Goal: Task Accomplishment & Management: Manage account settings

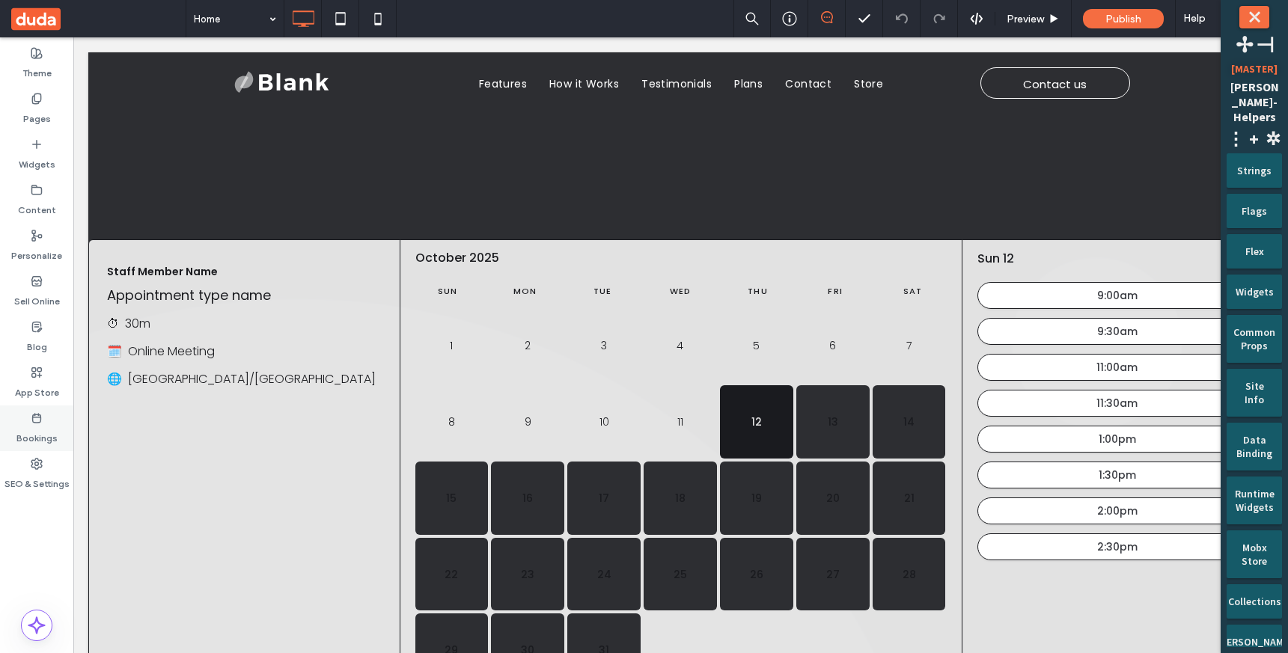
click at [43, 431] on label "Bookings" at bounding box center [36, 434] width 41 height 21
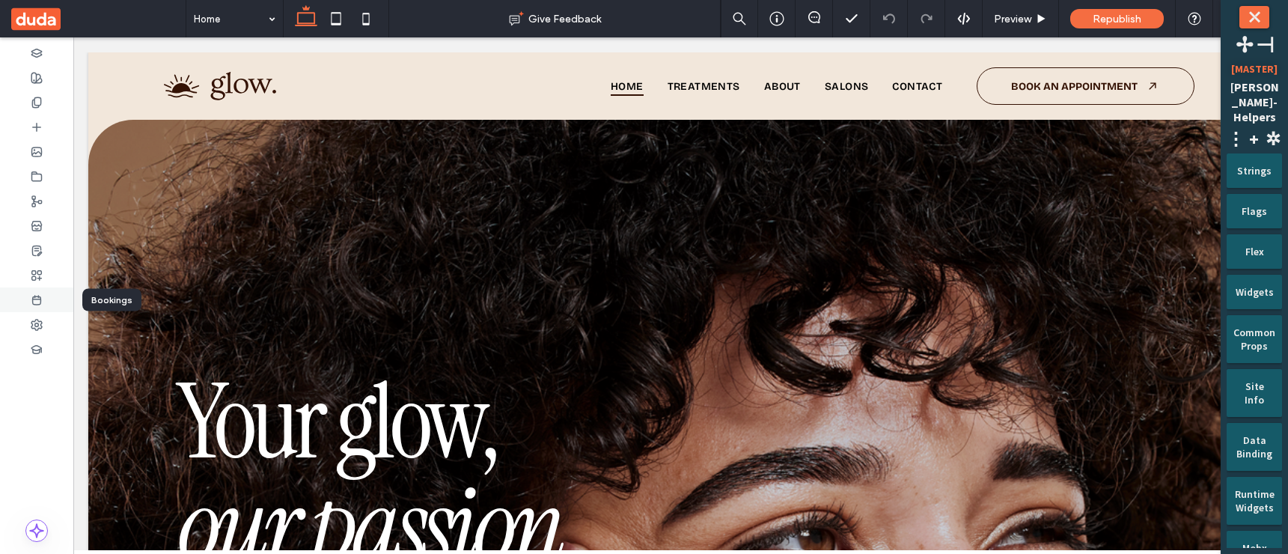
click at [40, 298] on use at bounding box center [37, 300] width 8 height 9
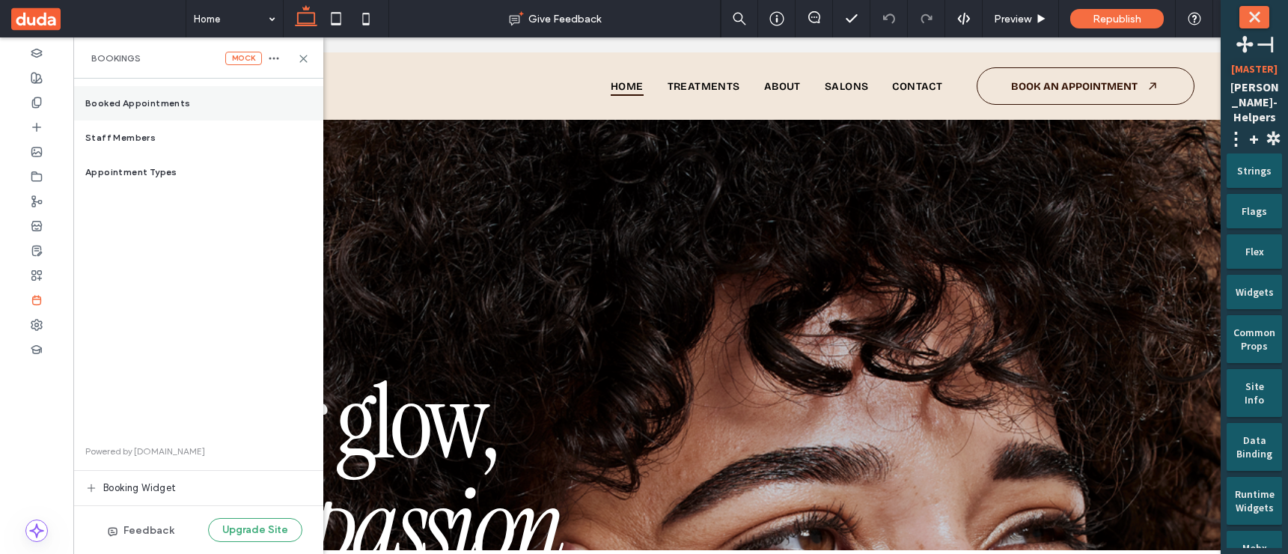
click at [165, 103] on span "Booked Appointments" at bounding box center [138, 103] width 106 height 13
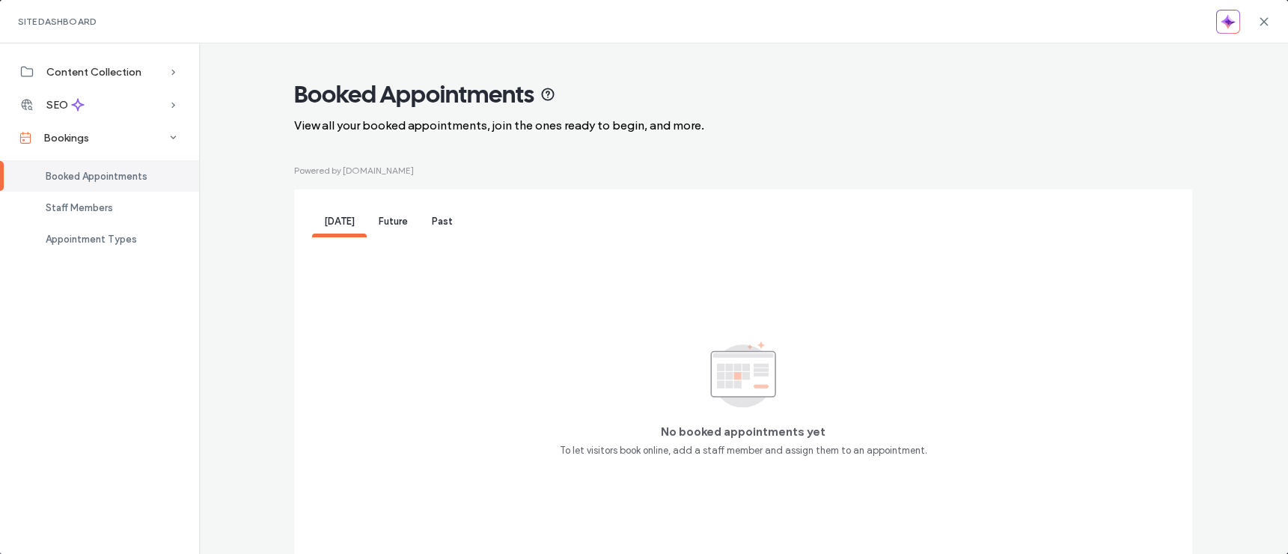
click at [403, 222] on div "Future" at bounding box center [393, 222] width 53 height 30
click at [448, 223] on div "Past" at bounding box center [442, 222] width 45 height 30
click at [1256, 18] on div "Site Dashboard" at bounding box center [644, 21] width 1288 height 43
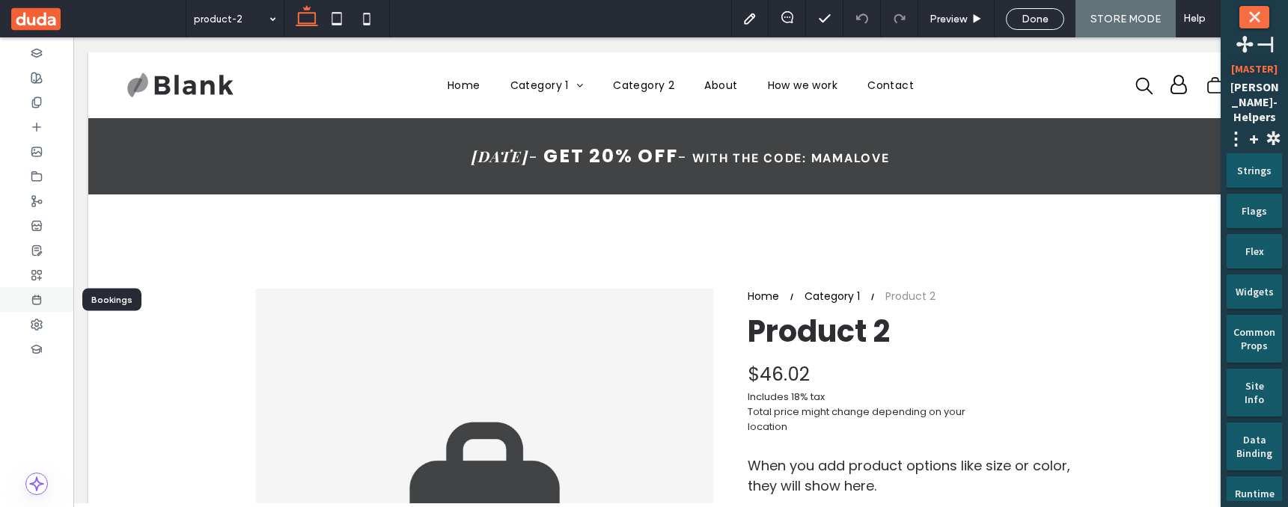
click at [43, 293] on div at bounding box center [36, 299] width 73 height 25
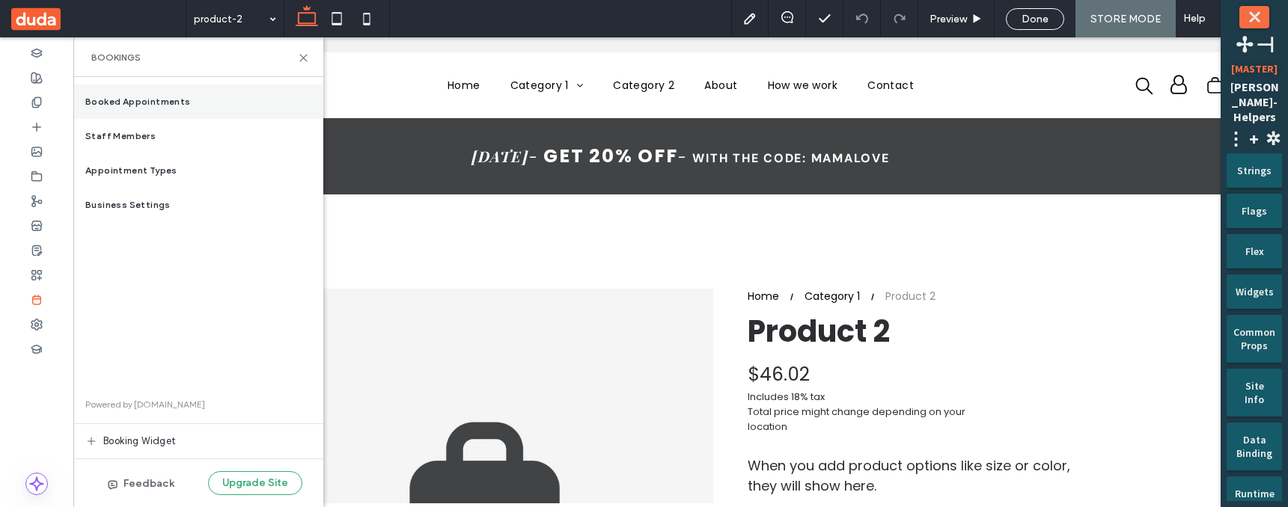
click at [179, 111] on div "Booked Appointments" at bounding box center [198, 102] width 250 height 34
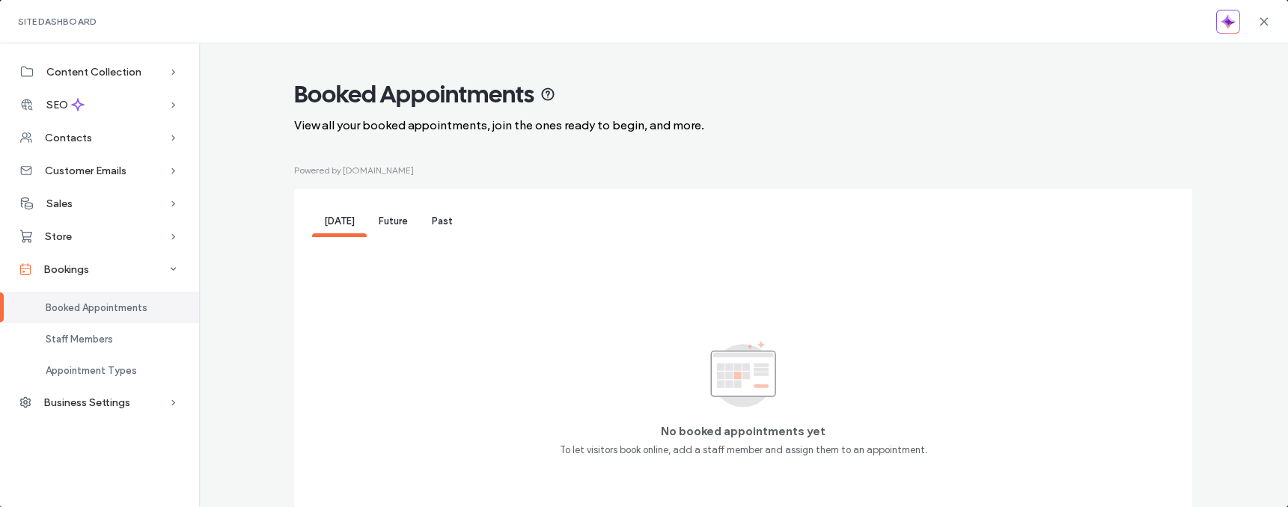
click at [382, 220] on span "Future" at bounding box center [393, 221] width 29 height 11
click at [432, 226] on span "Past" at bounding box center [442, 221] width 21 height 11
click at [324, 216] on span "Today" at bounding box center [339, 221] width 31 height 11
click at [379, 224] on span "Future" at bounding box center [393, 221] width 29 height 11
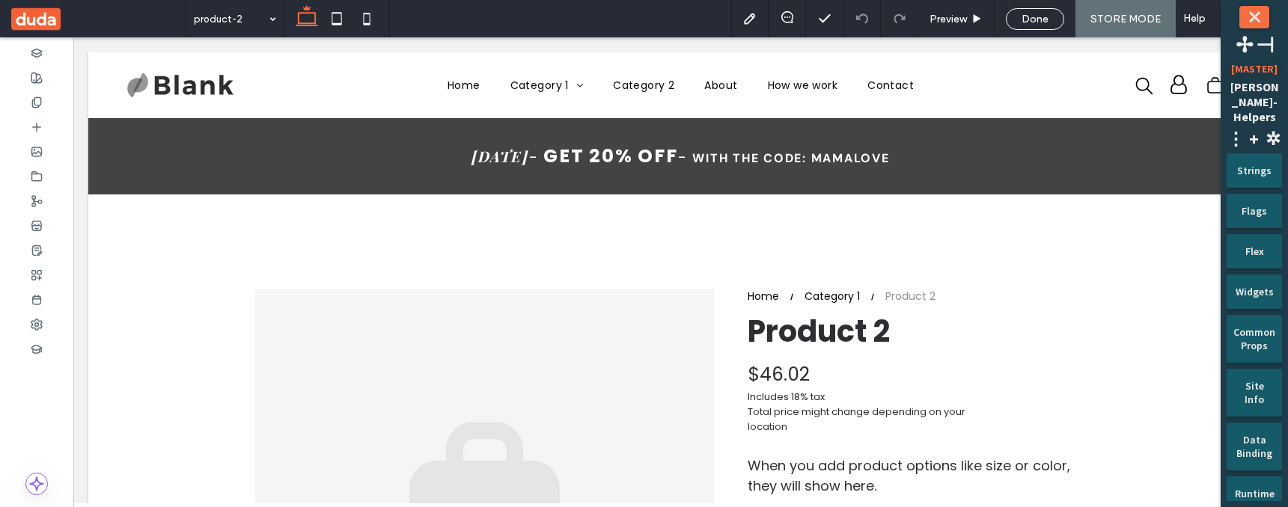
click at [1257, 10] on button "⤬" at bounding box center [1254, 17] width 30 height 22
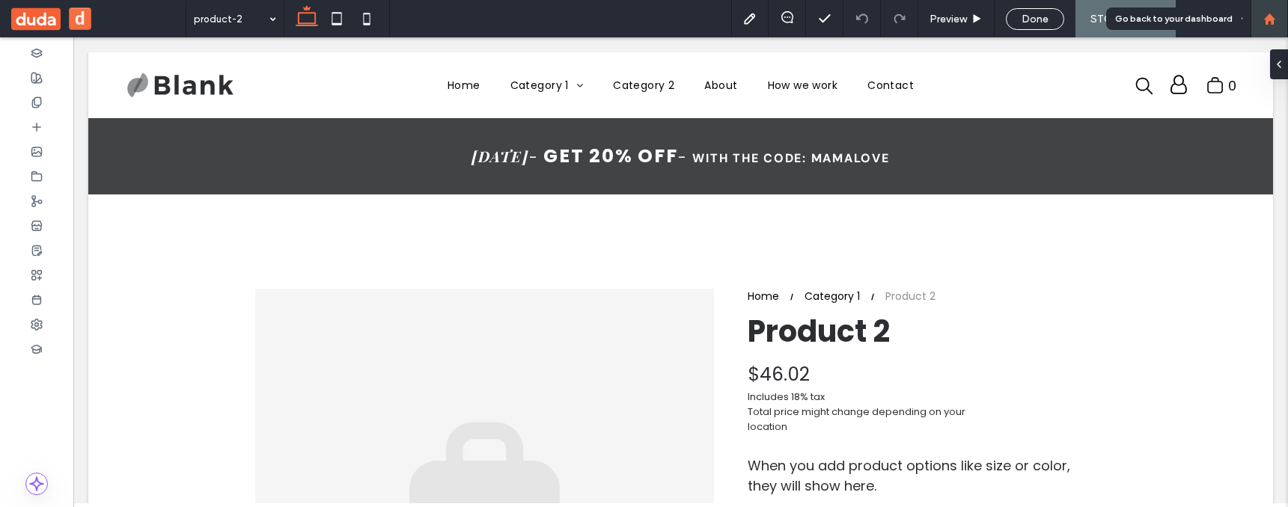
click at [1268, 19] on use at bounding box center [1268, 18] width 11 height 11
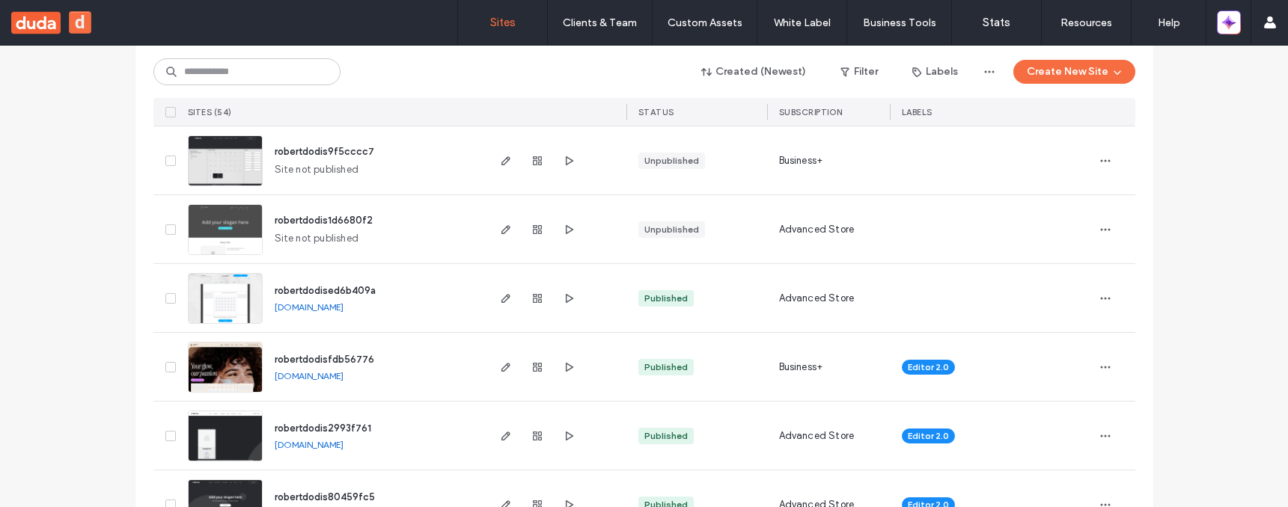
scroll to position [414, 0]
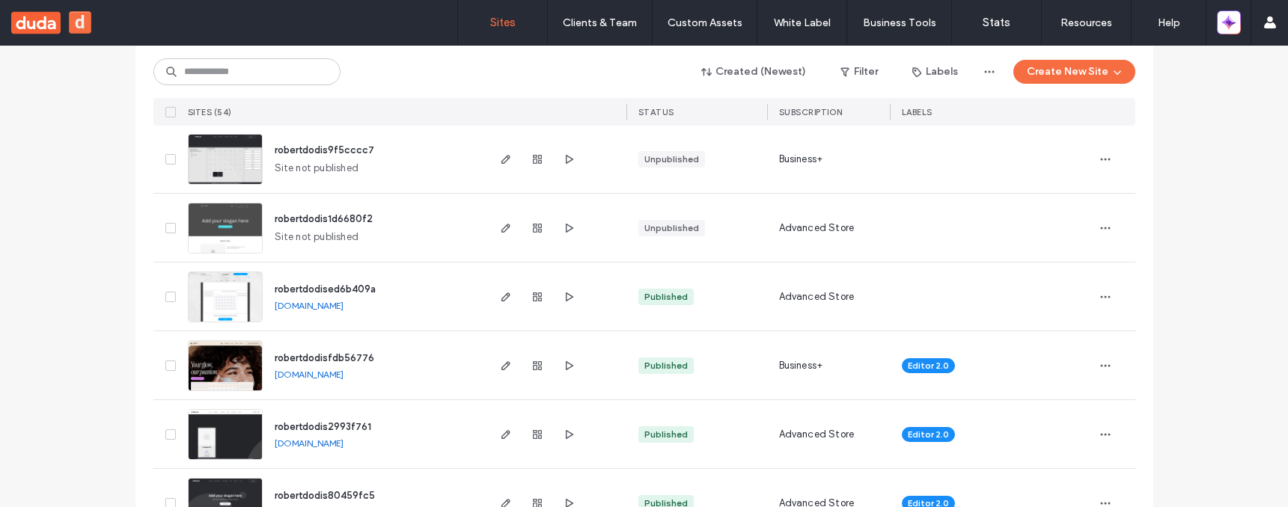
click at [347, 290] on span "robertdodised6b409a" at bounding box center [325, 289] width 101 height 11
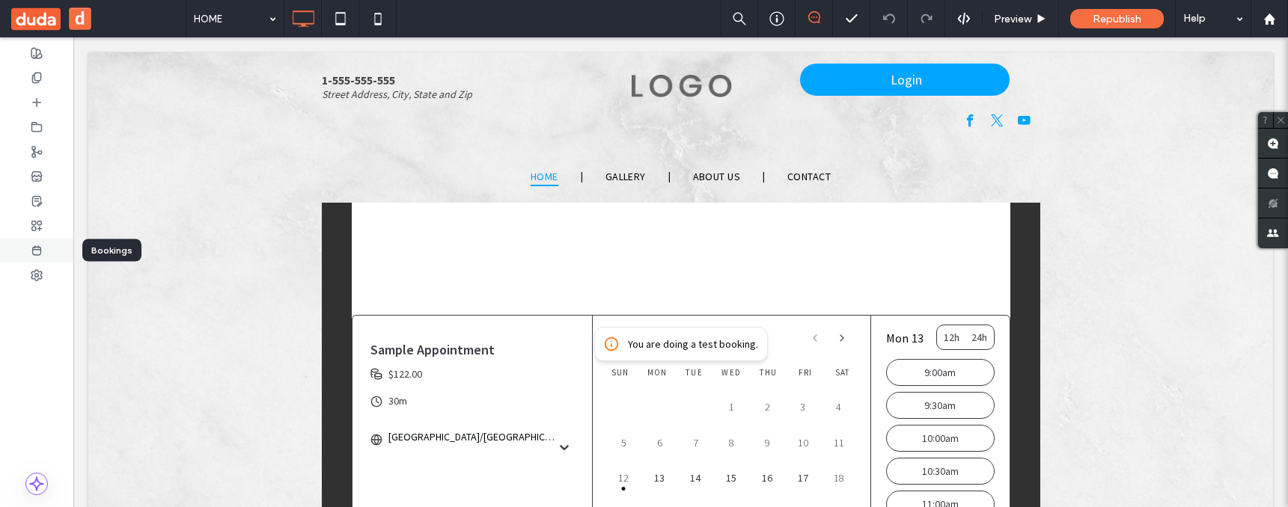
click at [37, 254] on icon at bounding box center [37, 251] width 12 height 12
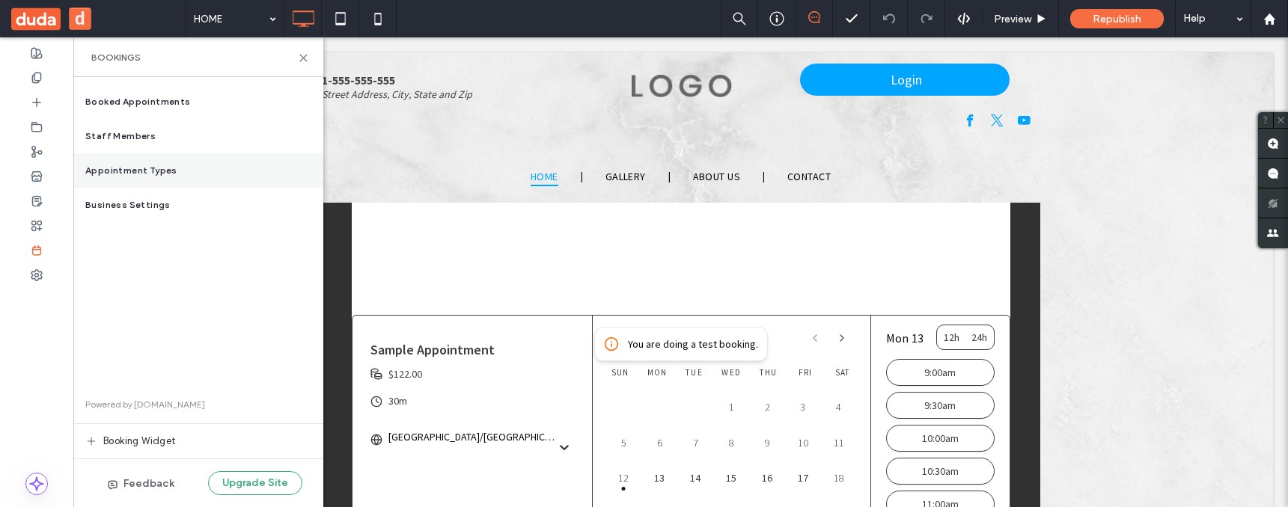
click at [162, 177] on span "Appointment Types" at bounding box center [131, 170] width 92 height 13
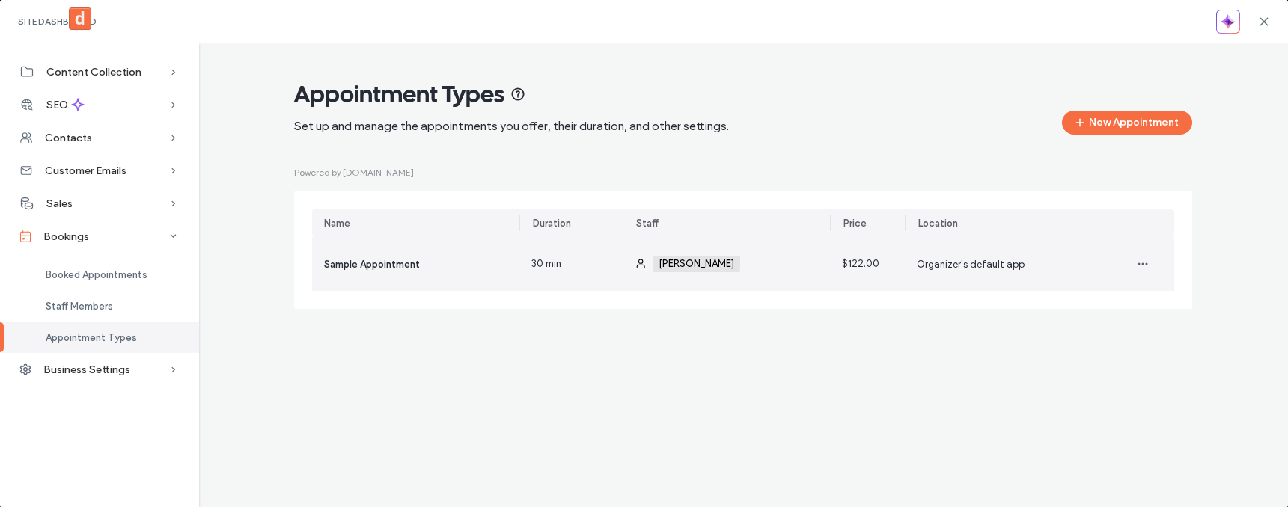
click at [651, 282] on div "John Dow +0 John Dow +0" at bounding box center [726, 264] width 207 height 54
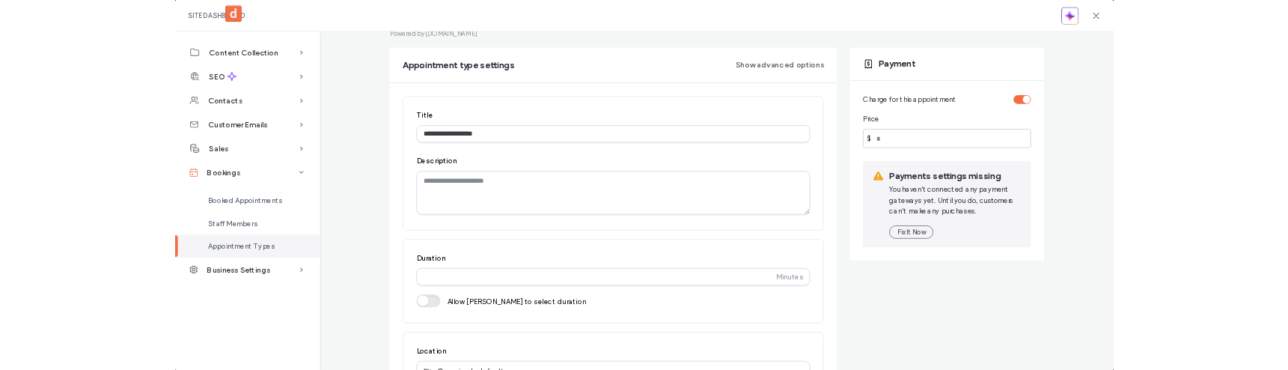
scroll to position [136, 0]
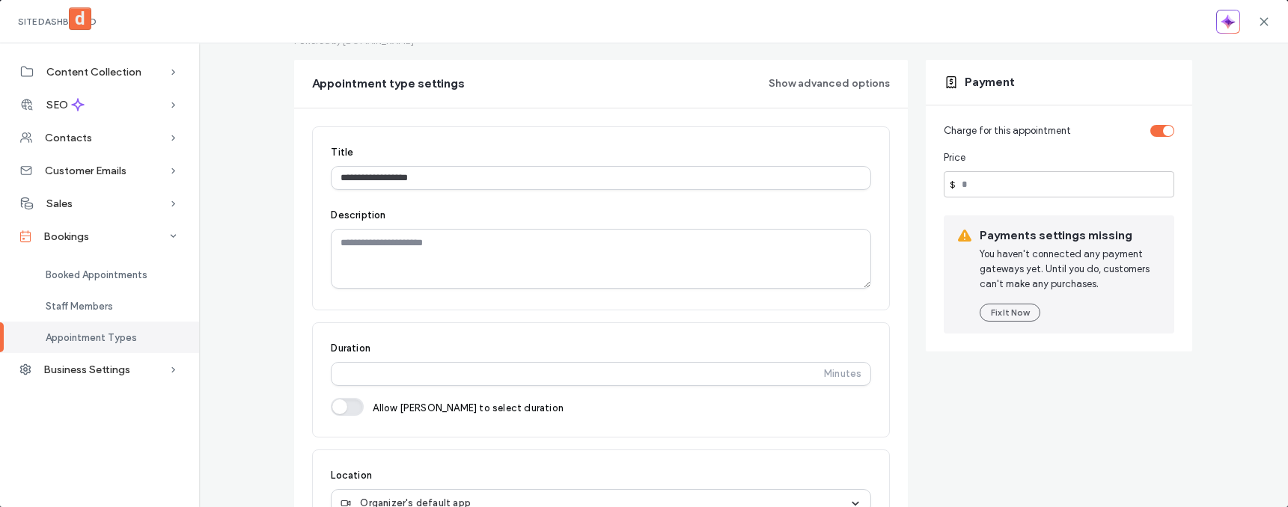
click at [1156, 134] on div "toggle" at bounding box center [1162, 131] width 24 height 12
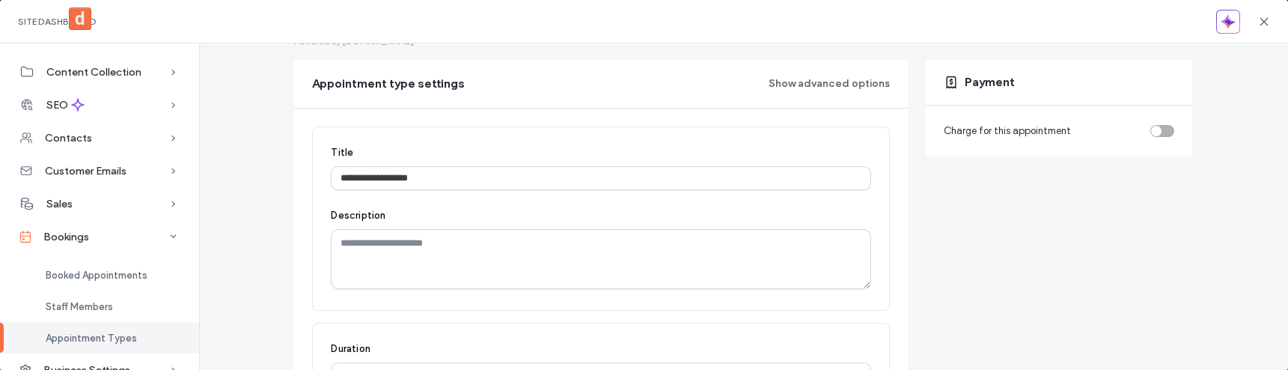
click at [1161, 131] on div "toggle" at bounding box center [1162, 131] width 24 height 12
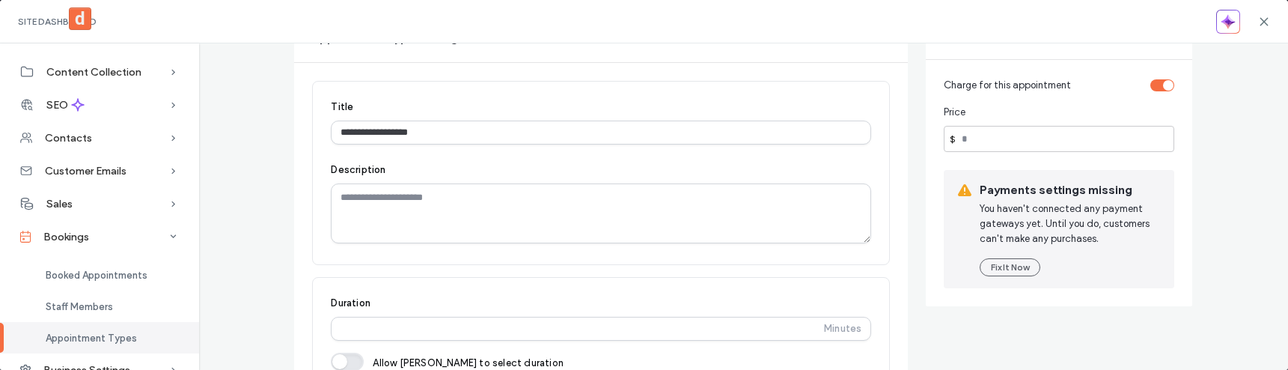
scroll to position [193, 0]
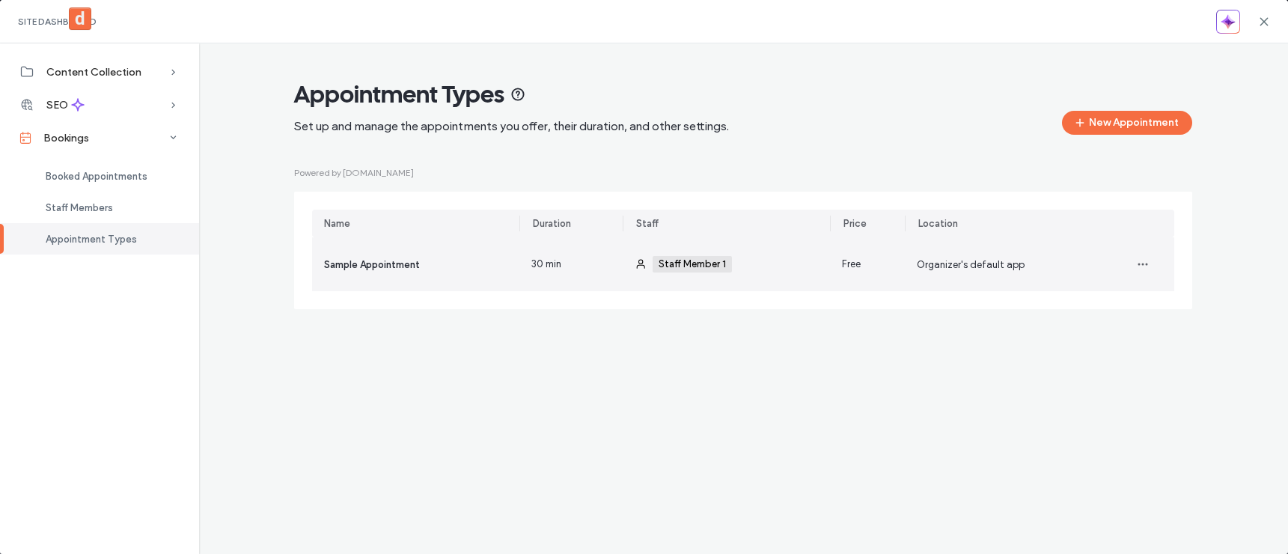
click at [693, 272] on span "Staff Member 1" at bounding box center [692, 264] width 79 height 16
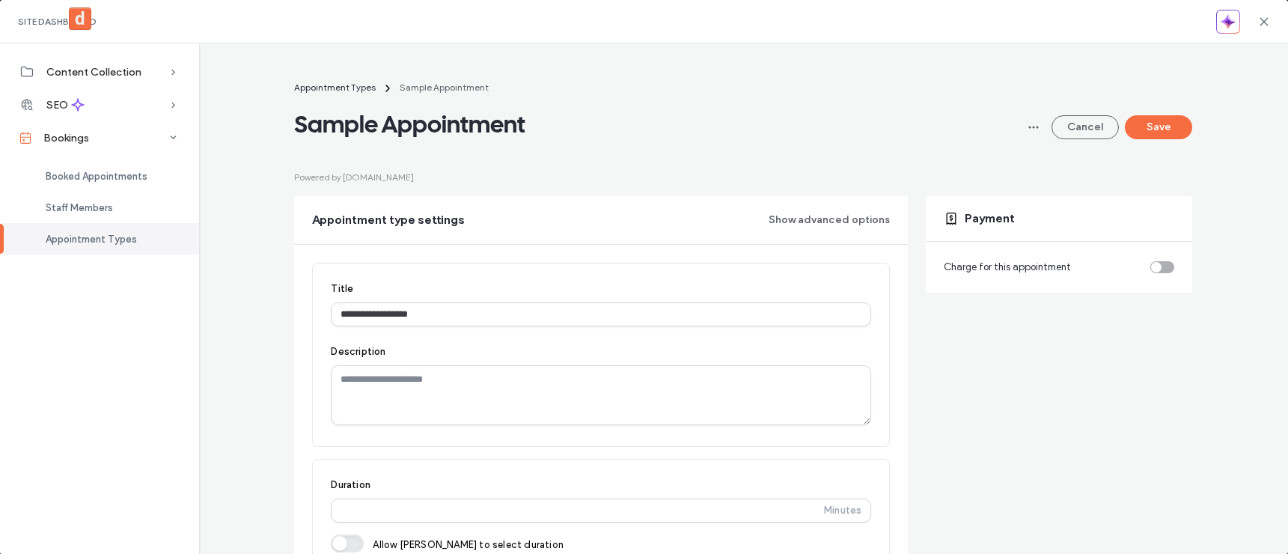
click at [1156, 267] on div "toggle" at bounding box center [1162, 267] width 24 height 12
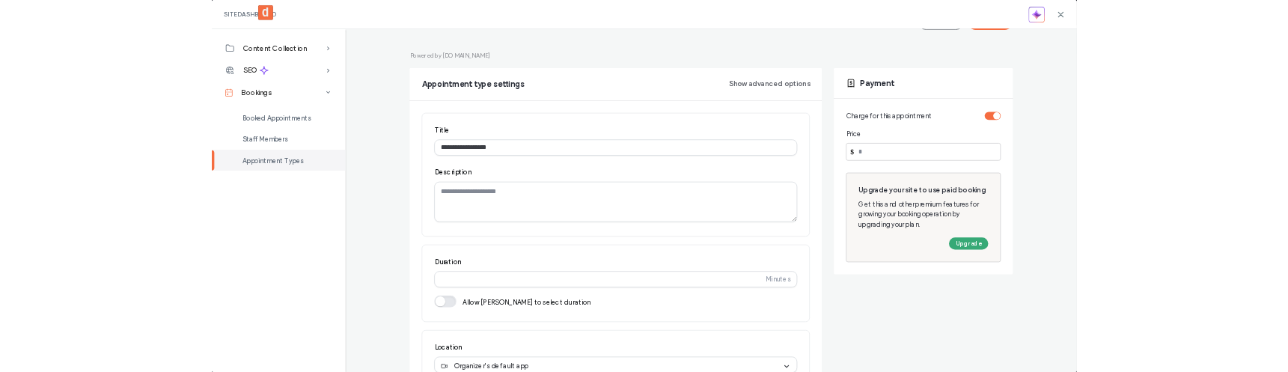
scroll to position [165, 0]
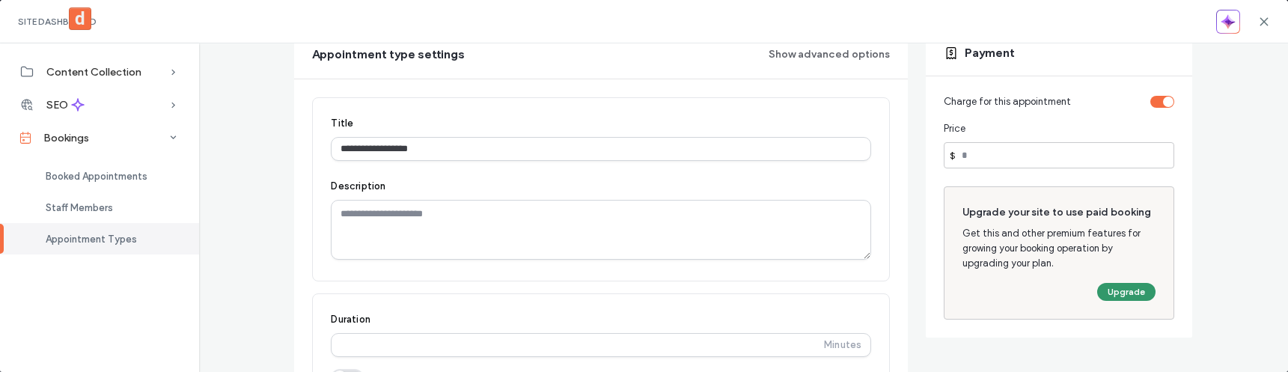
click at [1103, 291] on button "Upgrade" at bounding box center [1126, 292] width 58 height 18
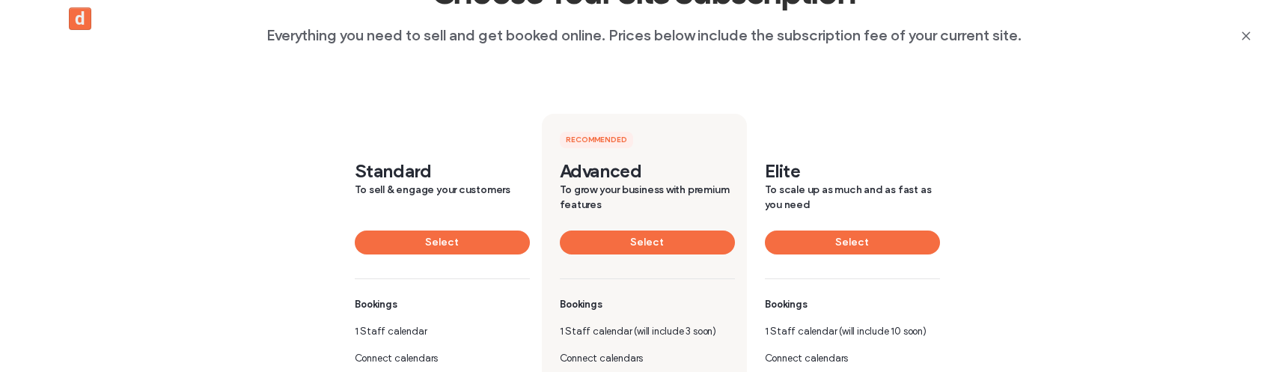
scroll to position [194, 0]
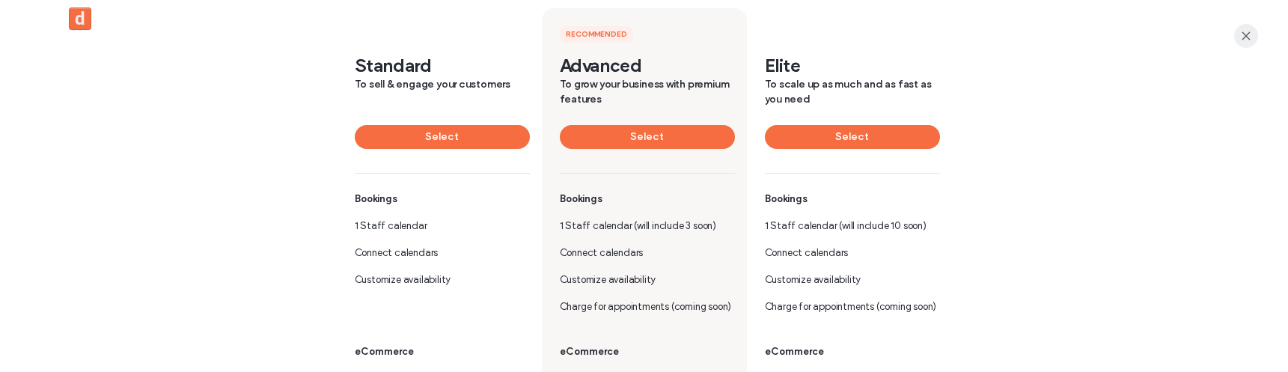
click at [1250, 33] on icon "button" at bounding box center [1246, 36] width 12 height 12
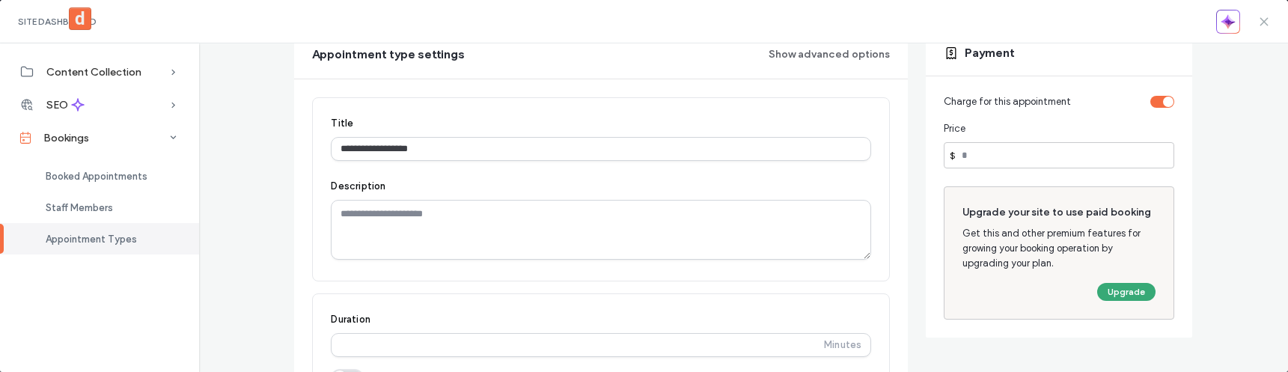
click at [1260, 20] on icon at bounding box center [1264, 22] width 12 height 12
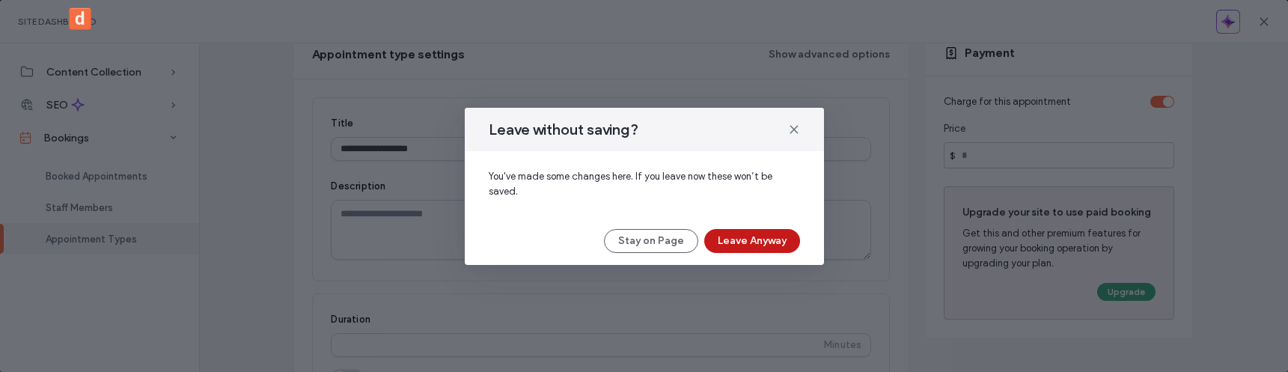
click at [739, 239] on button "Leave Anyway" at bounding box center [752, 241] width 96 height 24
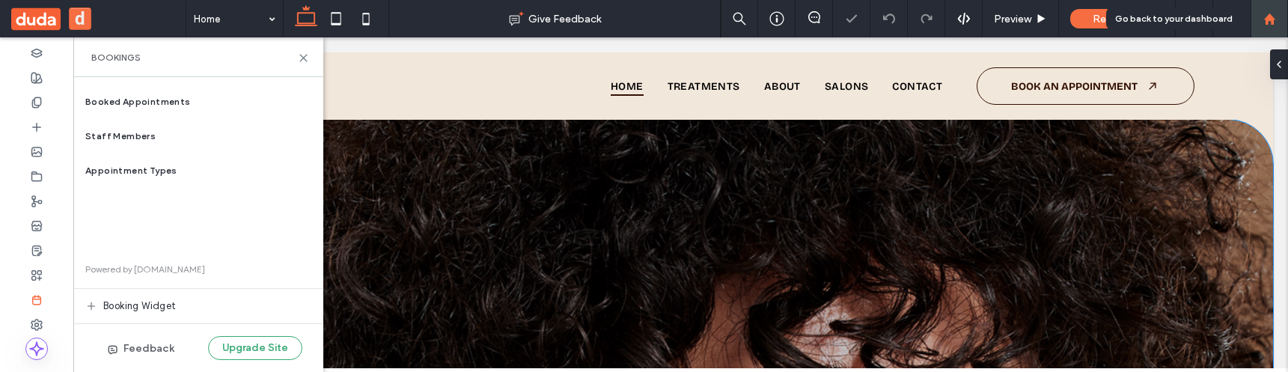
click at [1271, 25] on div at bounding box center [1268, 18] width 37 height 37
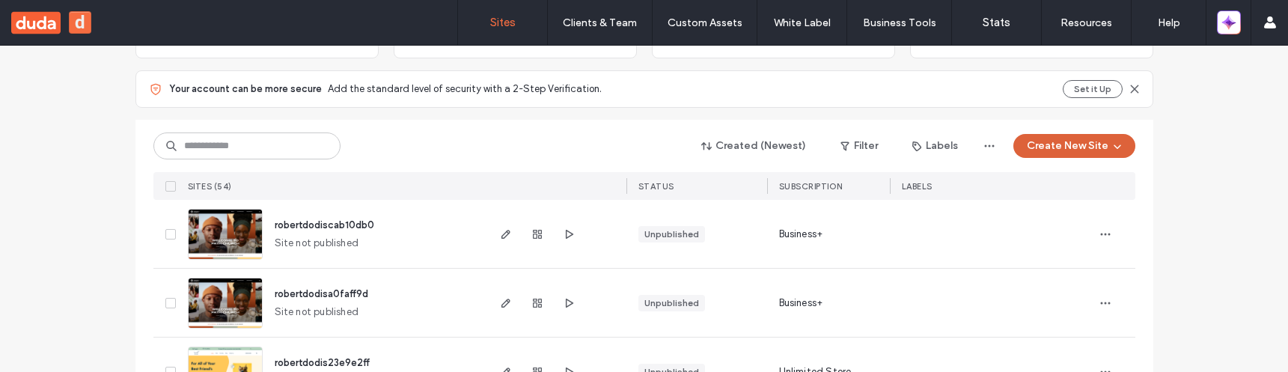
click at [1048, 150] on button "Create New Site" at bounding box center [1074, 146] width 122 height 24
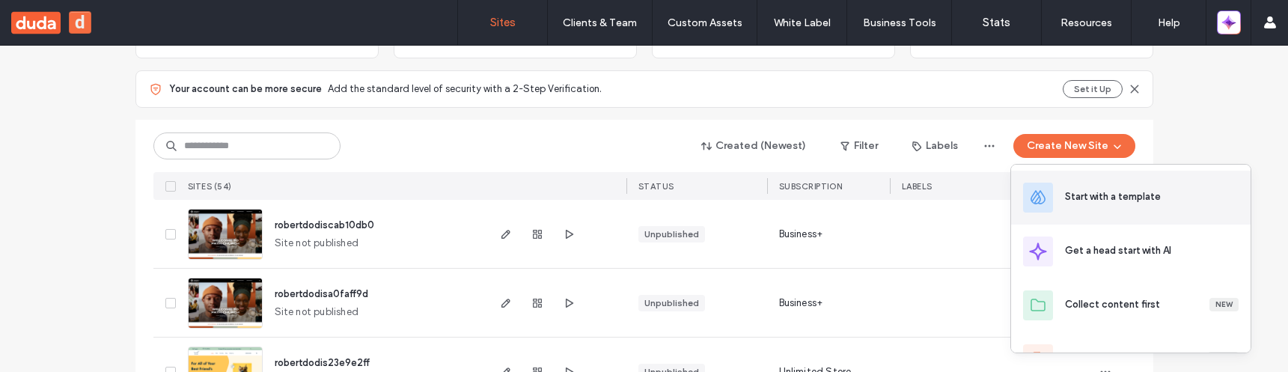
click at [1061, 192] on div "Start with a template" at bounding box center [1130, 198] width 239 height 54
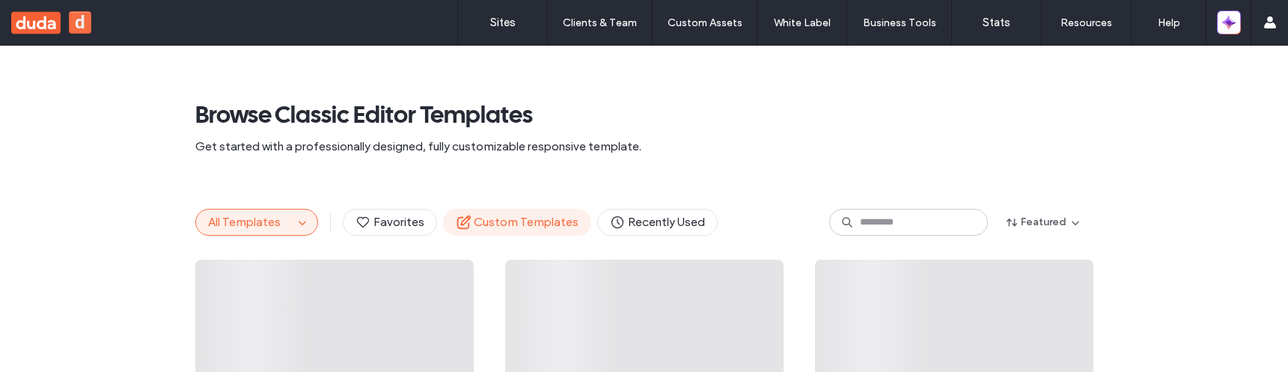
scroll to position [69, 0]
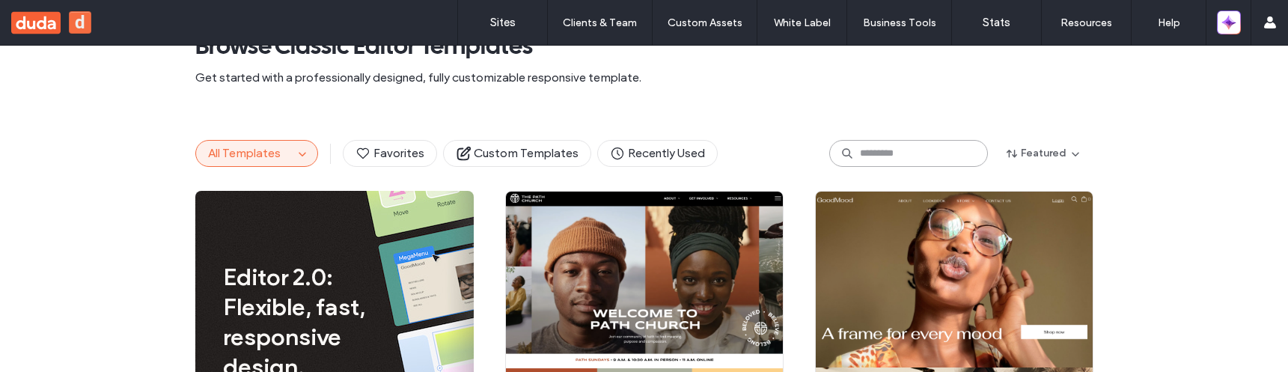
click at [918, 155] on input at bounding box center [908, 153] width 159 height 27
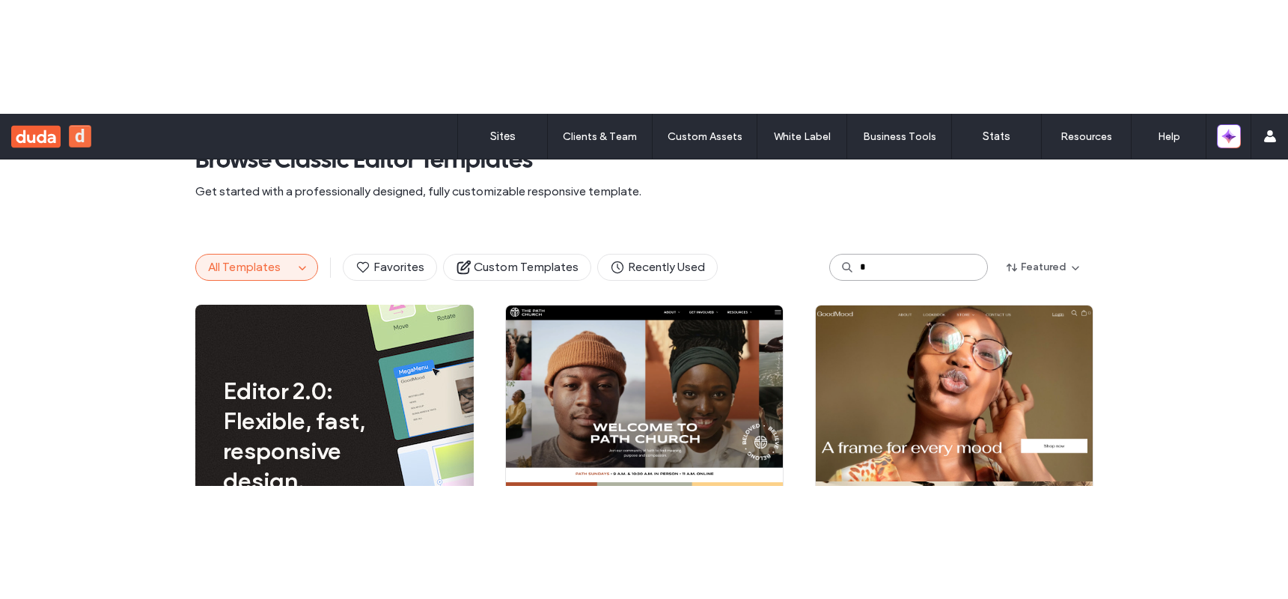
scroll to position [0, 0]
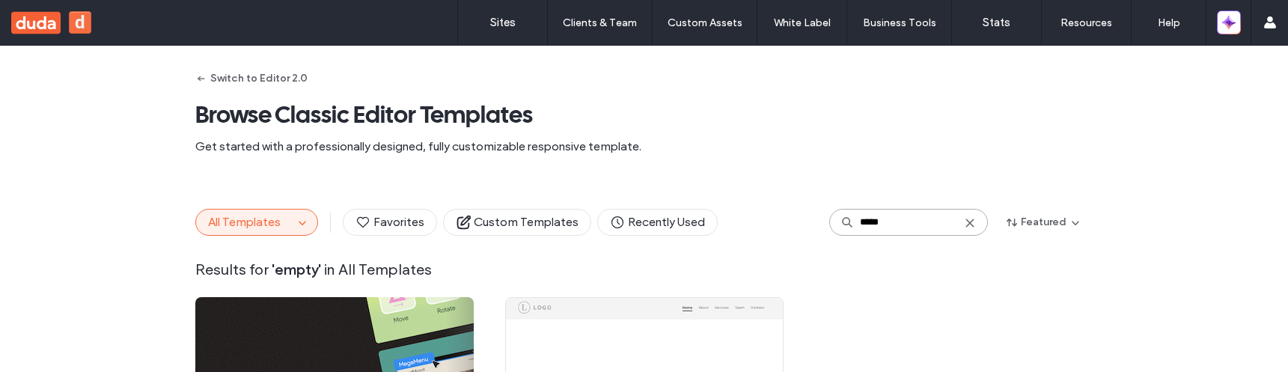
type input "*****"
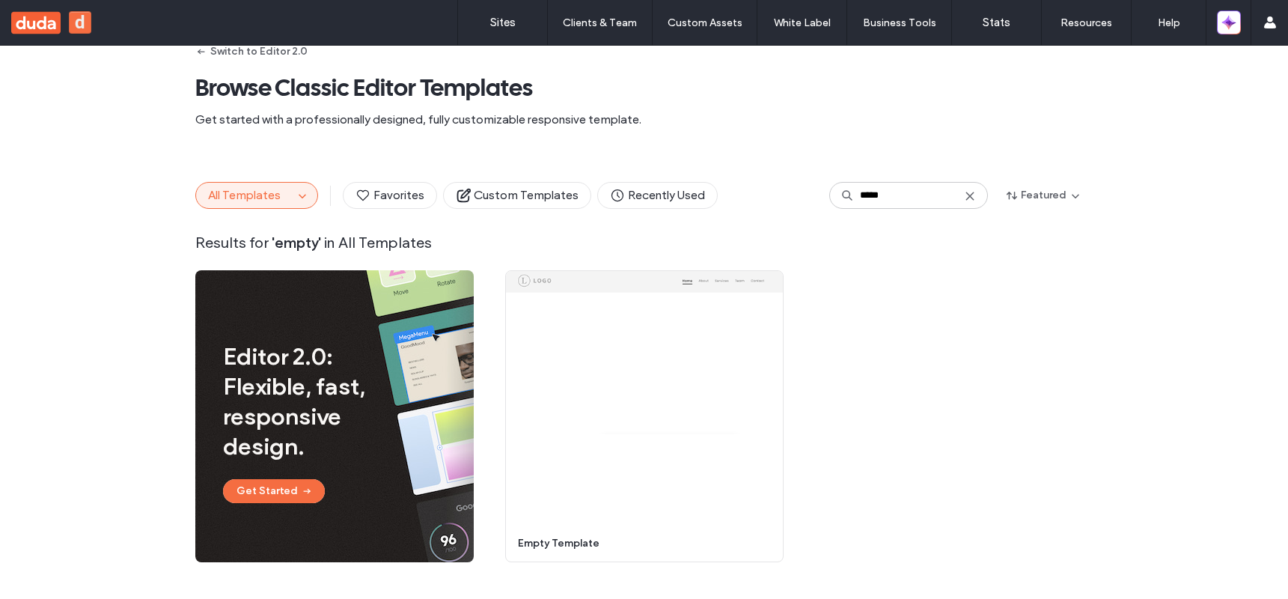
scroll to position [18, 0]
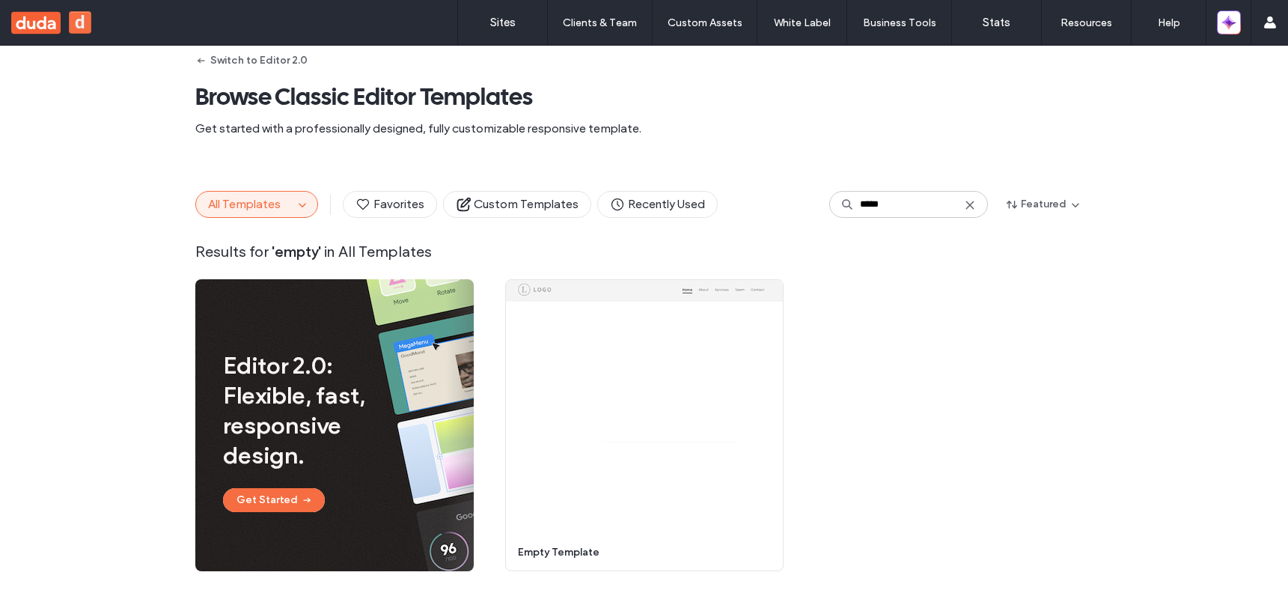
click at [890, 371] on div "Editor 2.0: Flexible, fast, responsive design. Get Started Start Building Previ…" at bounding box center [644, 425] width 898 height 292
click at [964, 203] on icon at bounding box center [970, 205] width 12 height 12
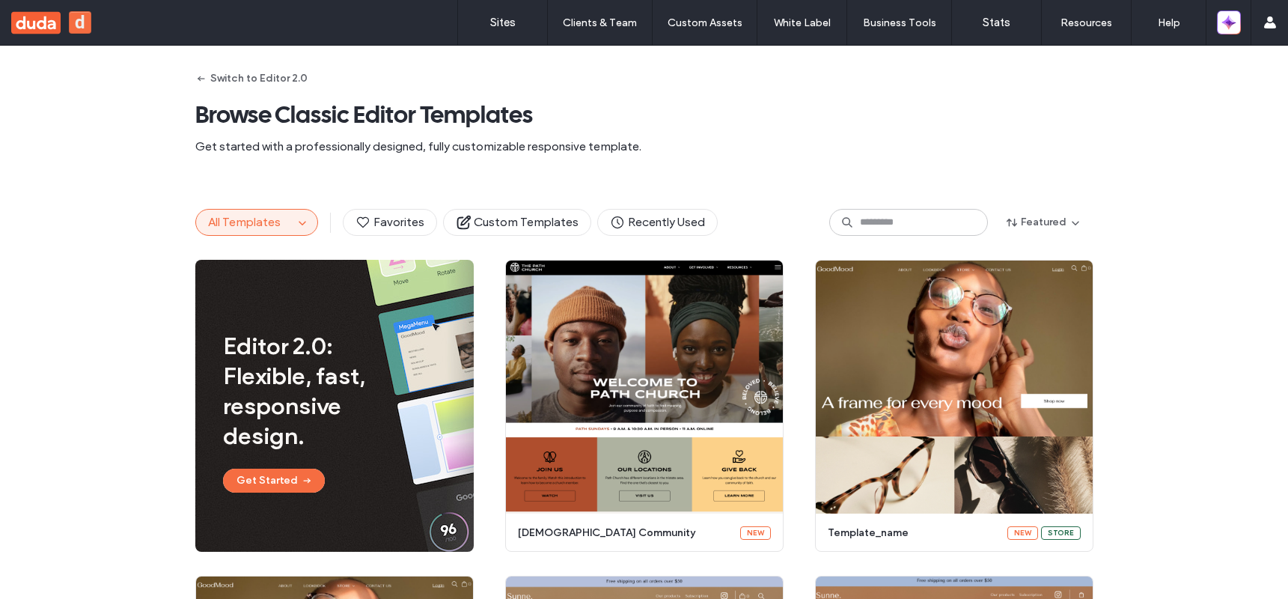
click at [239, 224] on span "All Templates" at bounding box center [244, 222] width 73 height 14
click at [293, 220] on span "button" at bounding box center [302, 222] width 18 height 18
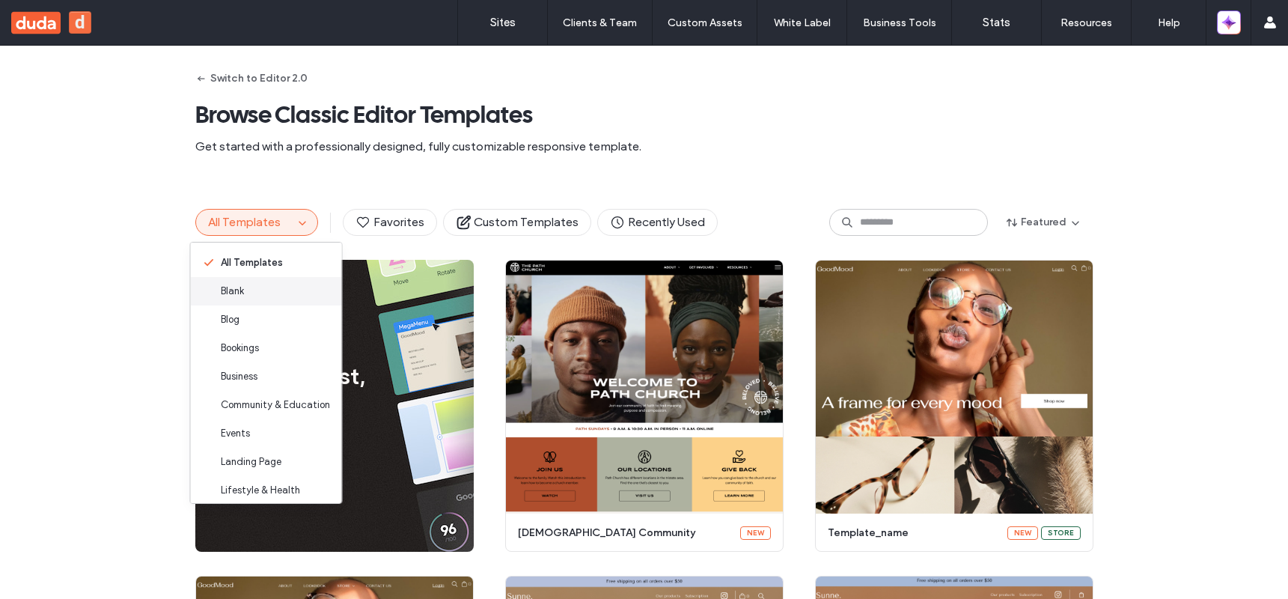
click at [335, 298] on div "Blank" at bounding box center [266, 291] width 151 height 28
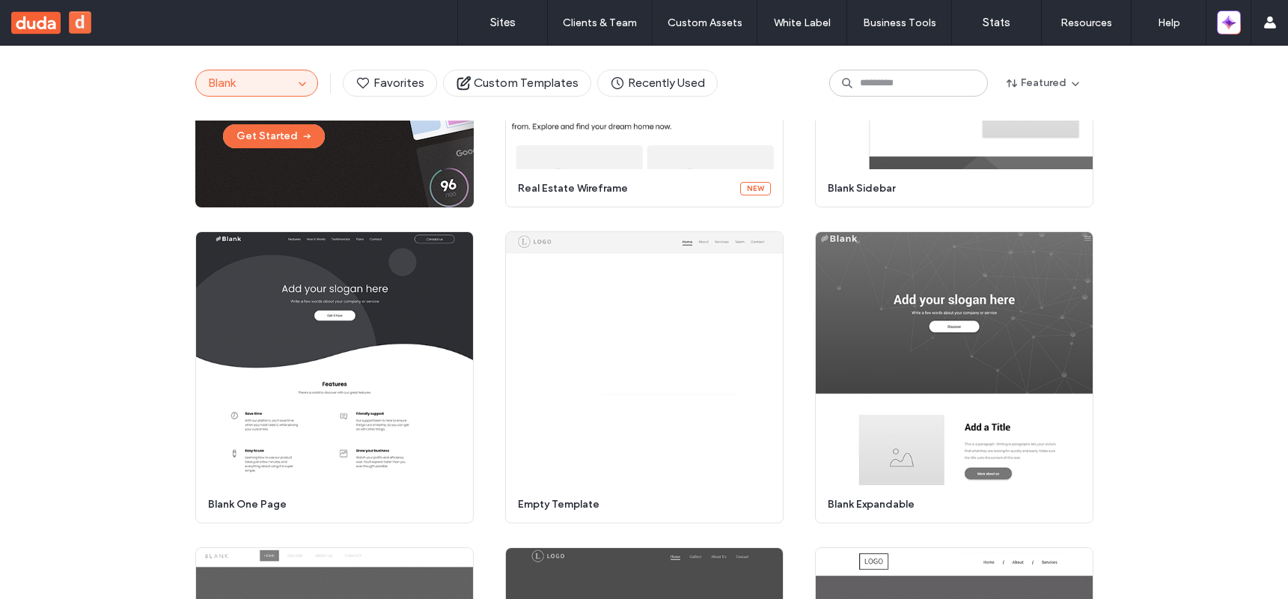
scroll to position [326, 0]
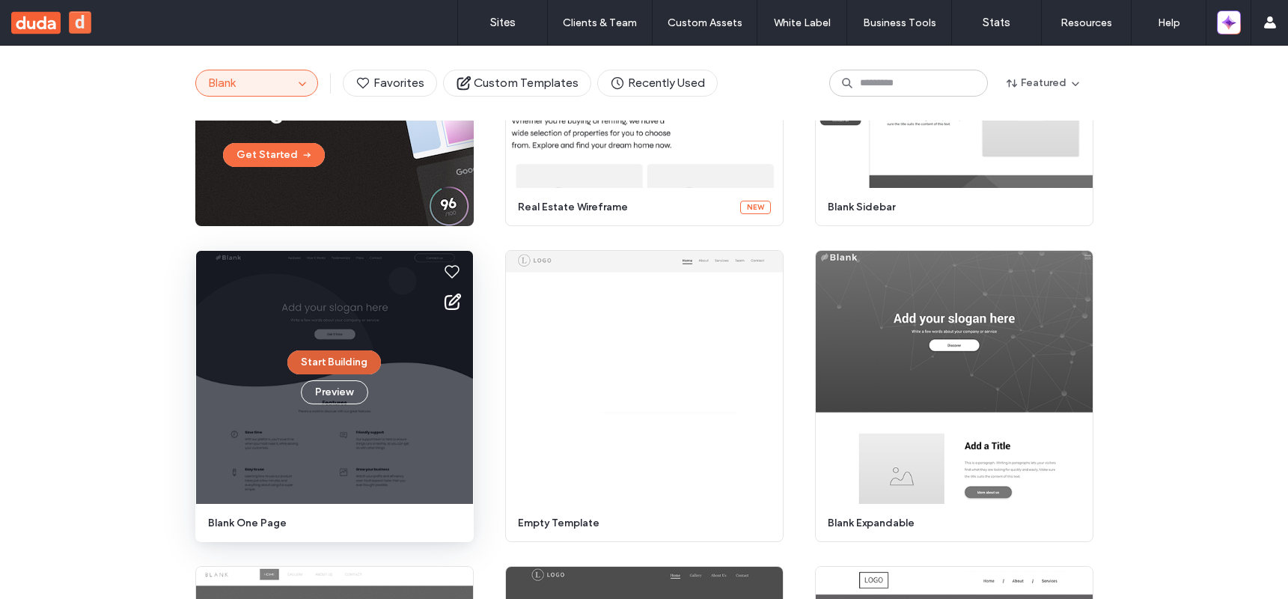
click at [358, 362] on button "Start Building" at bounding box center [334, 362] width 94 height 24
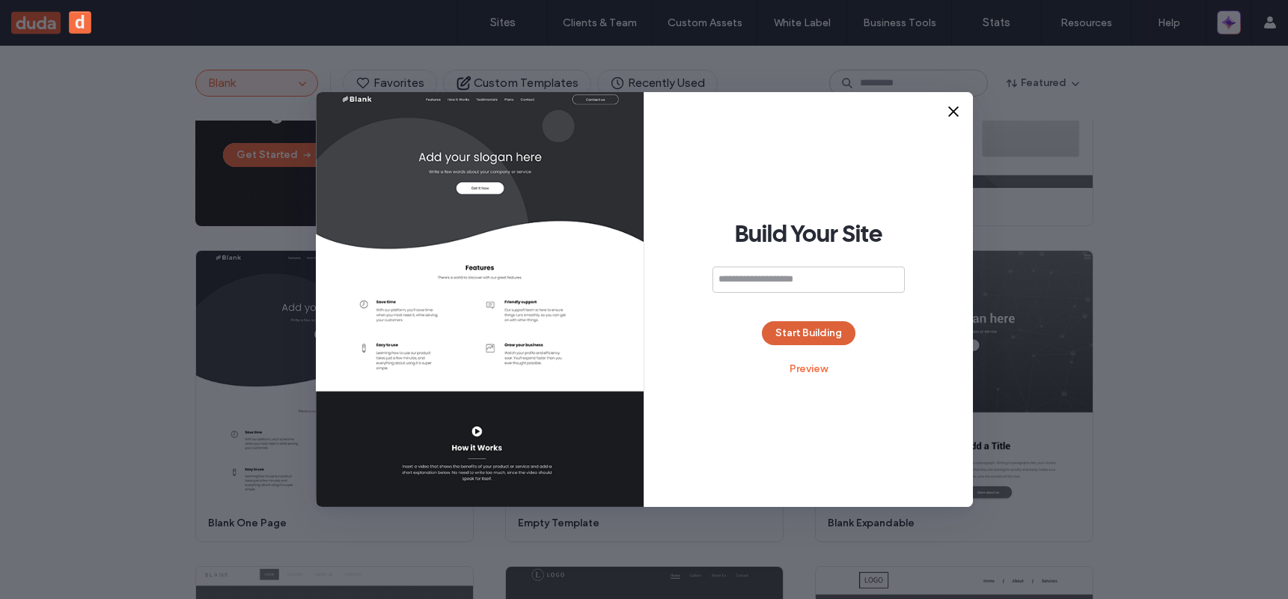
click at [789, 334] on button "Start Building" at bounding box center [809, 333] width 94 height 24
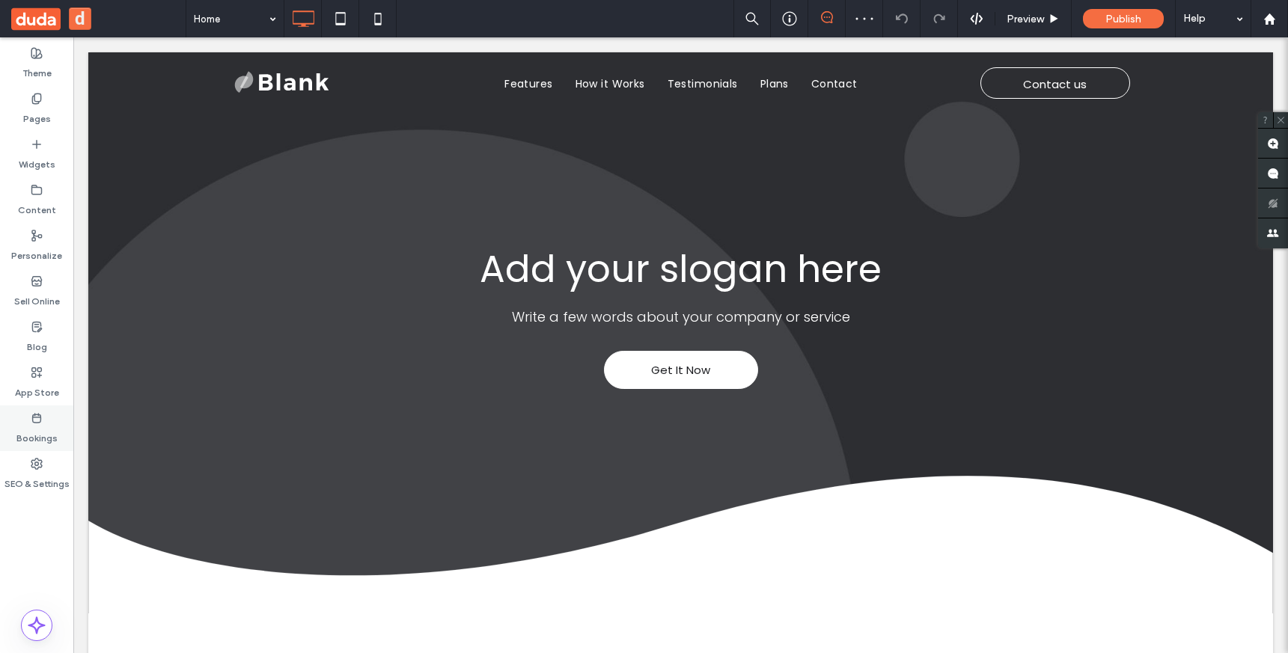
click at [45, 424] on label "Bookings" at bounding box center [36, 434] width 41 height 21
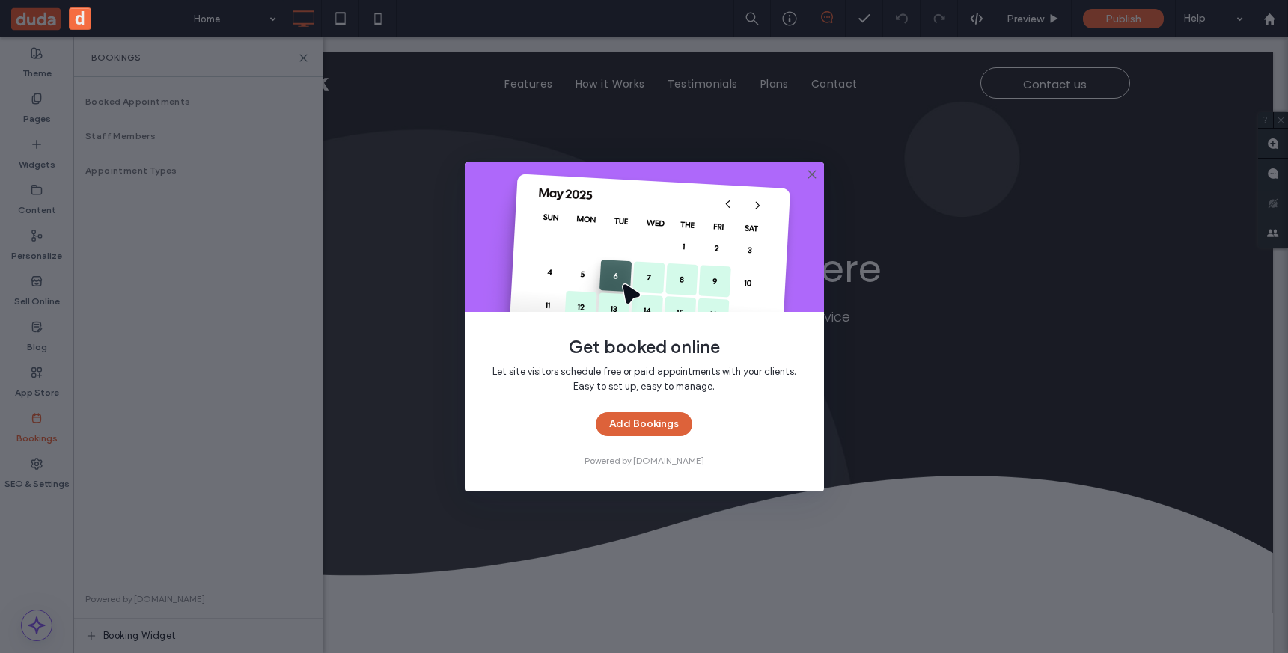
click at [614, 429] on button "Add Bookings" at bounding box center [644, 424] width 97 height 24
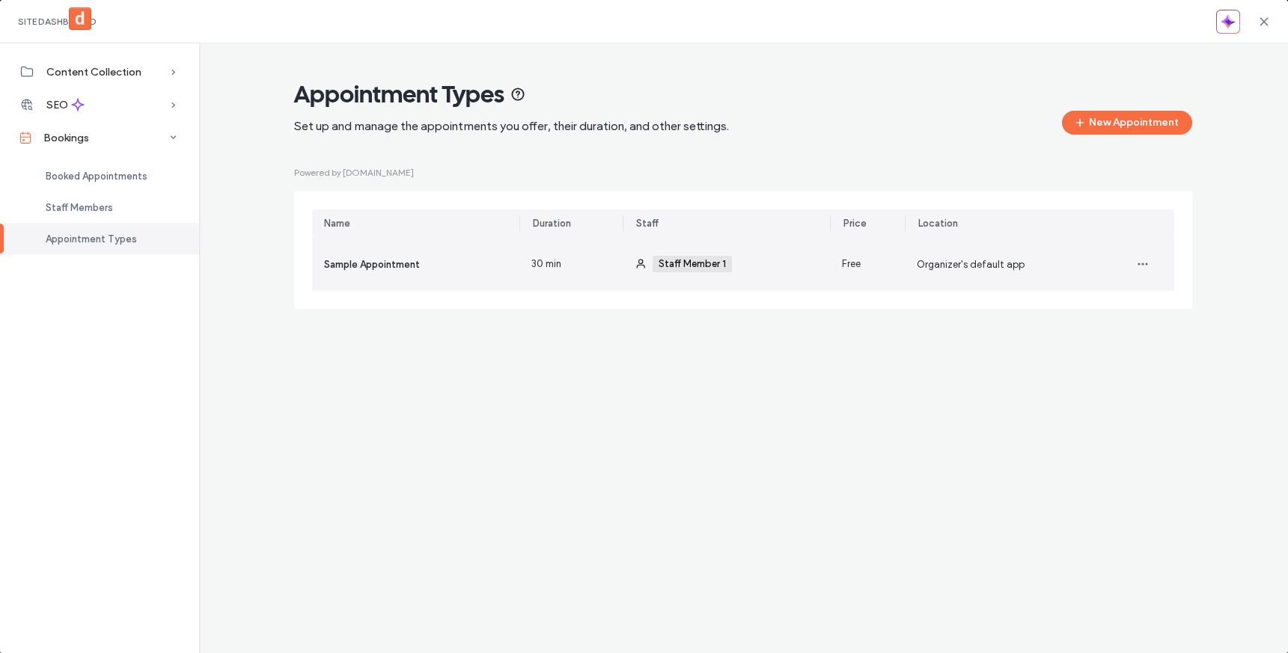
click at [591, 275] on div "30 min" at bounding box center [570, 264] width 103 height 54
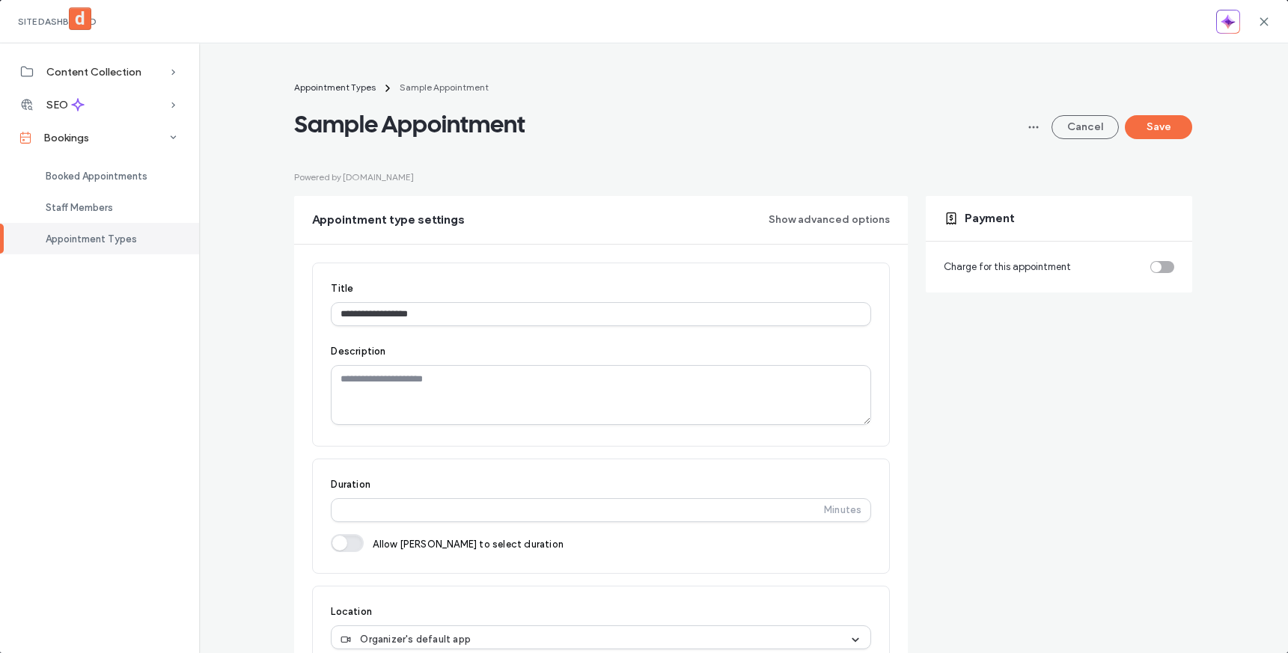
click at [1158, 267] on div "toggle" at bounding box center [1162, 267] width 24 height 12
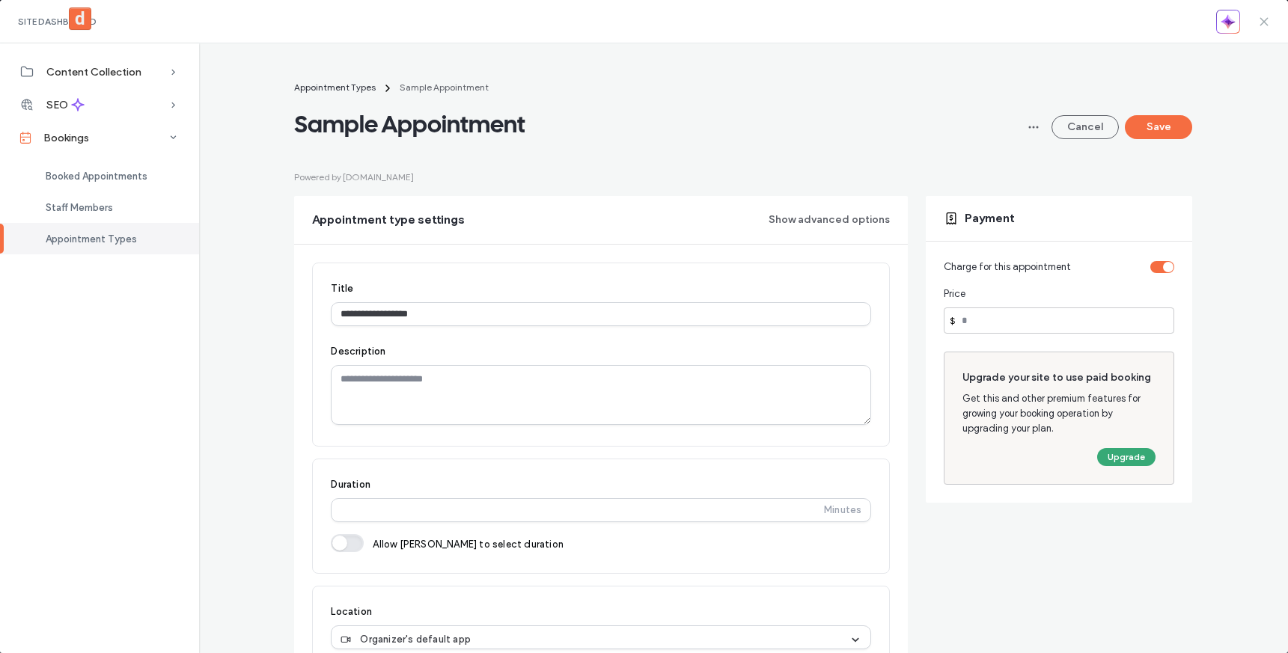
click at [1260, 20] on icon at bounding box center [1264, 22] width 12 height 12
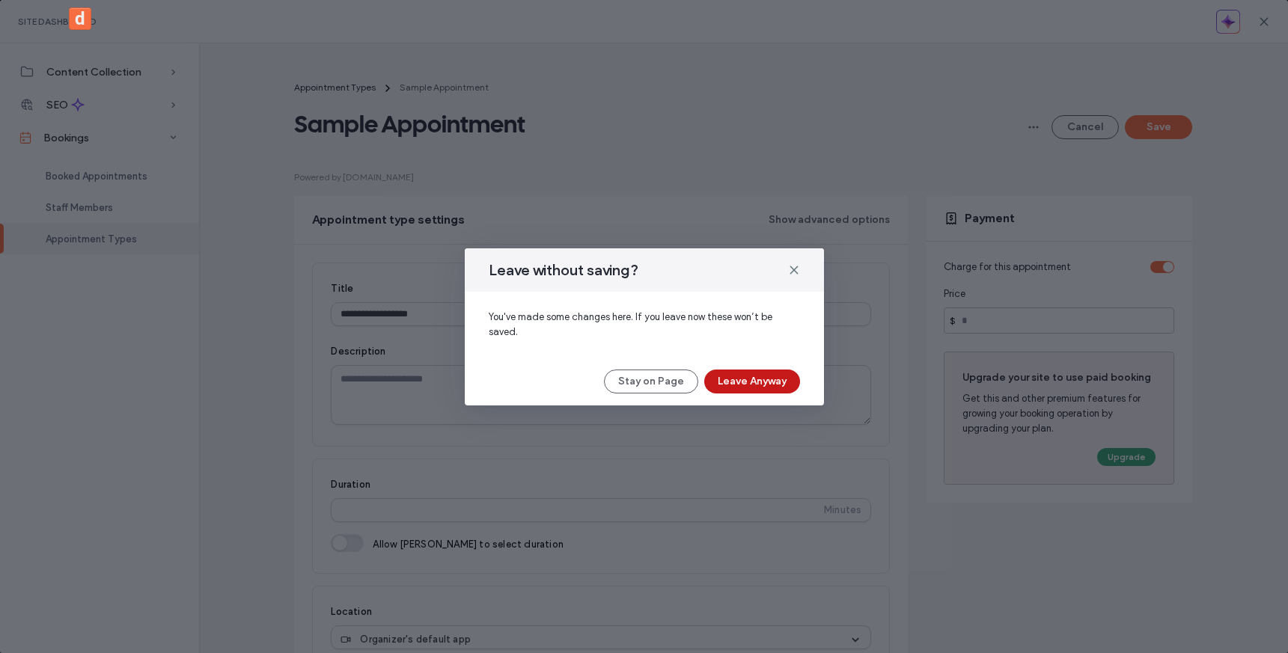
click at [778, 376] on button "Leave Anyway" at bounding box center [752, 382] width 96 height 24
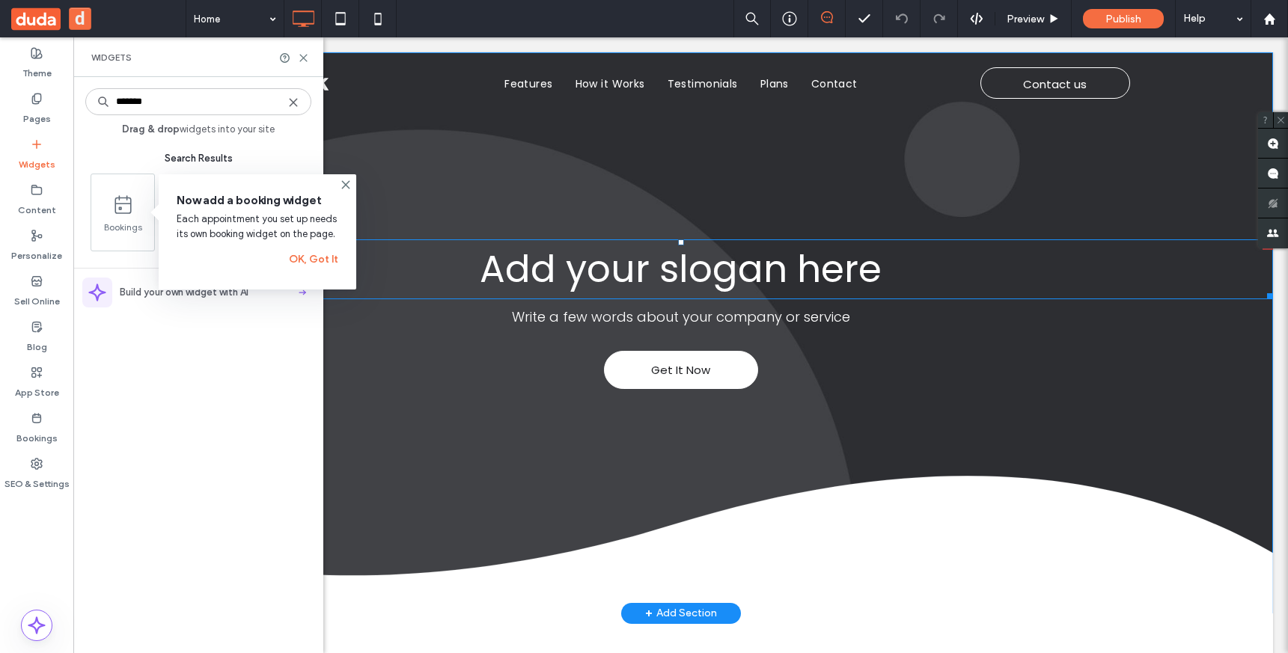
click at [868, 256] on span "Add your slogan here" at bounding box center [681, 268] width 402 height 53
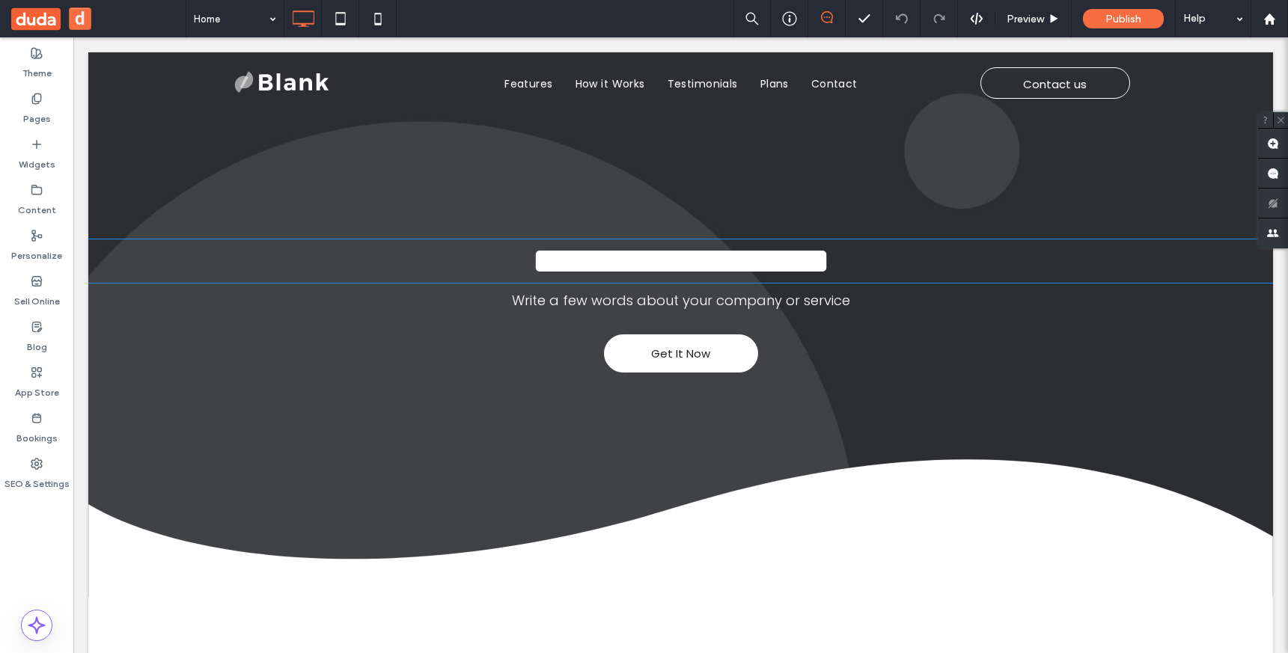
type input "*******"
type input "**"
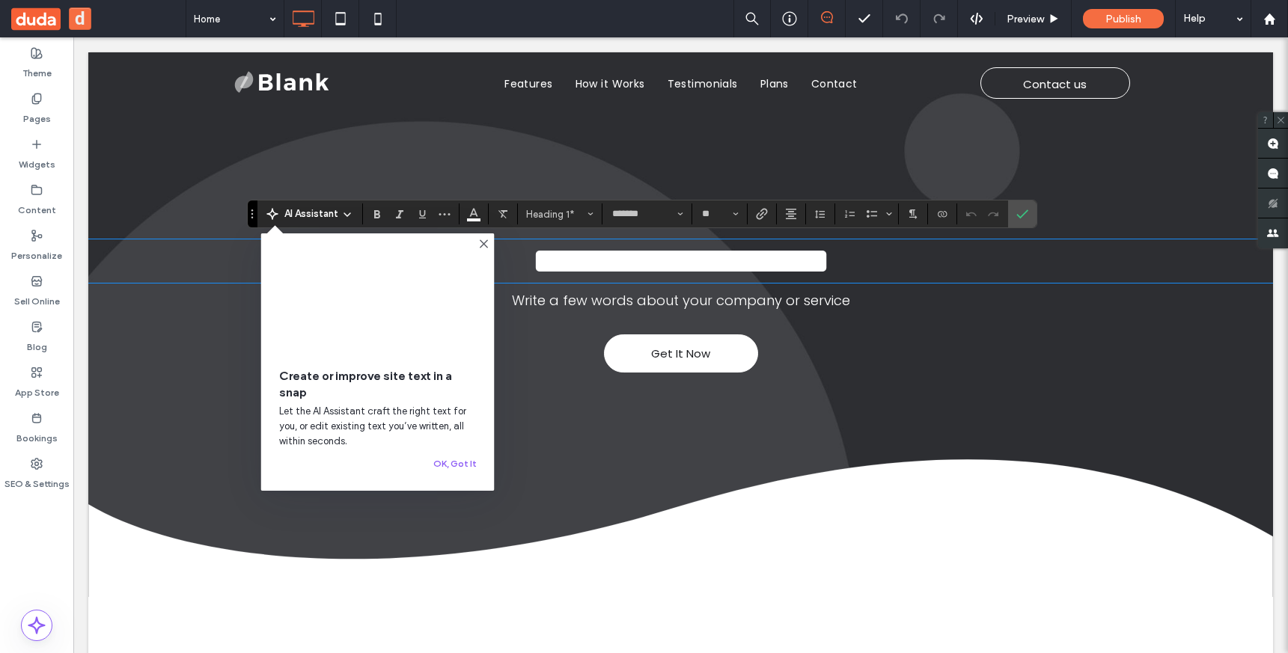
click at [993, 384] on div "**********" at bounding box center [680, 418] width 1185 height 358
click at [849, 311] on p "Write a few words about your company or service" at bounding box center [680, 300] width 1185 height 20
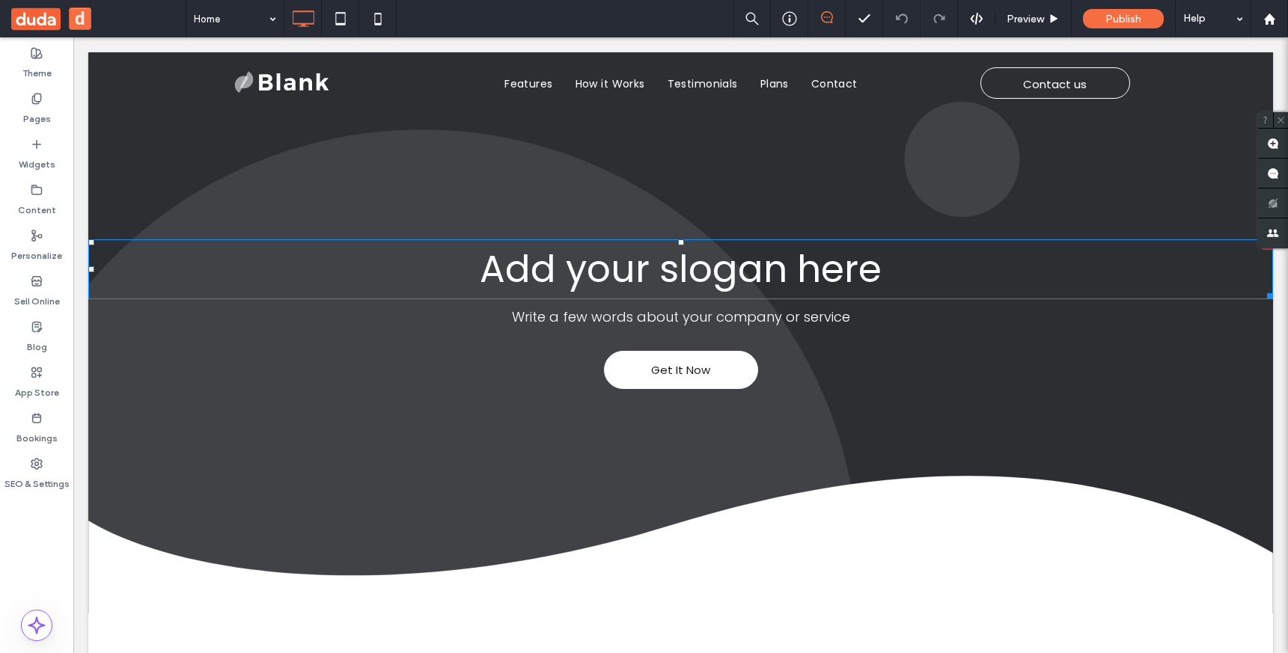
click at [883, 269] on h1 "Add your slogan here" at bounding box center [680, 269] width 1185 height 57
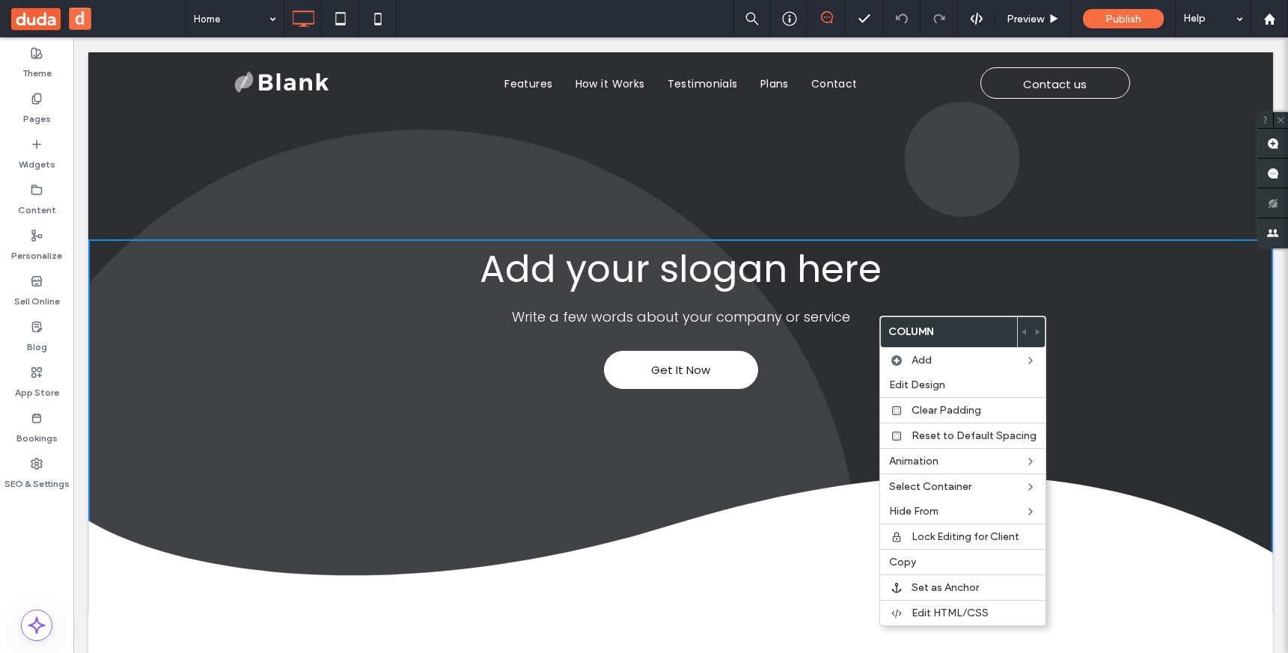
click at [861, 177] on div "Add your slogan here Write a few words about your company or service Get It Now…" at bounding box center [680, 332] width 1185 height 561
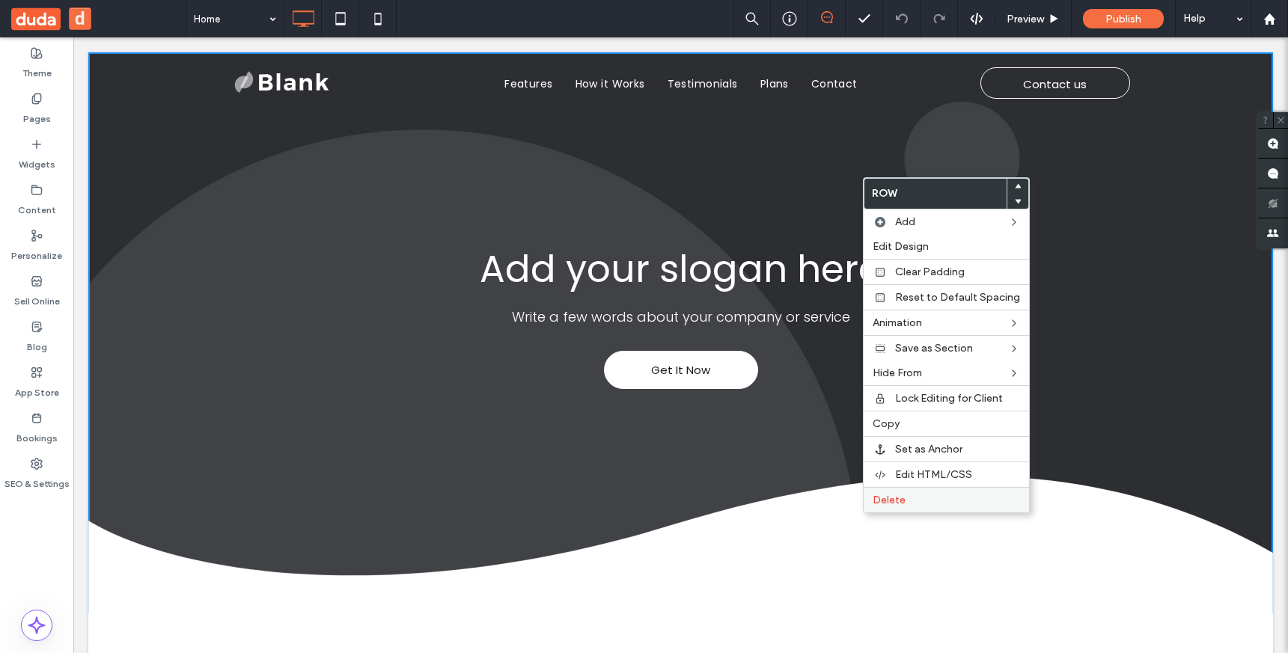
click at [907, 508] on div "Delete" at bounding box center [946, 499] width 165 height 25
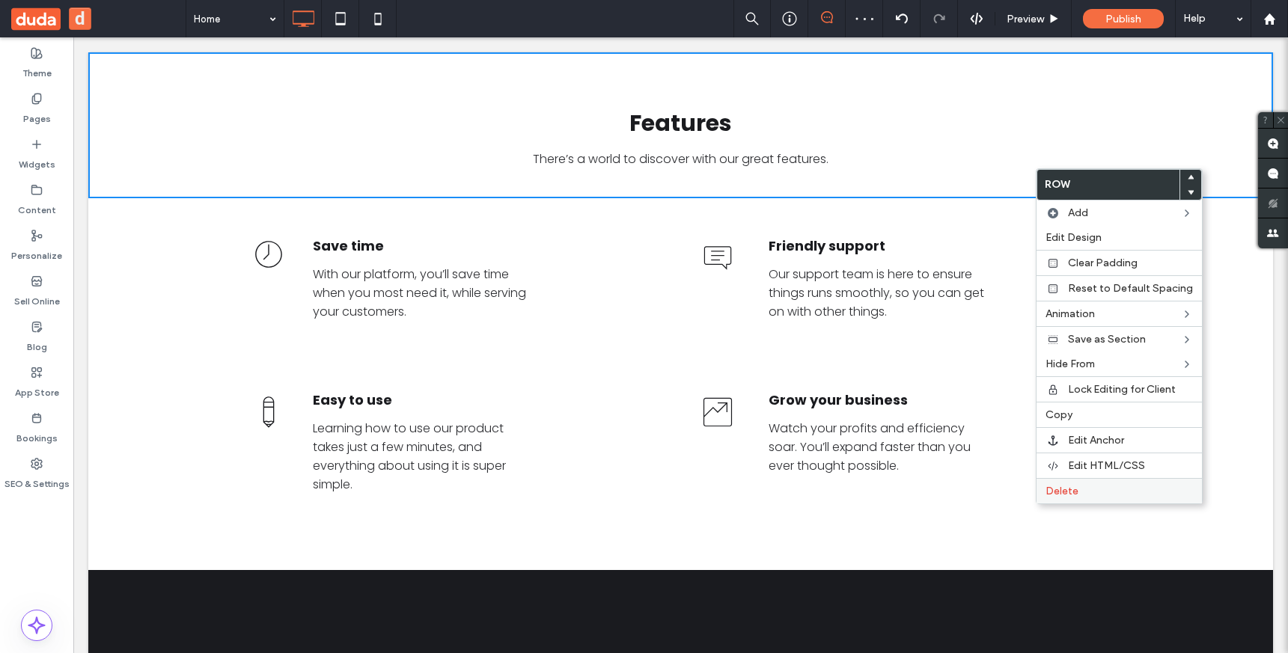
click at [1134, 496] on label "Delete" at bounding box center [1118, 491] width 147 height 13
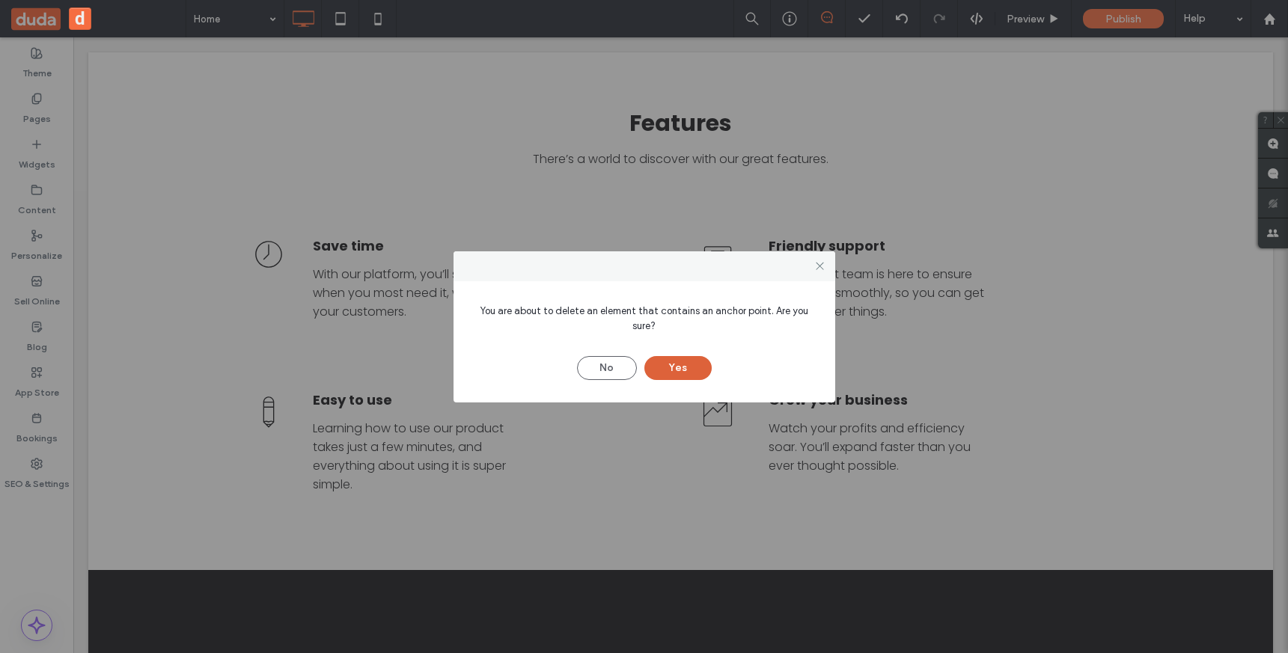
click at [680, 367] on button "Yes" at bounding box center [677, 368] width 67 height 24
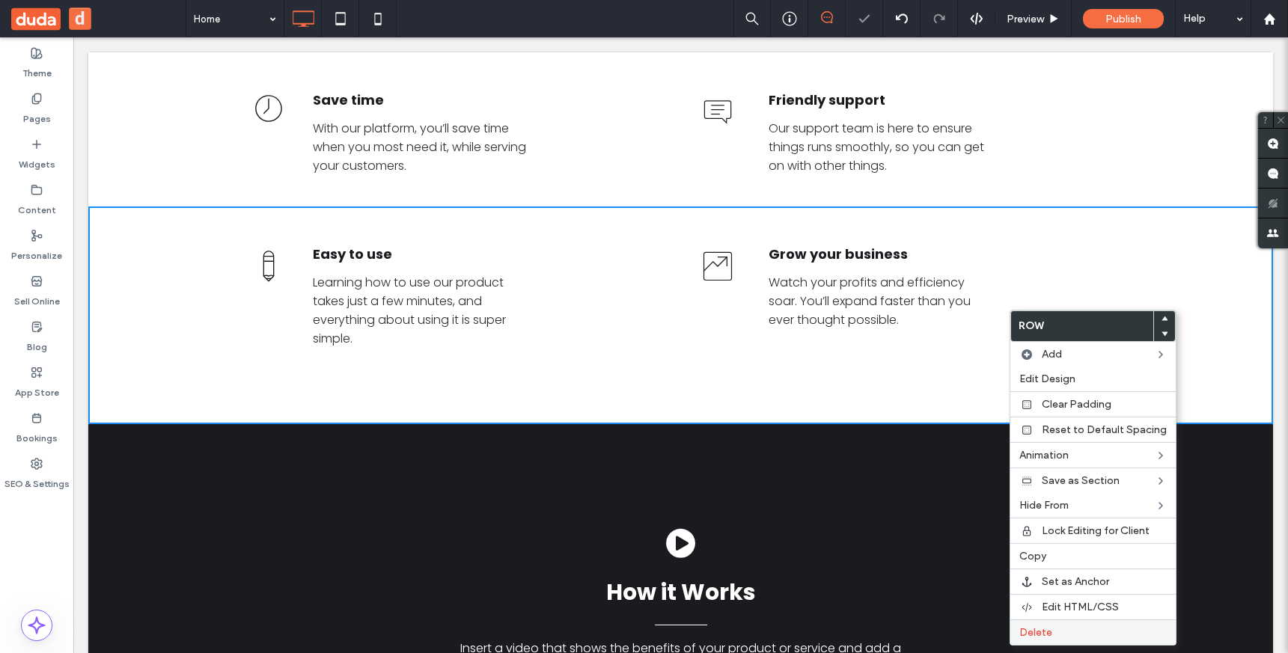
click at [1116, 627] on label "Delete" at bounding box center [1092, 632] width 147 height 13
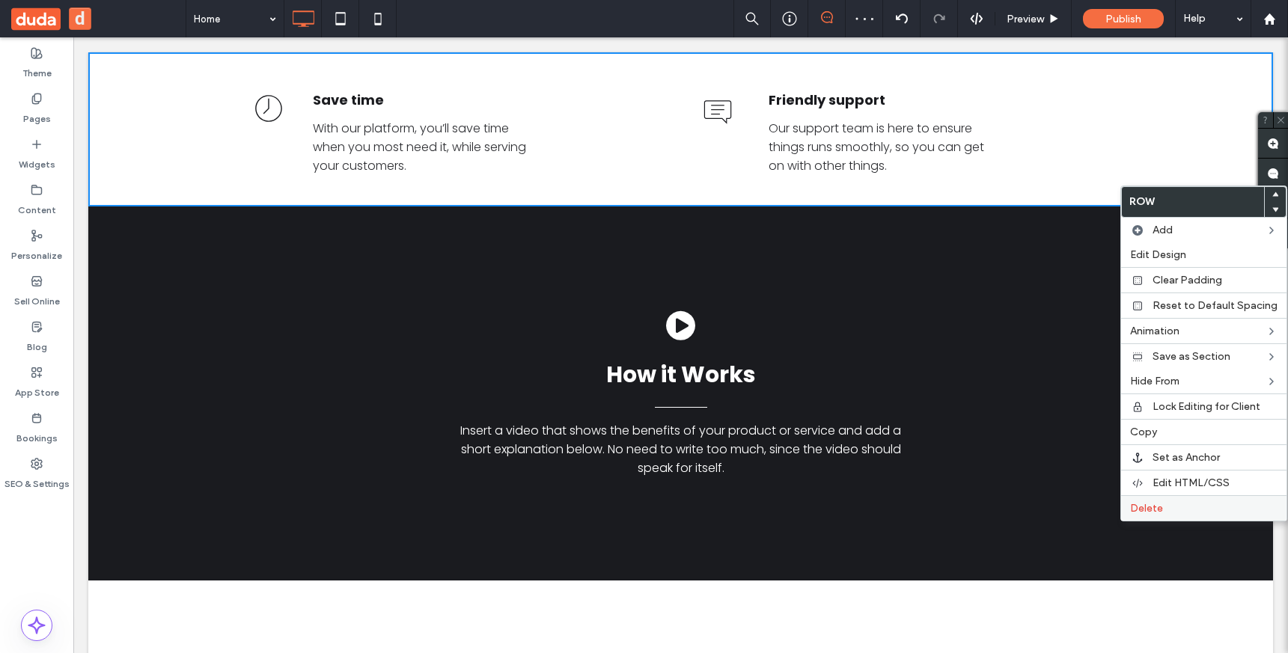
click at [1171, 514] on label "Delete" at bounding box center [1203, 508] width 147 height 13
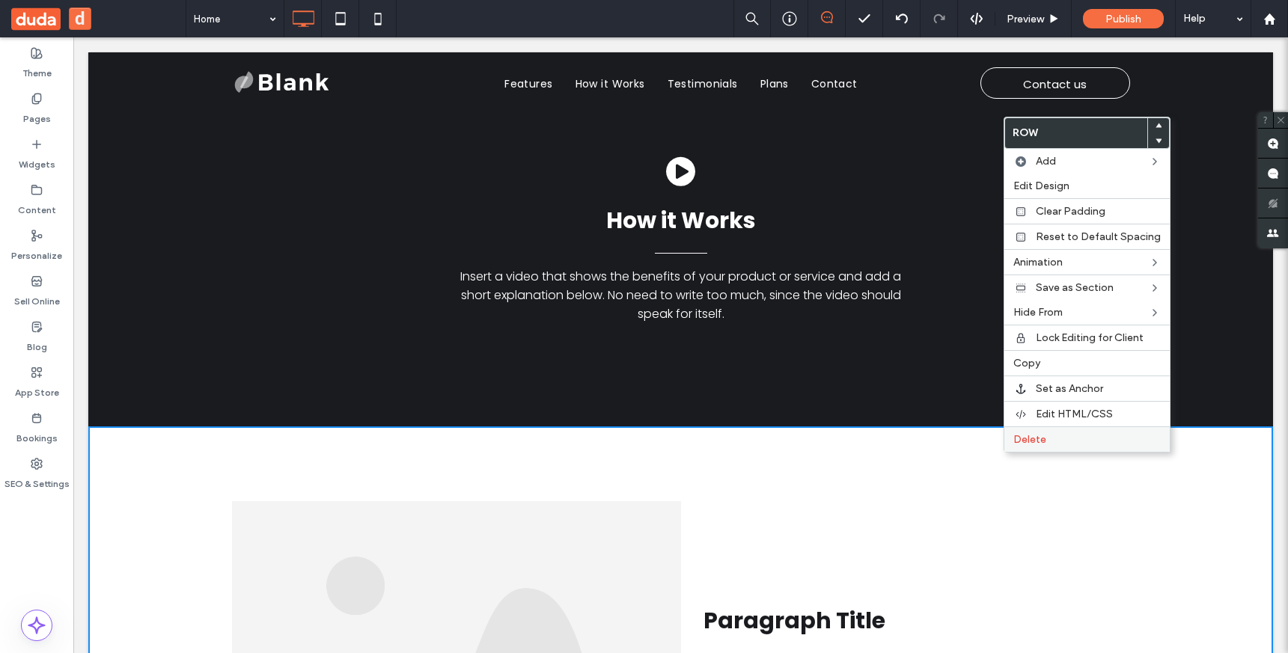
click at [1020, 434] on span "Delete" at bounding box center [1029, 439] width 33 height 13
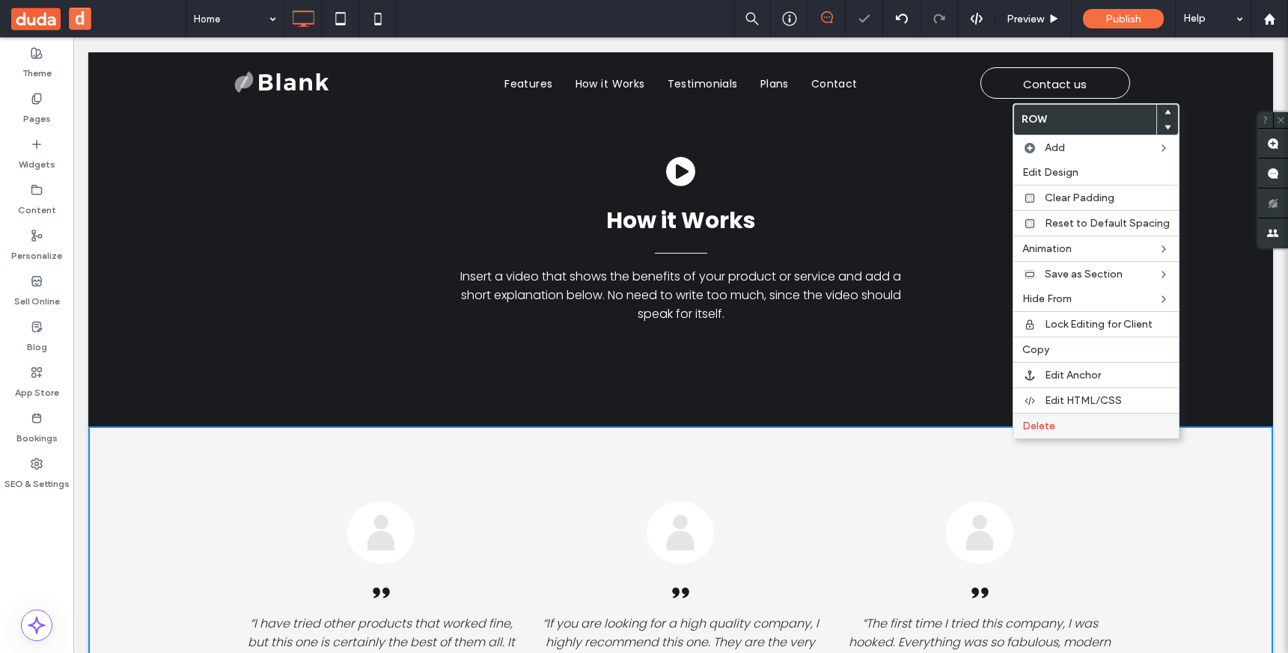
click at [1024, 427] on span "Delete" at bounding box center [1038, 426] width 33 height 13
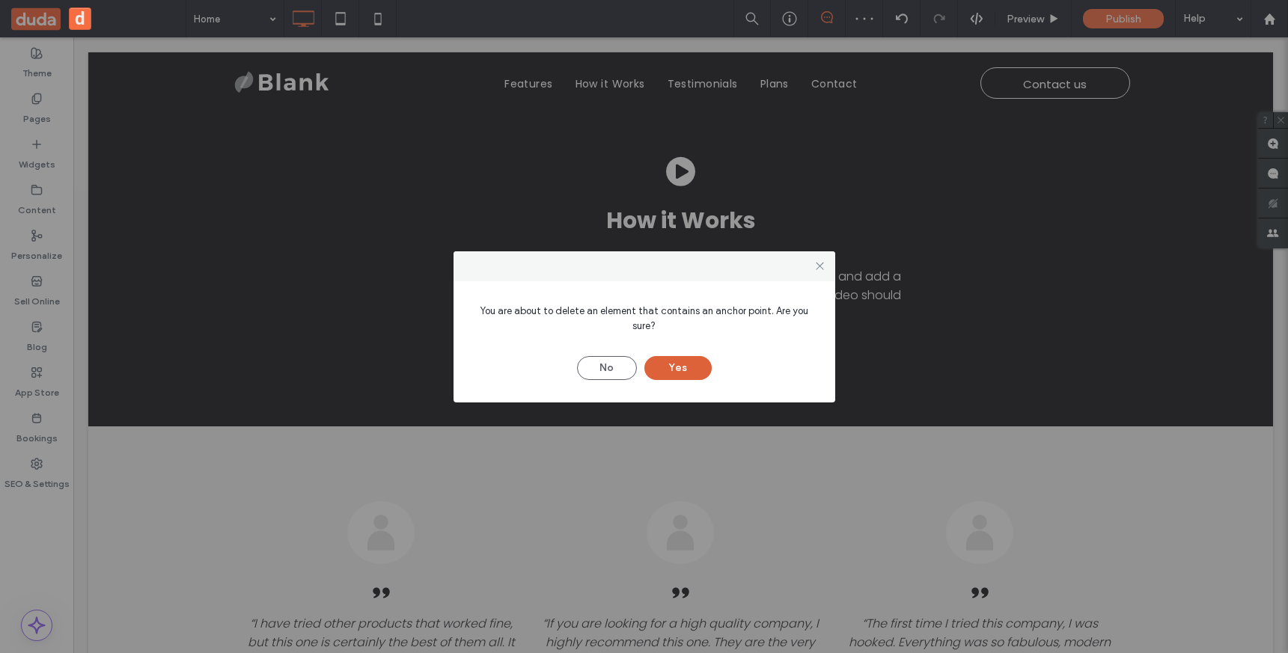
click at [673, 362] on button "Yes" at bounding box center [677, 368] width 67 height 24
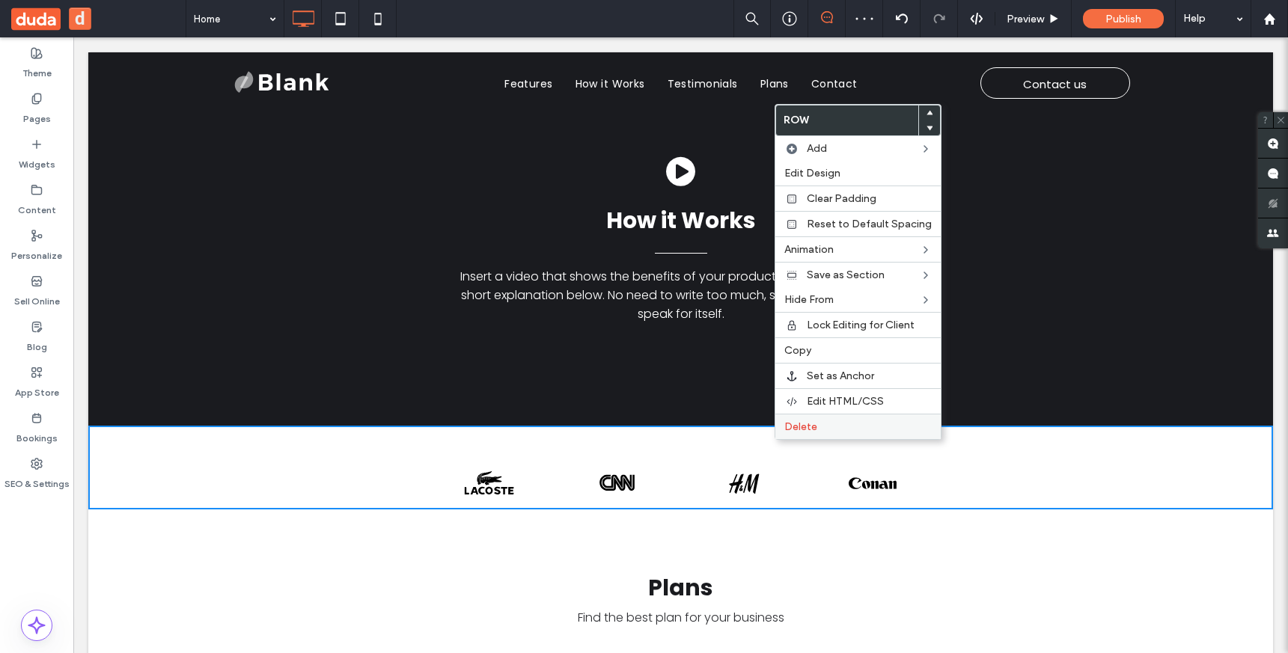
click at [798, 423] on span "Delete" at bounding box center [800, 427] width 33 height 13
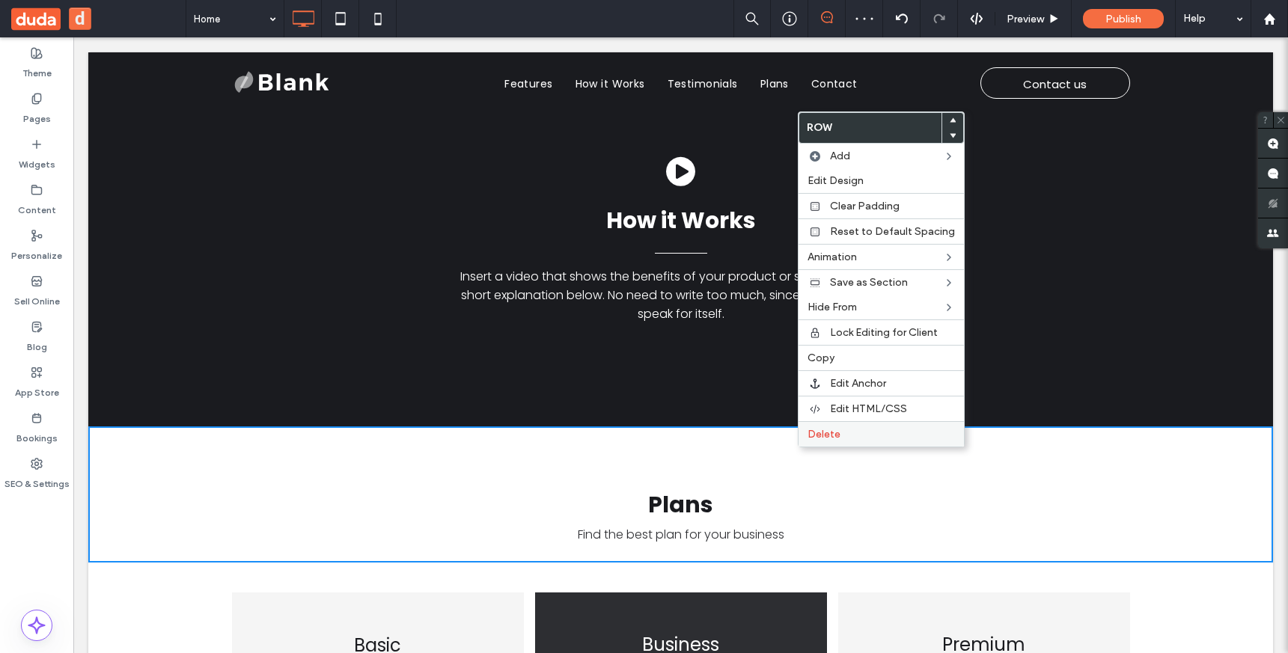
click at [808, 435] on span "Delete" at bounding box center [823, 434] width 33 height 13
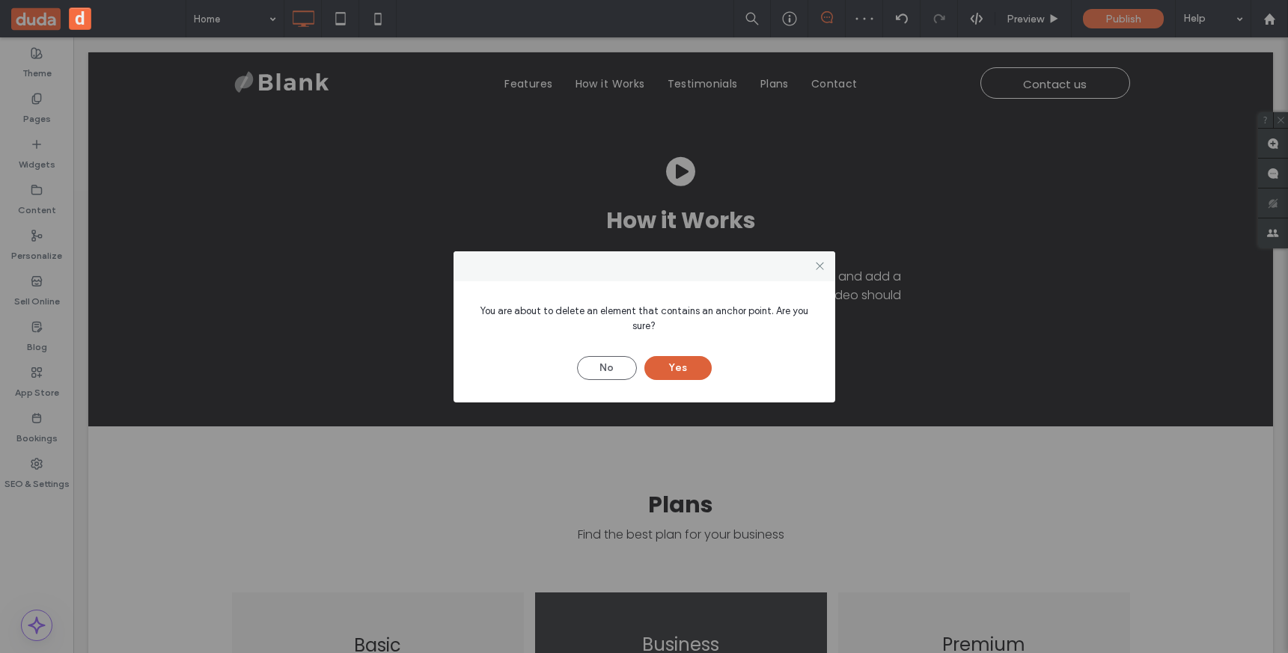
click at [678, 370] on button "Yes" at bounding box center [677, 368] width 67 height 24
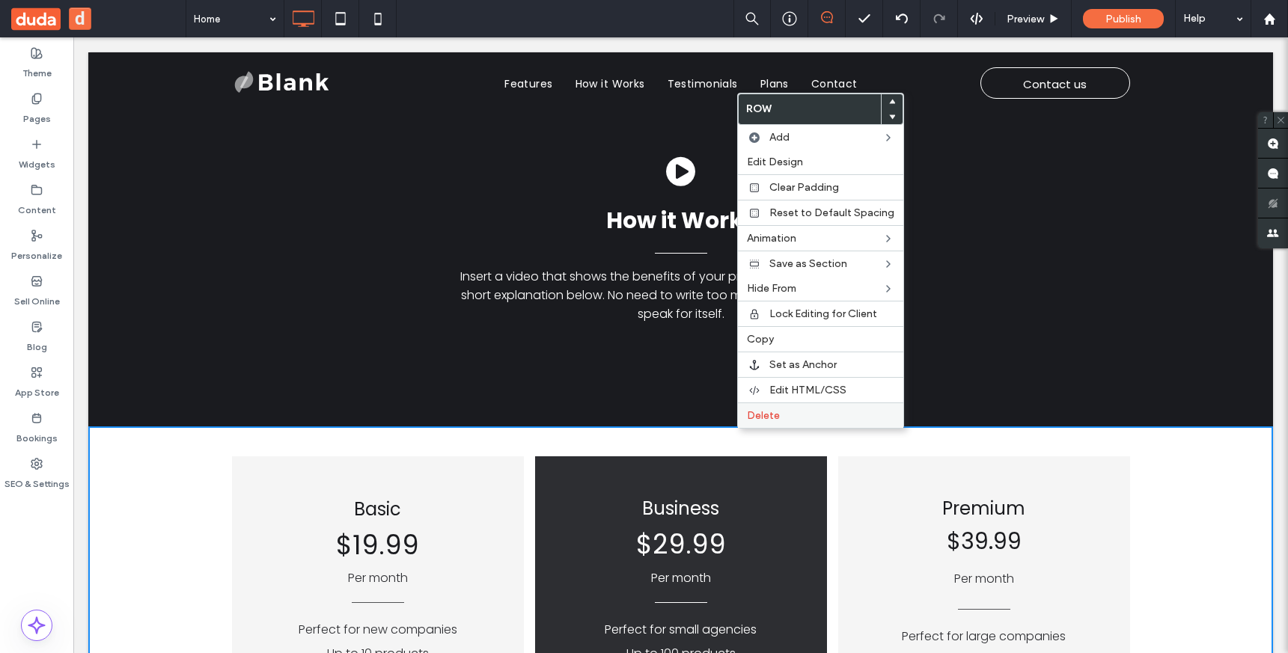
click at [750, 420] on span "Delete" at bounding box center [763, 415] width 33 height 13
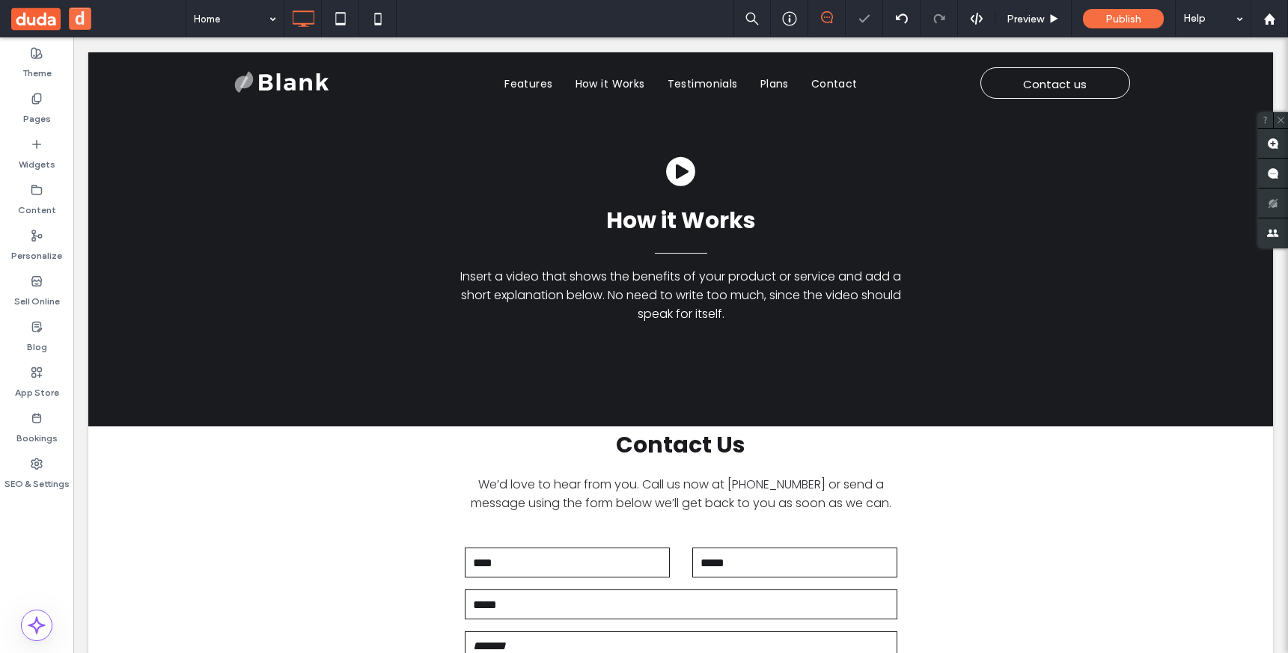
click at [857, 446] on div "Contact Us We’d love to hear from you. Call us now at 555-555-5555 or send a me…" at bounding box center [681, 600] width 898 height 346
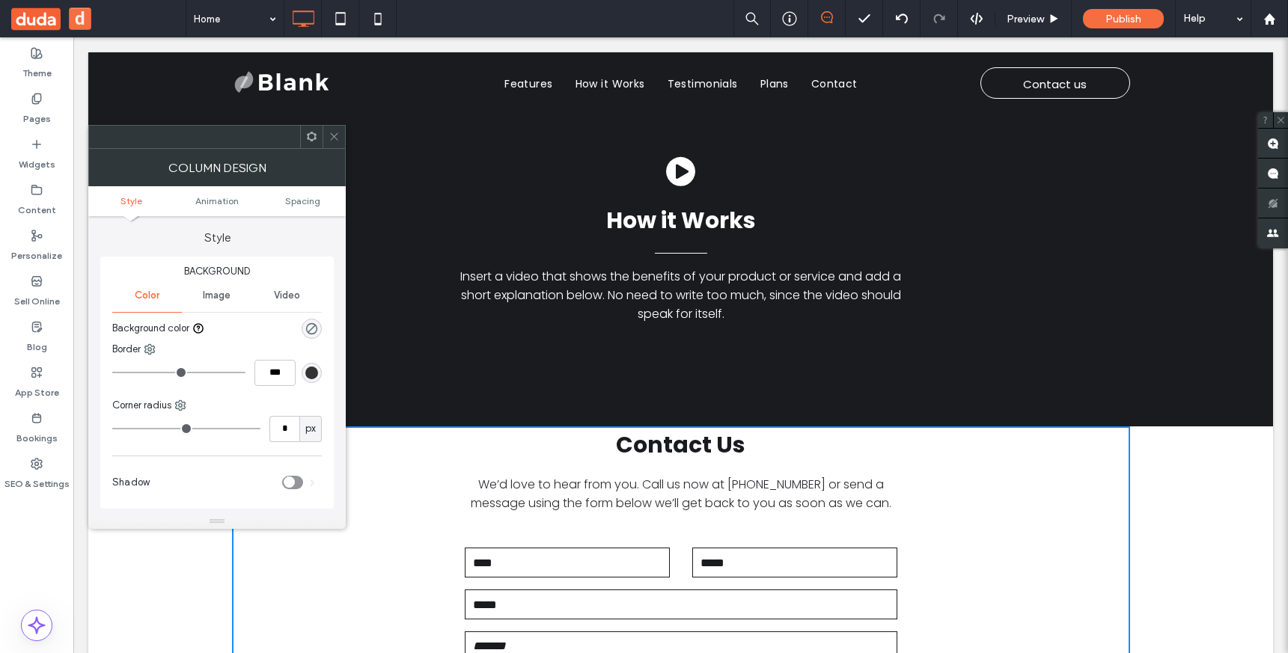
click at [338, 132] on icon at bounding box center [334, 136] width 11 height 11
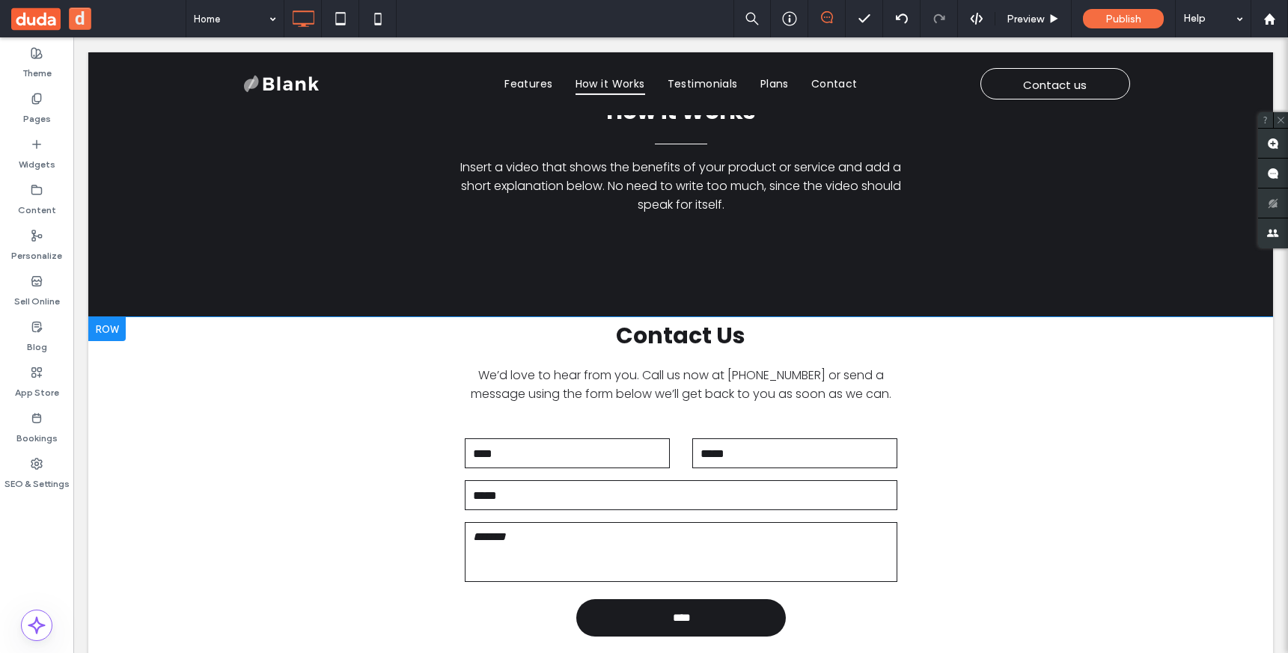
scroll to position [122, 0]
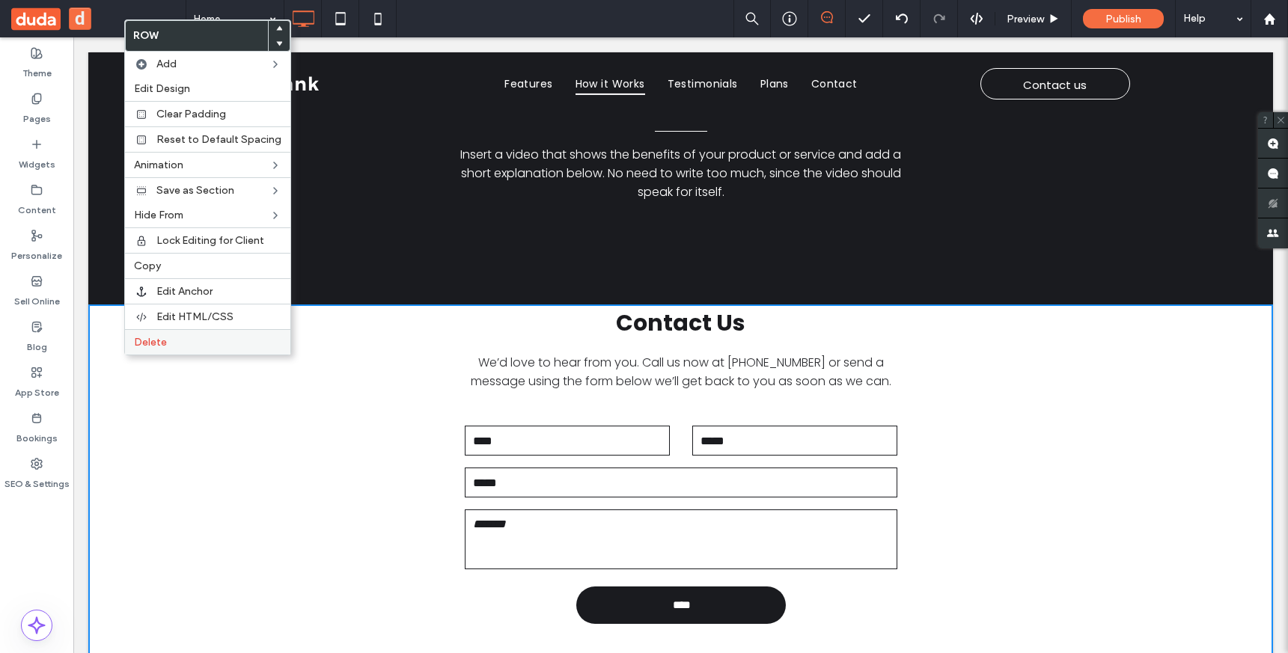
click at [132, 343] on div "Delete" at bounding box center [207, 341] width 165 height 25
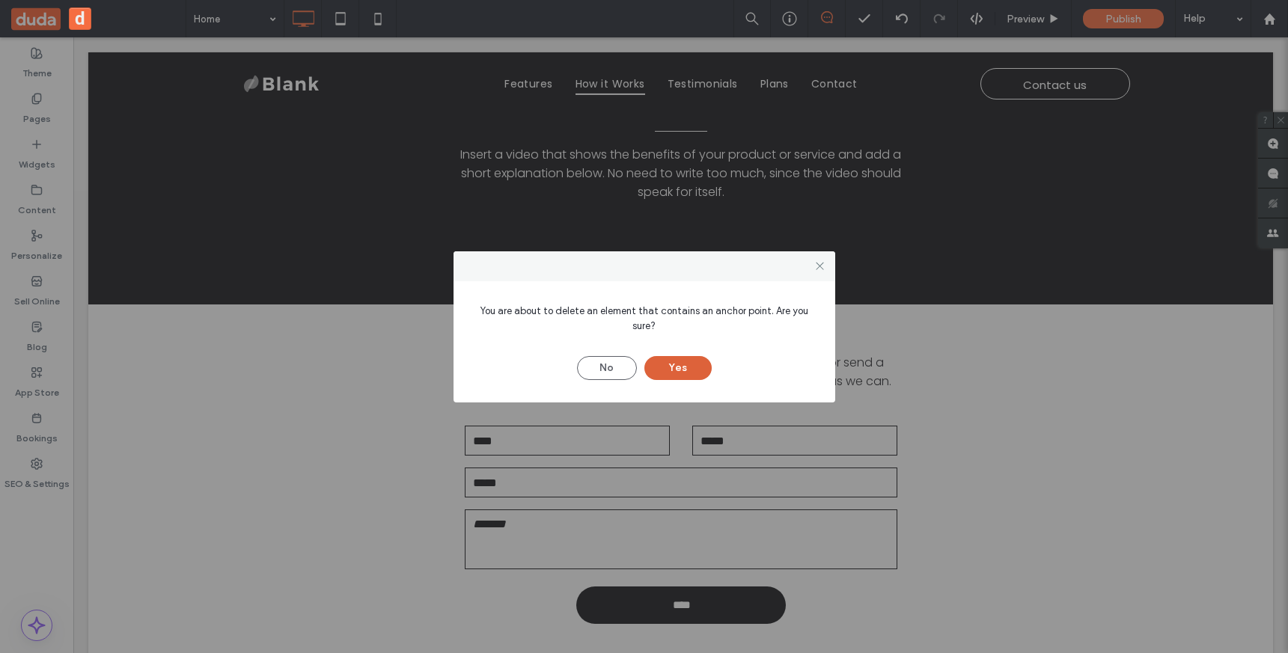
click at [660, 365] on button "Yes" at bounding box center [677, 368] width 67 height 24
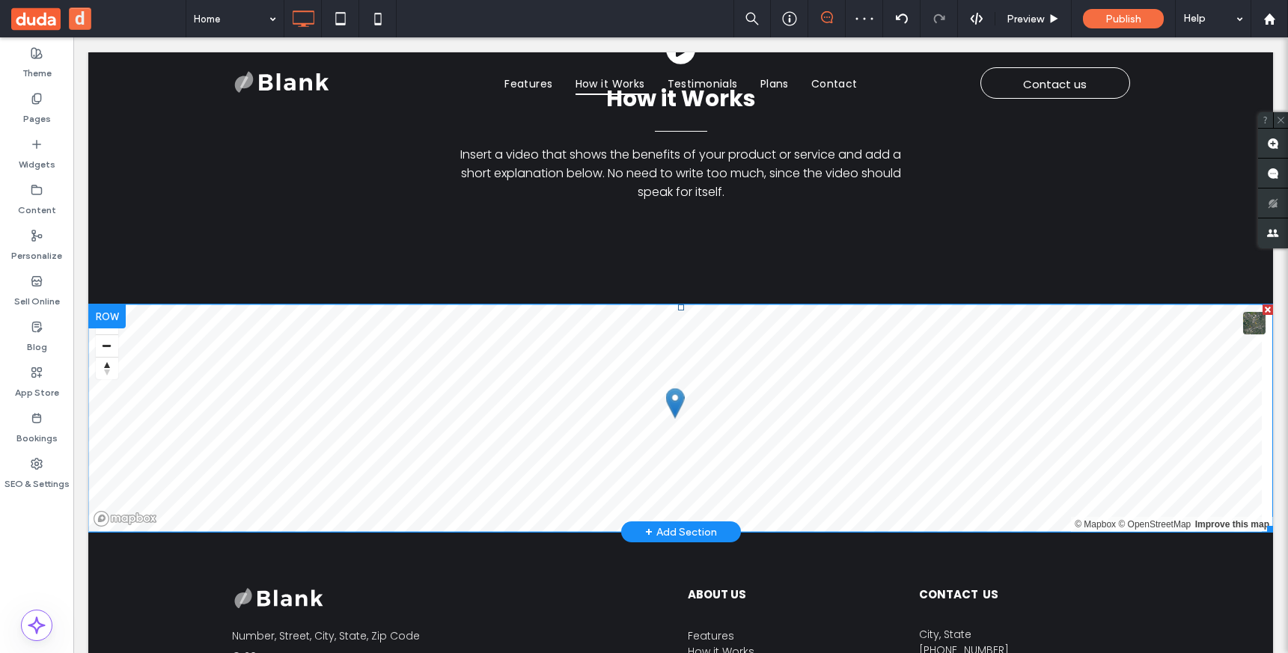
click at [1262, 305] on div at bounding box center [1267, 310] width 10 height 10
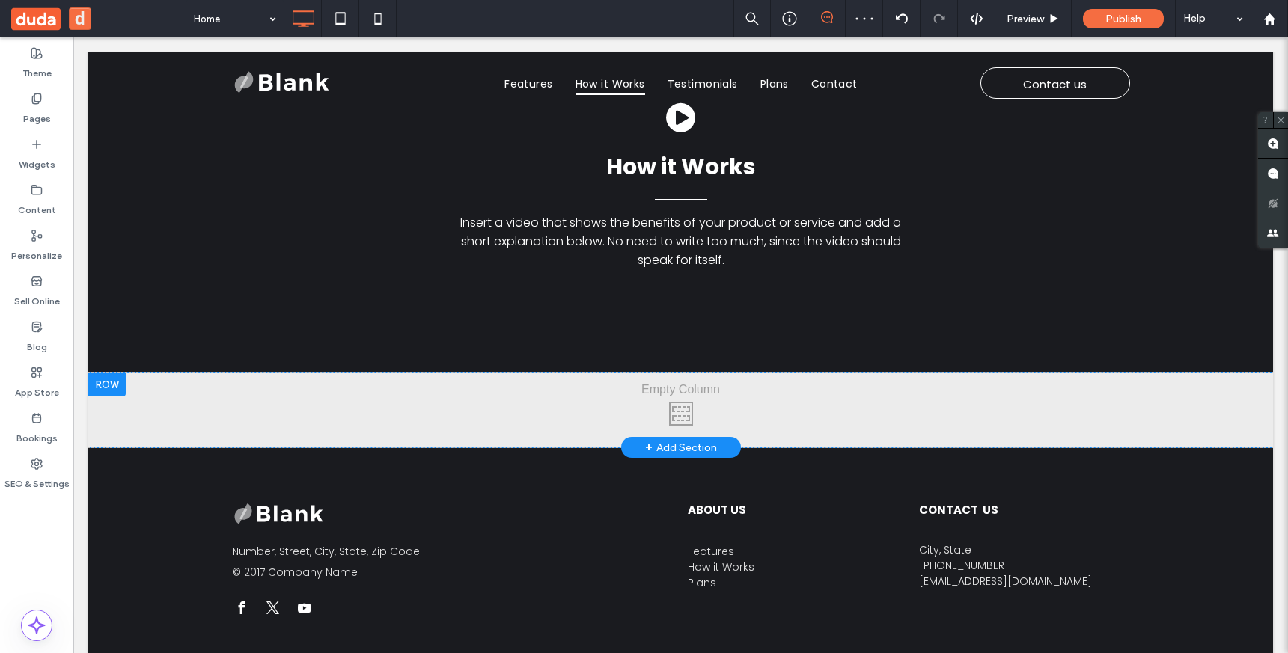
scroll to position [0, 0]
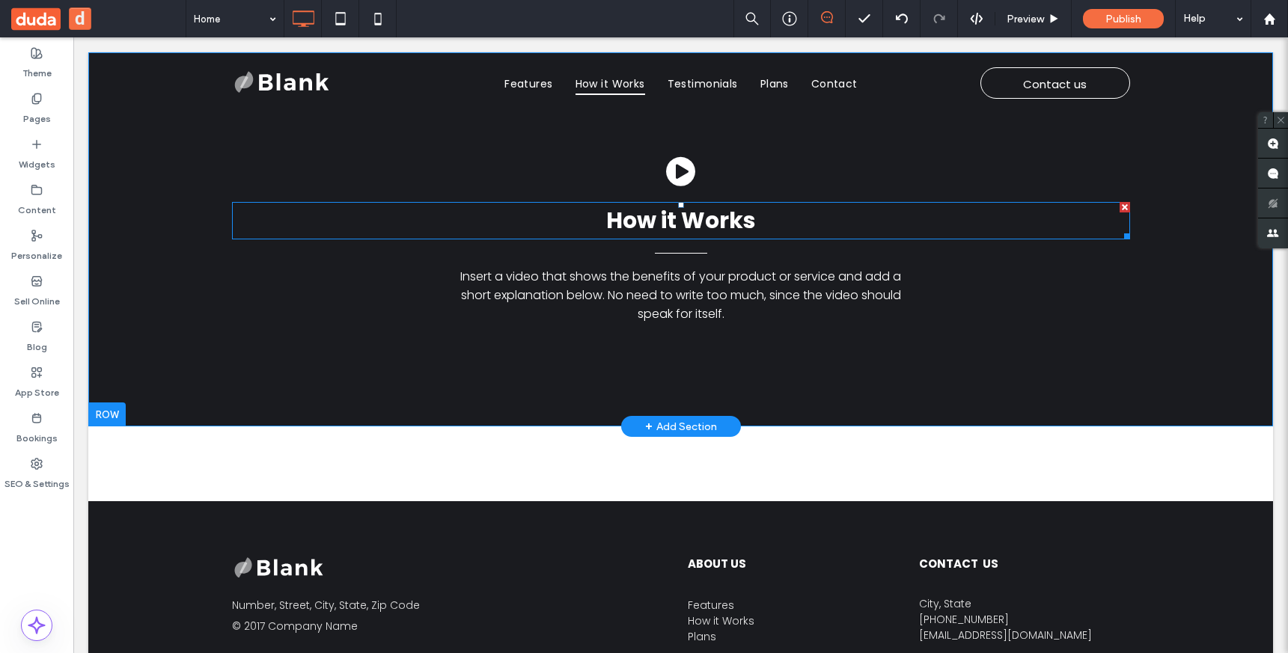
click at [1119, 205] on div at bounding box center [1124, 207] width 10 height 10
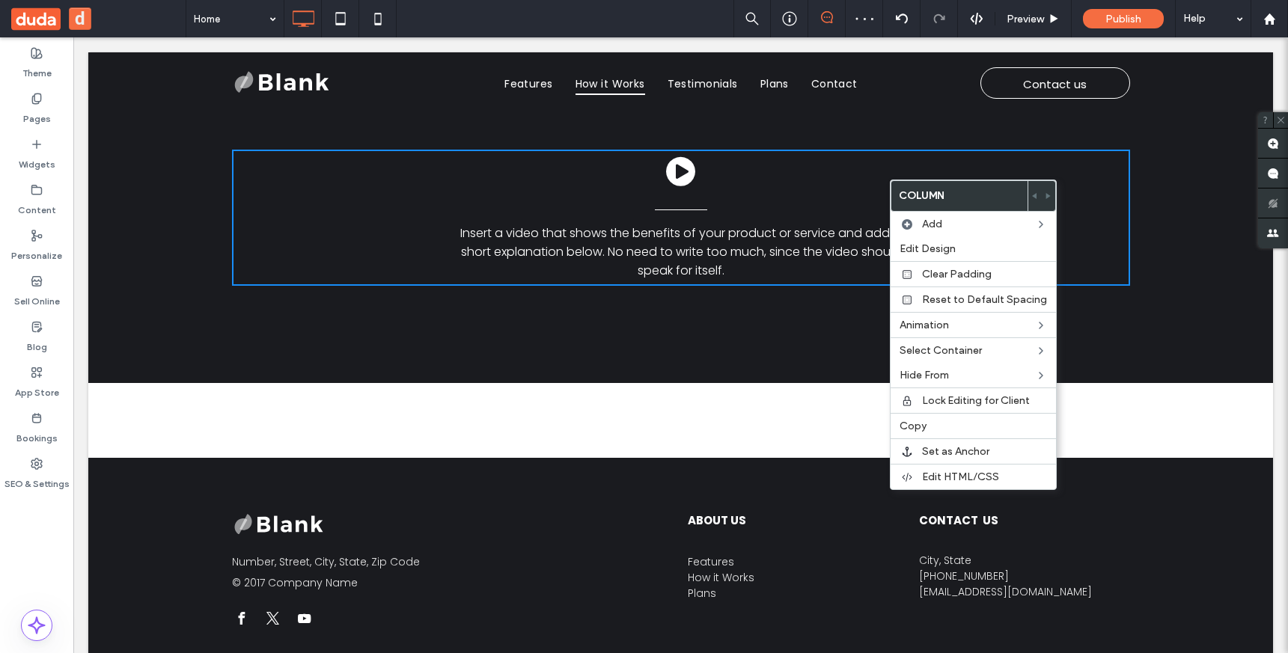
click at [749, 340] on div "Insert a video that shows the benefits of your product or service and add a sho…" at bounding box center [680, 217] width 1185 height 331
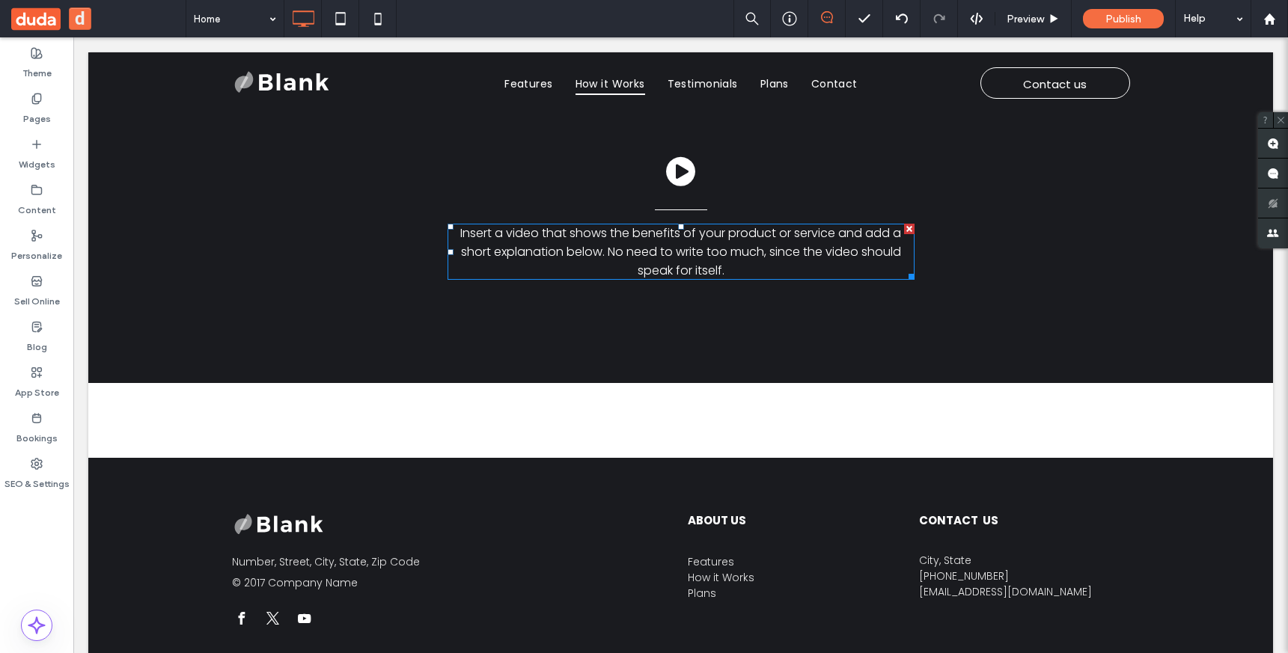
drag, startPoint x: 901, startPoint y: 228, endPoint x: 946, endPoint y: 266, distance: 58.4
click at [904, 228] on div at bounding box center [909, 229] width 10 height 10
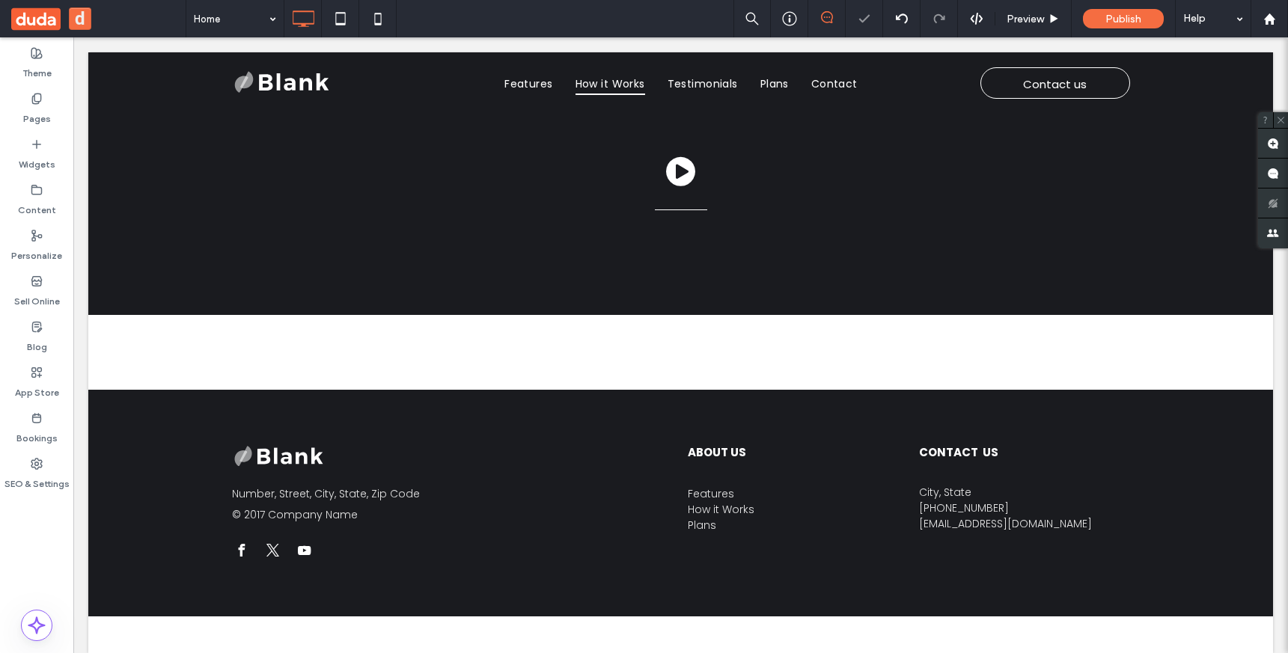
click at [709, 198] on div "Click To Paste" at bounding box center [681, 184] width 898 height 68
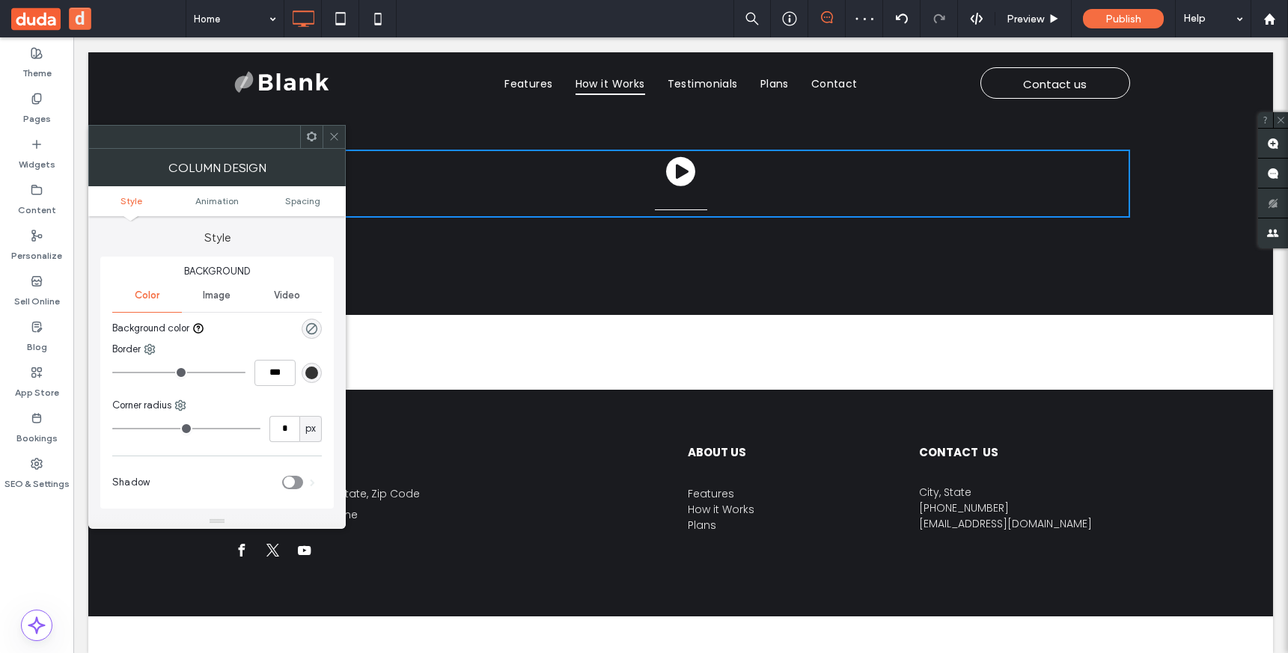
click at [1170, 233] on div "Click To Paste Row + Add Section" at bounding box center [680, 183] width 1185 height 263
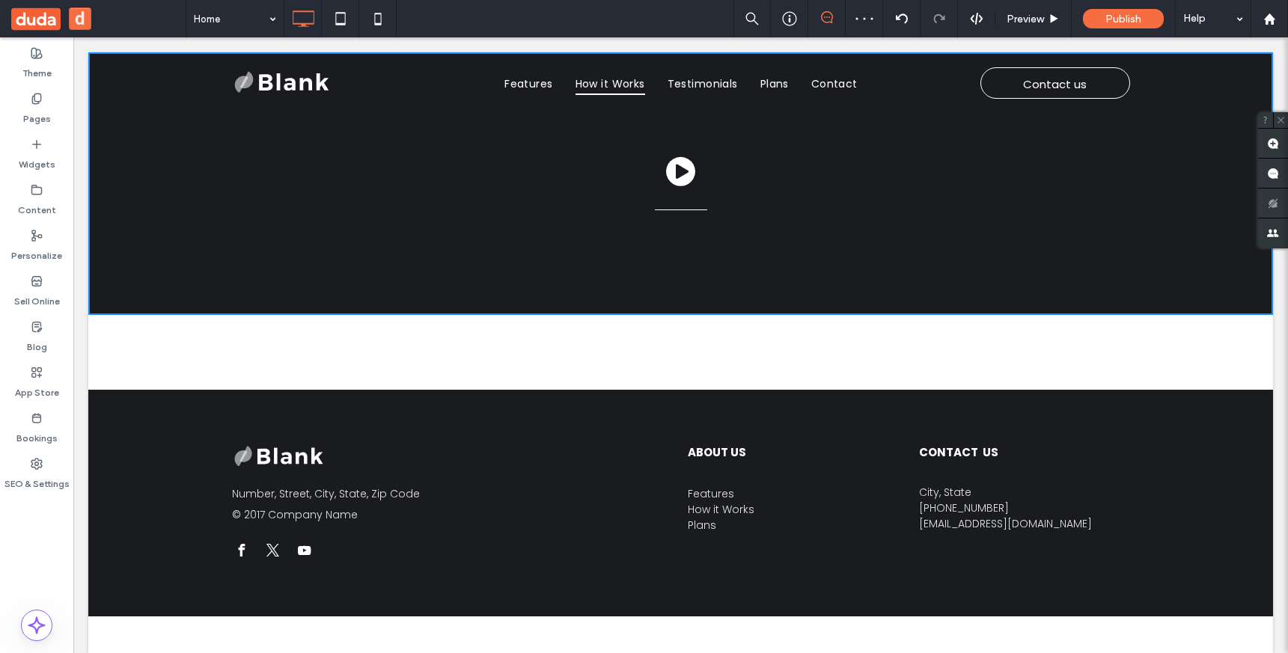
click at [1038, 174] on div "Click To Paste" at bounding box center [681, 184] width 898 height 68
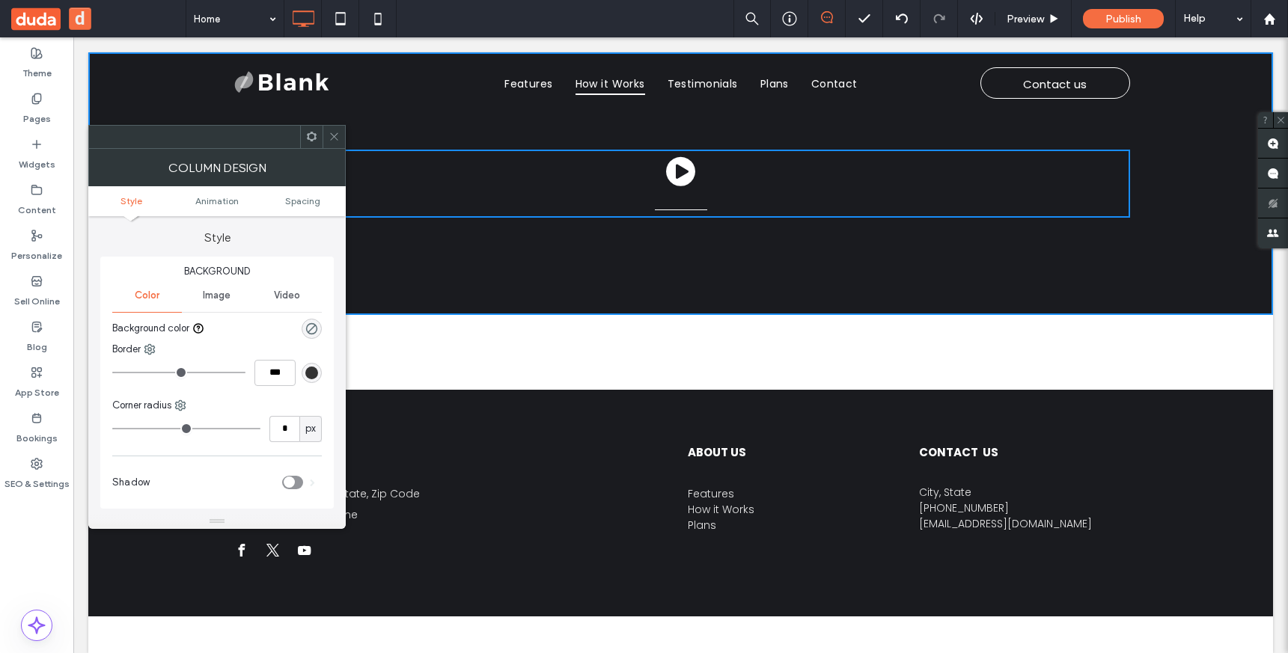
click at [1158, 344] on div "Click To Paste" at bounding box center [680, 352] width 1185 height 75
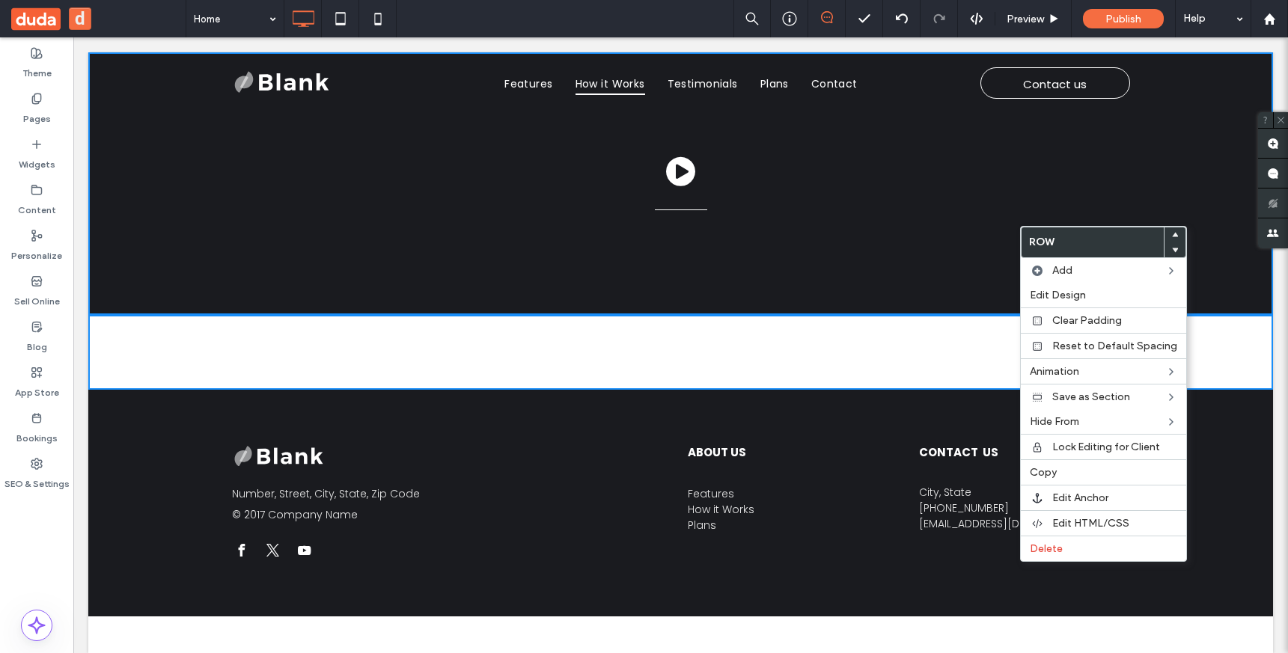
click at [828, 261] on div "Click To Paste Row + Add Section" at bounding box center [680, 183] width 1185 height 263
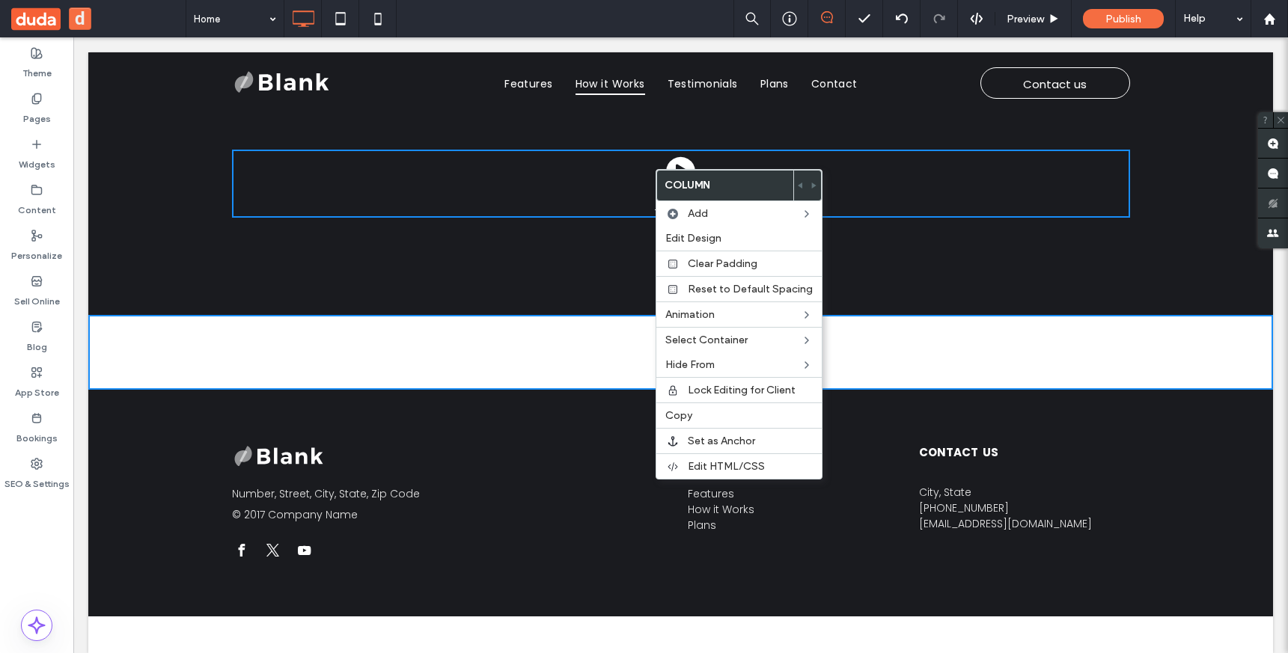
drag, startPoint x: 549, startPoint y: 189, endPoint x: 585, endPoint y: 383, distance: 197.1
click at [585, 384] on div "Click To Paste Row + Add Section Click To Paste Row + Add Section" at bounding box center [680, 220] width 1185 height 337
click at [585, 383] on div "Click To Paste" at bounding box center [680, 352] width 1185 height 75
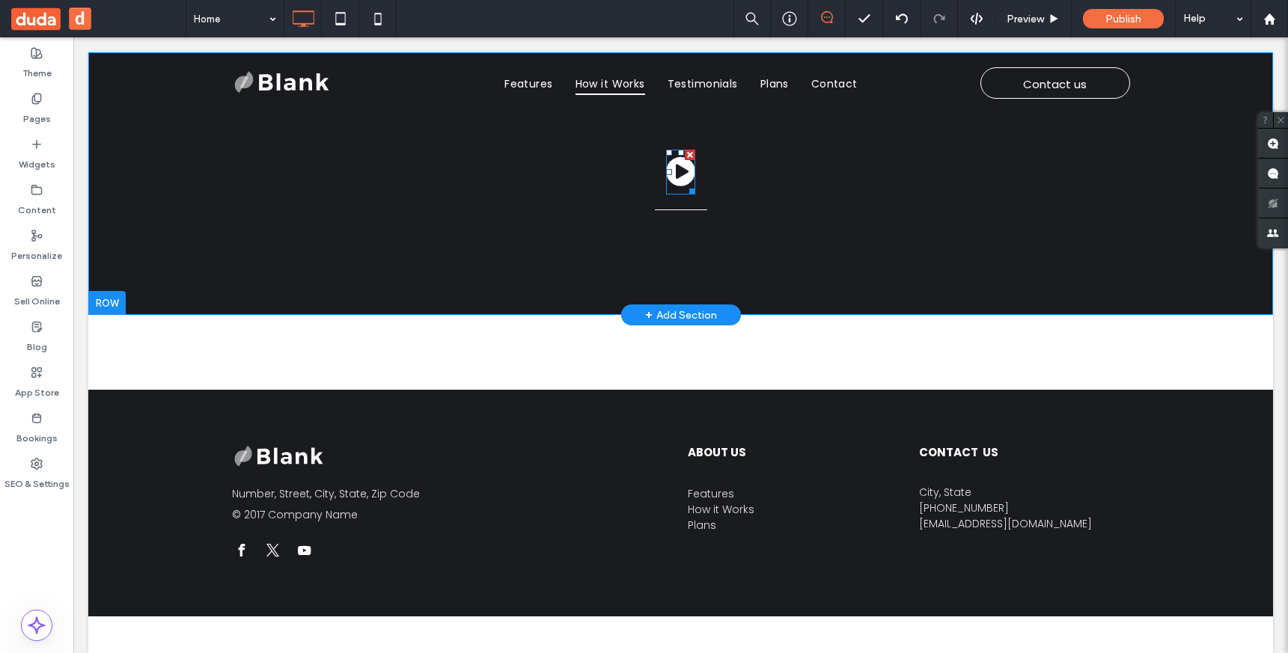
click at [687, 154] on div at bounding box center [690, 155] width 10 height 10
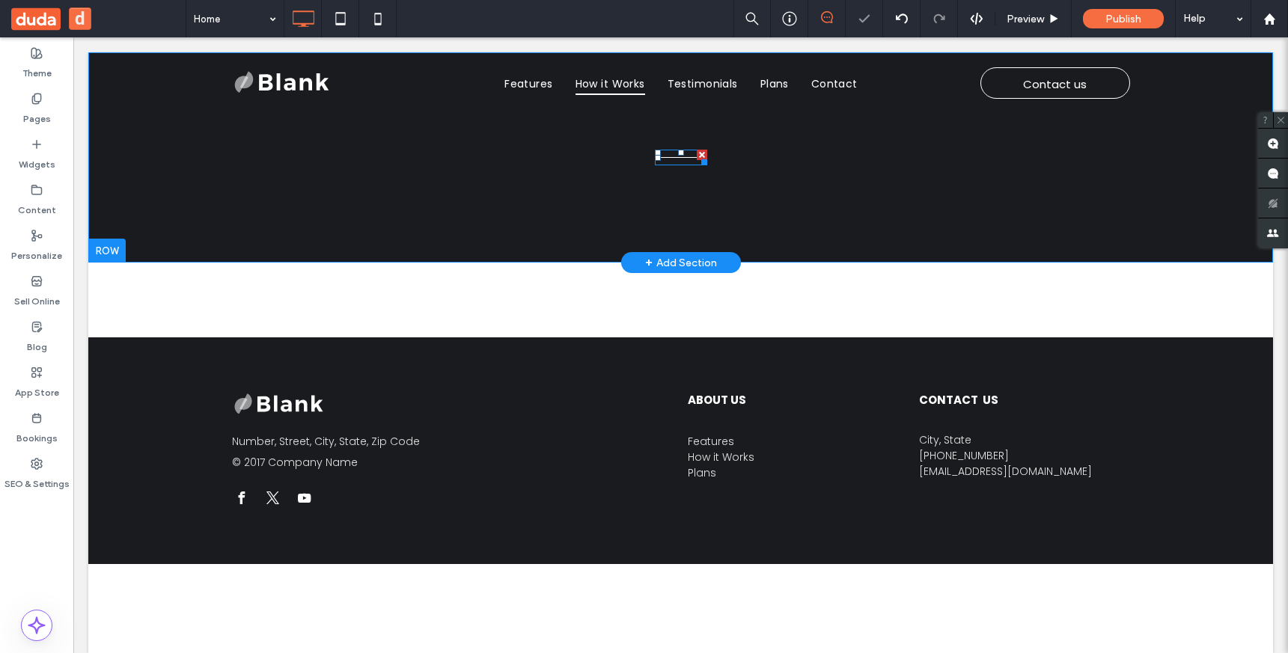
click at [696, 155] on div at bounding box center [701, 159] width 11 height 11
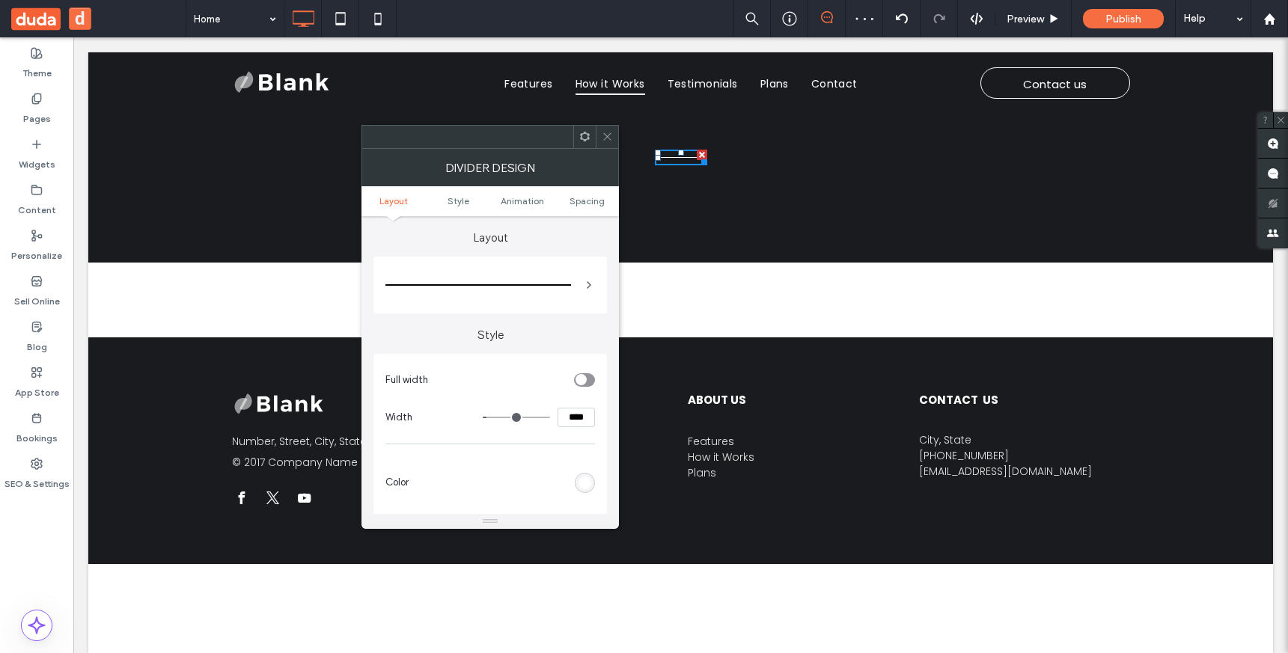
click at [697, 152] on div at bounding box center [702, 155] width 10 height 10
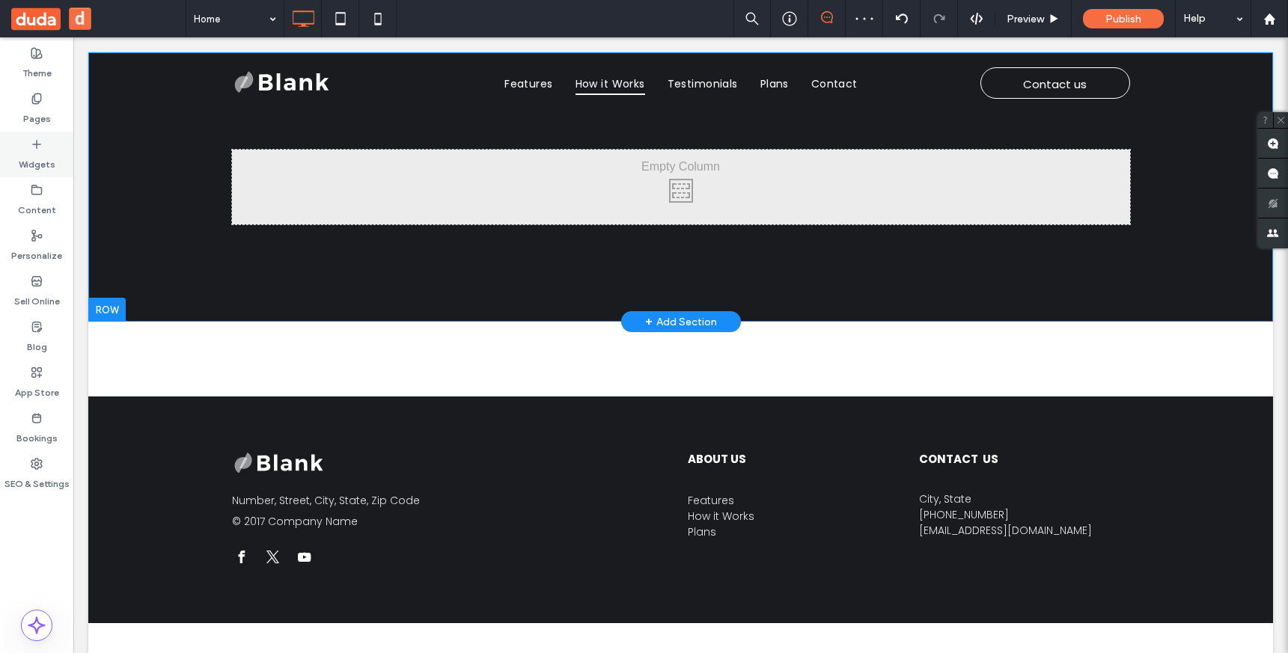
click at [34, 150] on icon at bounding box center [37, 144] width 12 height 12
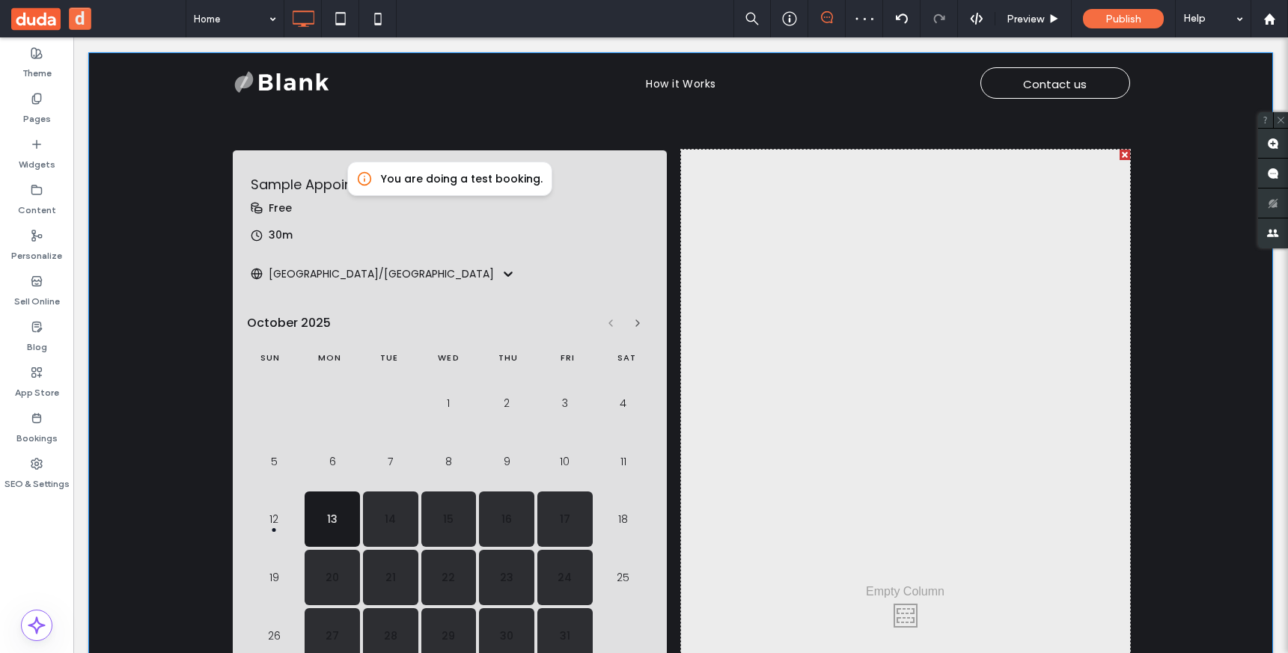
click at [1119, 152] on div at bounding box center [1124, 155] width 10 height 10
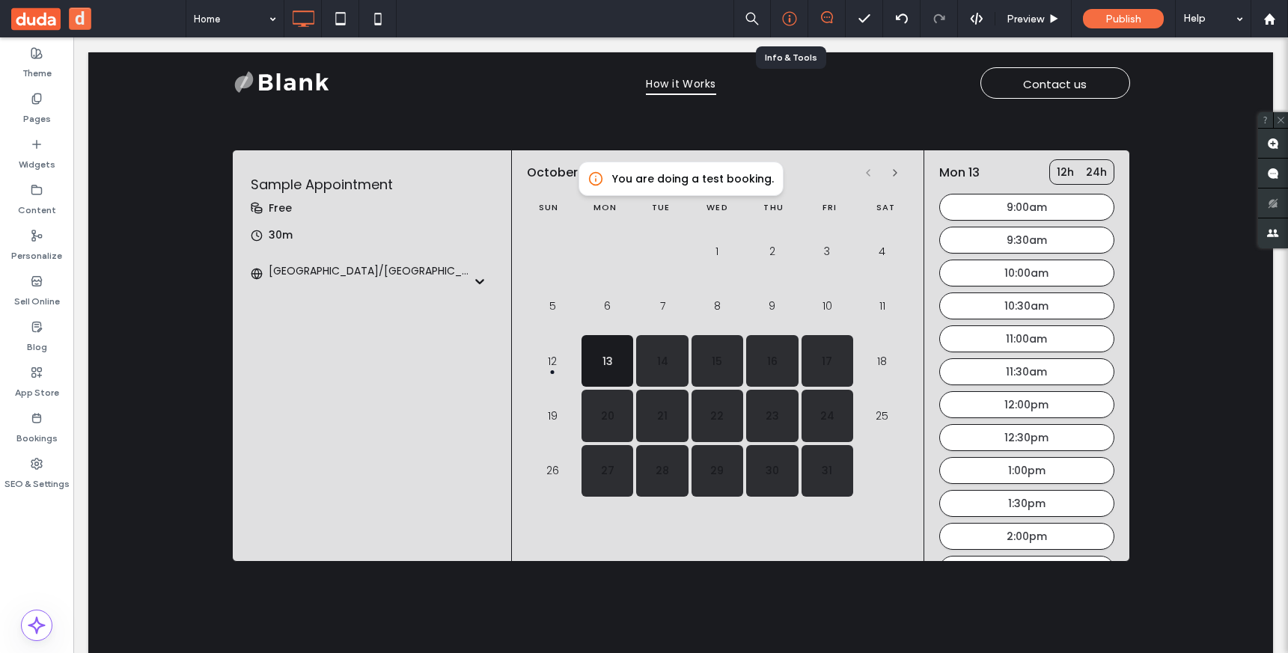
click at [791, 19] on icon at bounding box center [789, 18] width 15 height 15
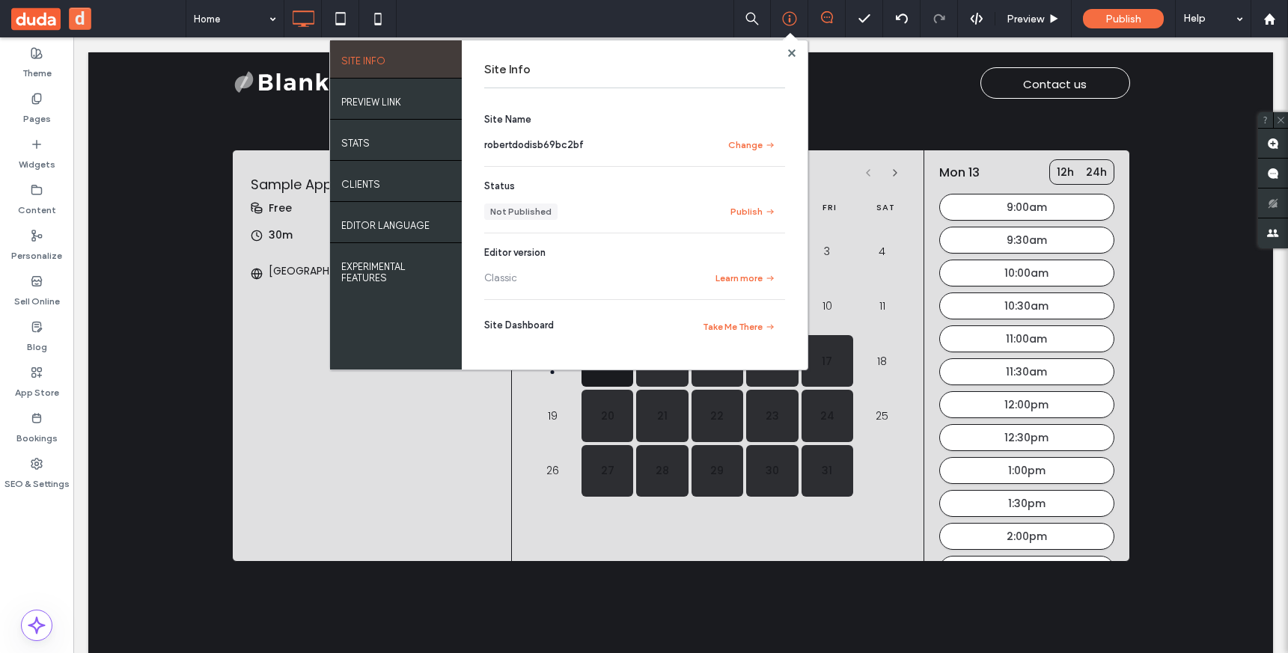
click at [83, 13] on button "d" at bounding box center [80, 18] width 22 height 22
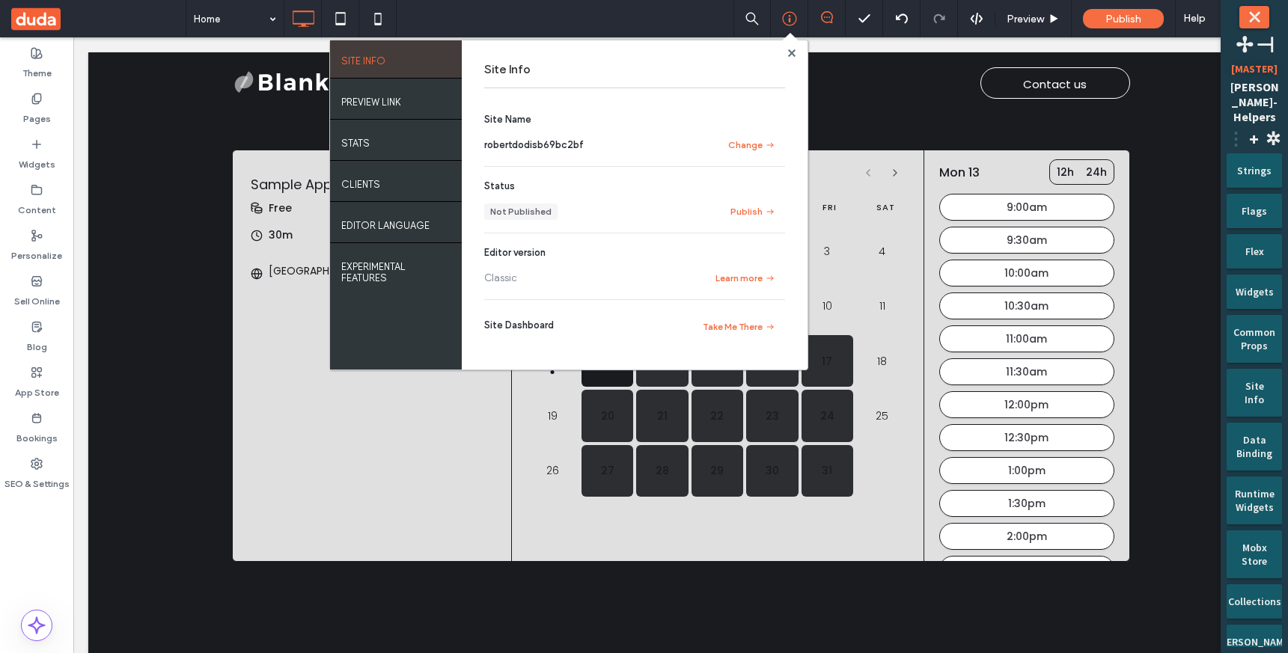
click at [1238, 127] on span "⋮" at bounding box center [1235, 138] width 18 height 23
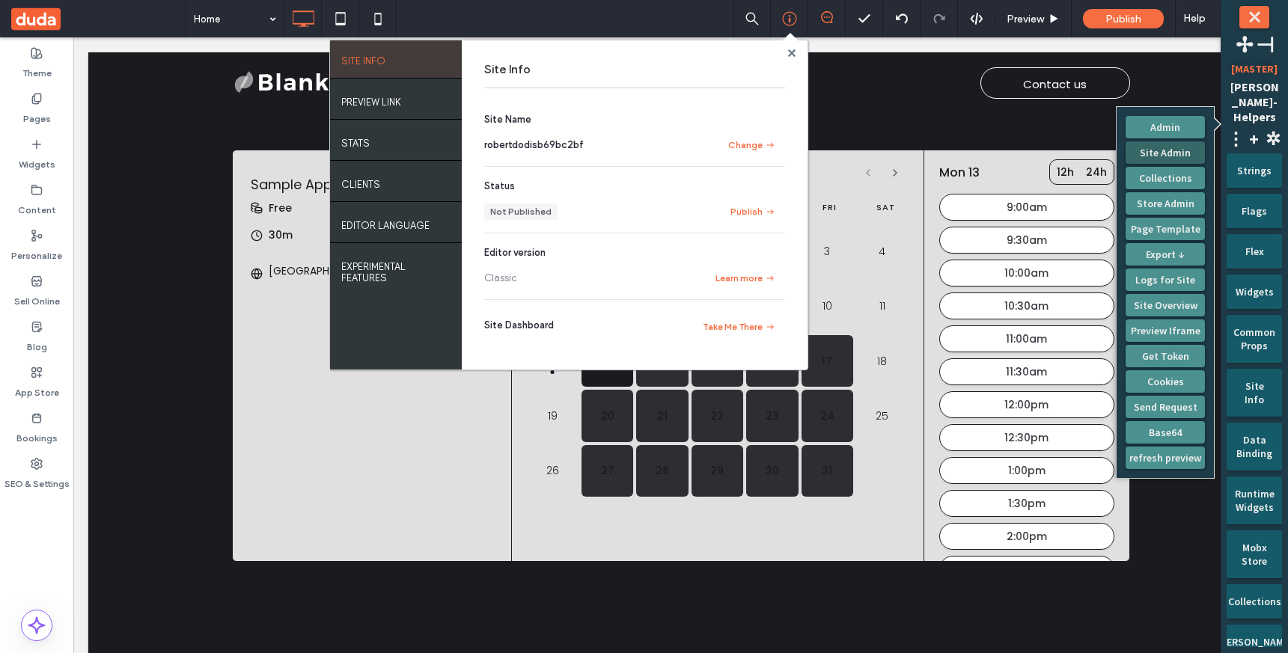
click at [1165, 150] on button "Site Admin" at bounding box center [1164, 152] width 79 height 22
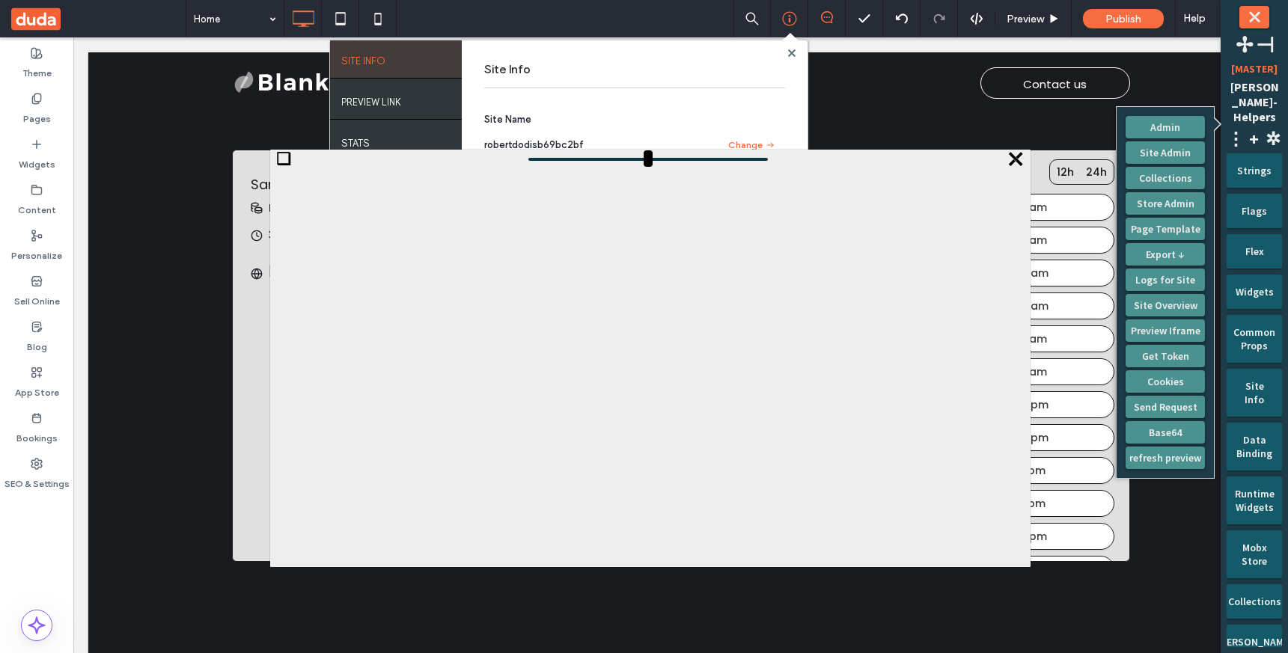
click at [282, 157] on span "❏" at bounding box center [283, 159] width 15 height 19
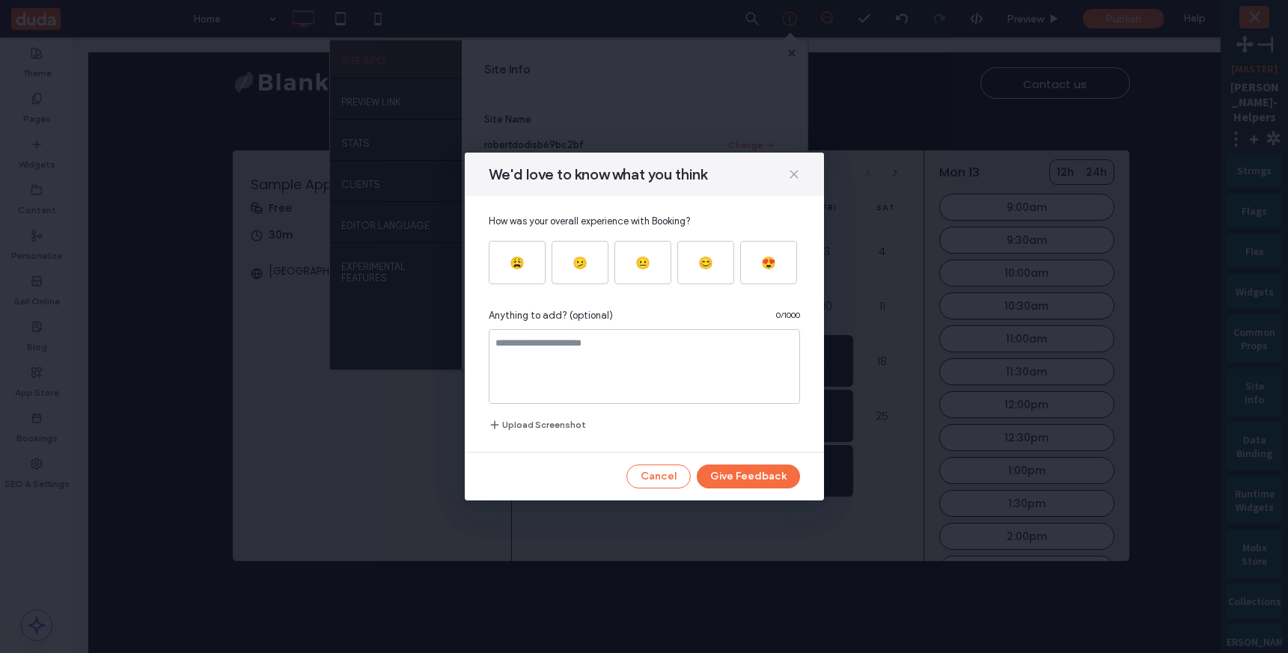
click at [795, 173] on use at bounding box center [793, 174] width 7 height 7
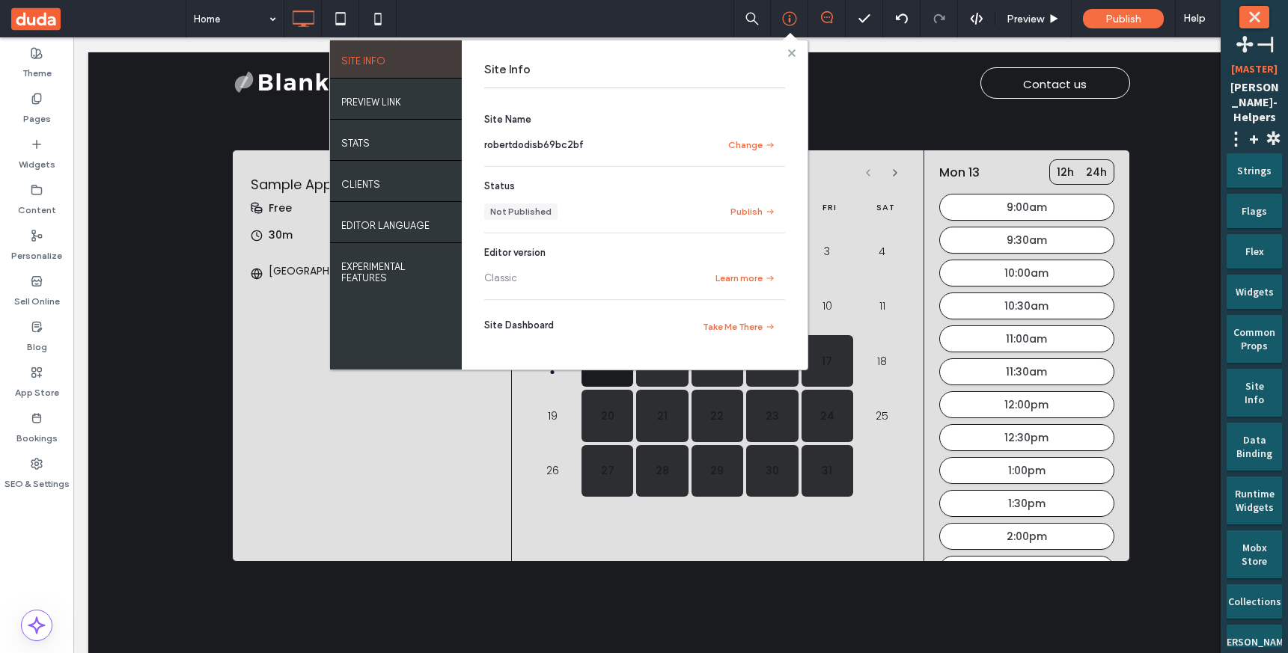
click at [793, 53] on use at bounding box center [790, 52] width 7 height 7
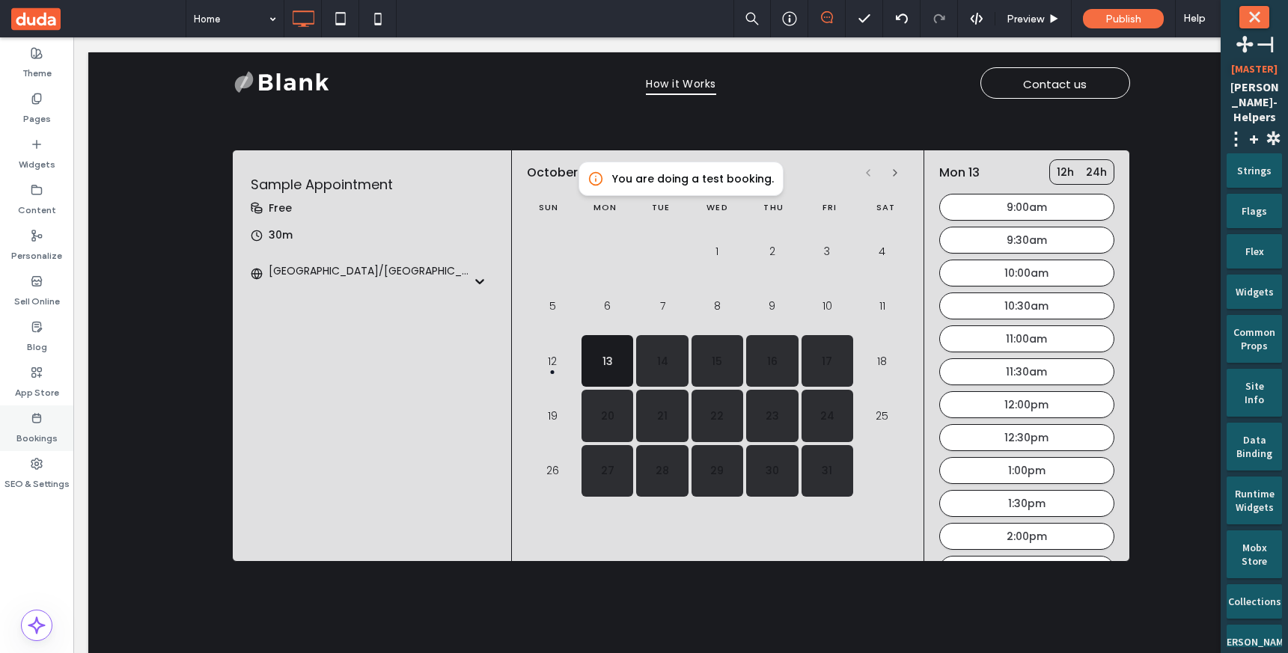
click at [51, 424] on label "Bookings" at bounding box center [36, 434] width 41 height 21
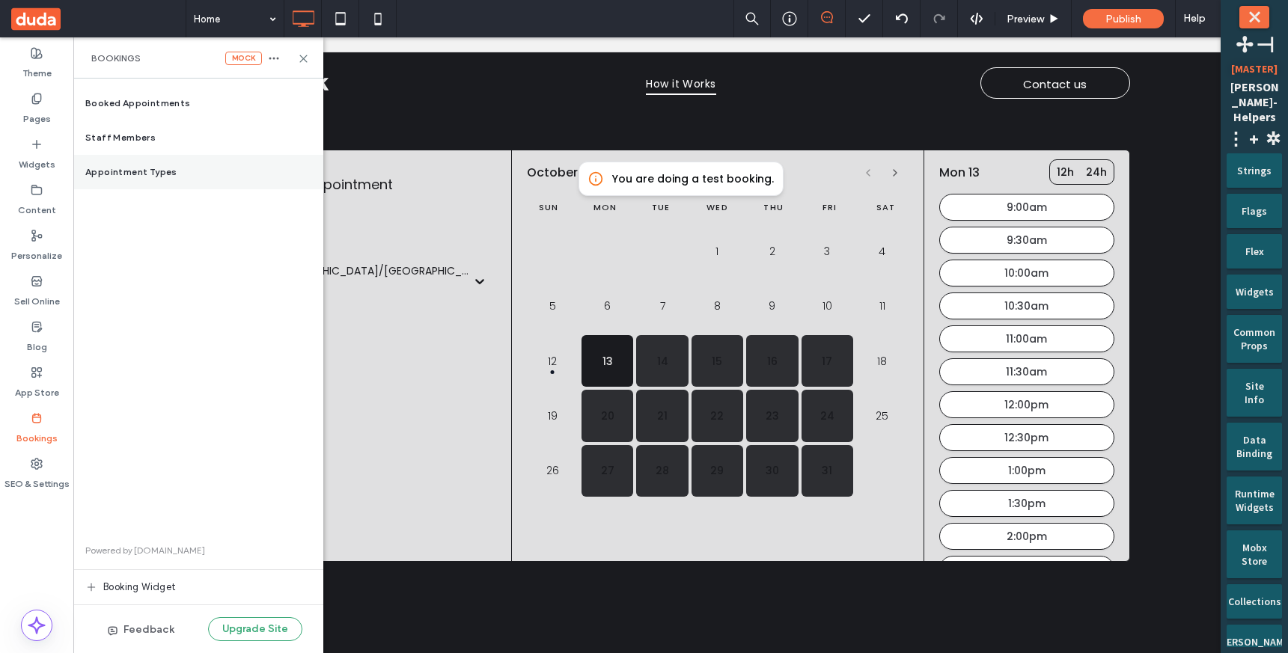
click at [185, 178] on div "Appointment Types" at bounding box center [198, 172] width 250 height 34
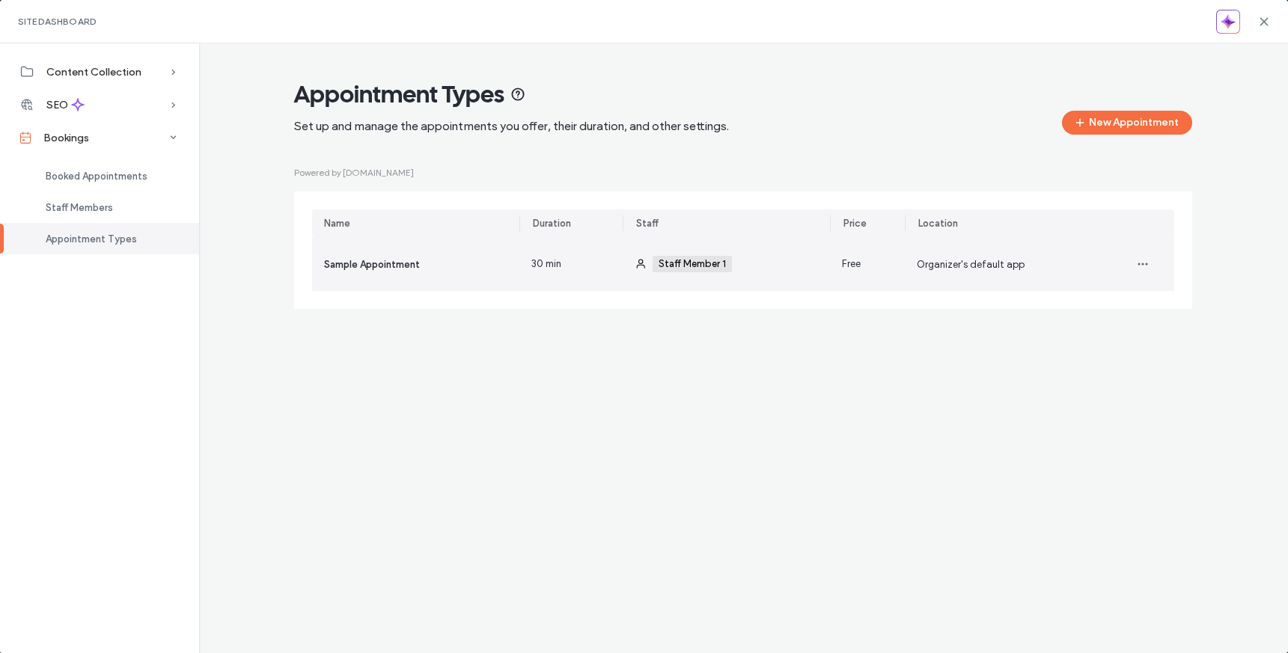
click at [504, 260] on div "Sample Appointment" at bounding box center [415, 264] width 207 height 54
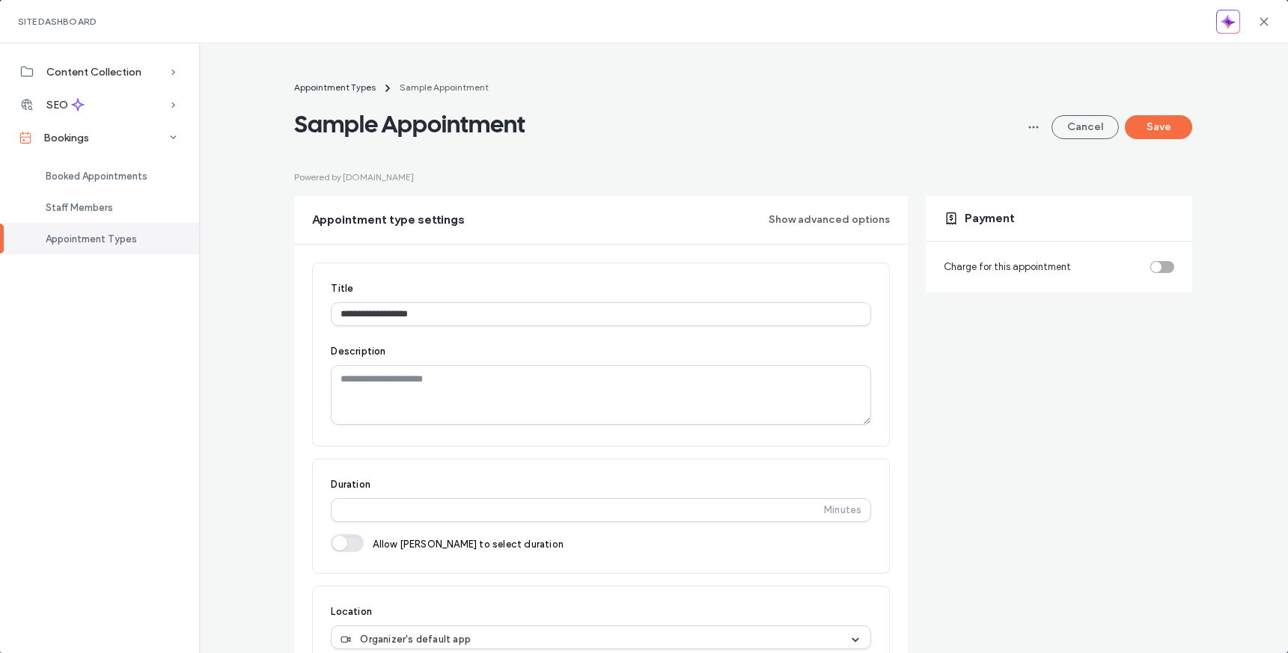
click at [1164, 266] on div "toggle" at bounding box center [1162, 267] width 24 height 12
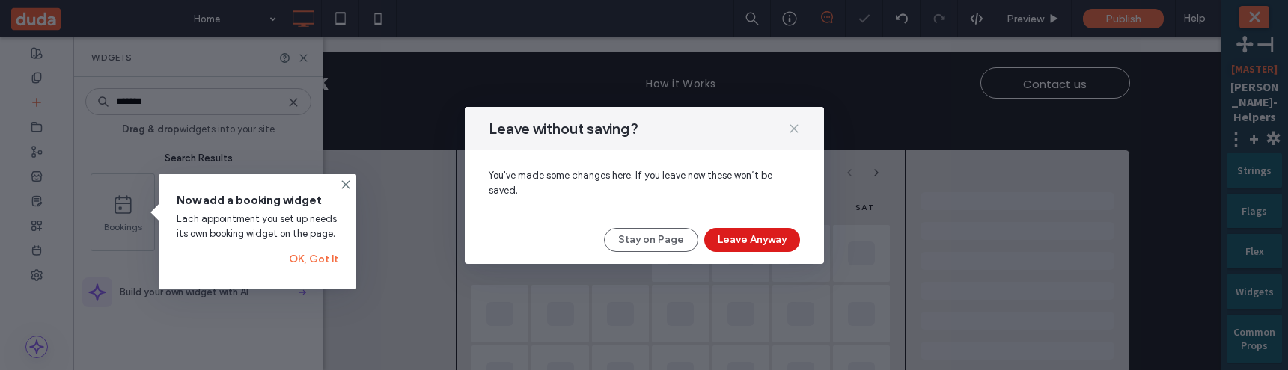
click at [795, 128] on icon at bounding box center [794, 129] width 12 height 12
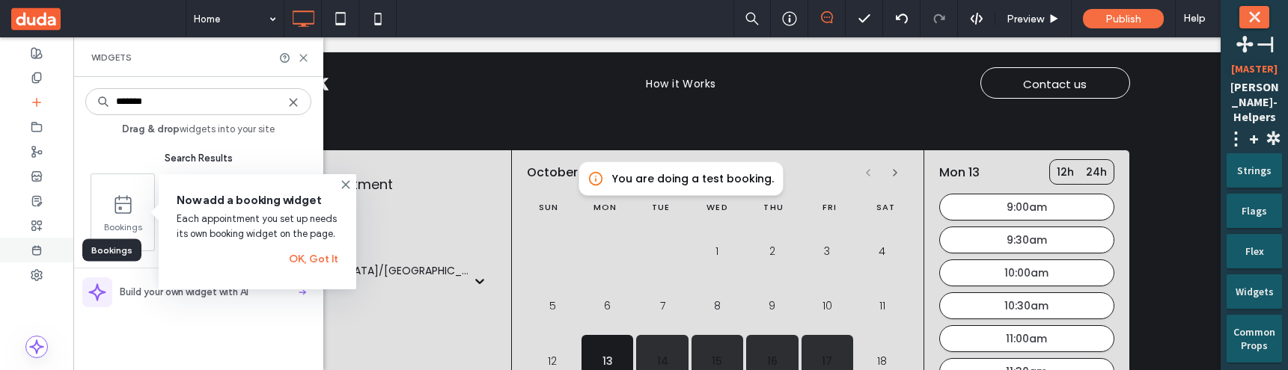
click at [34, 254] on use at bounding box center [37, 250] width 8 height 9
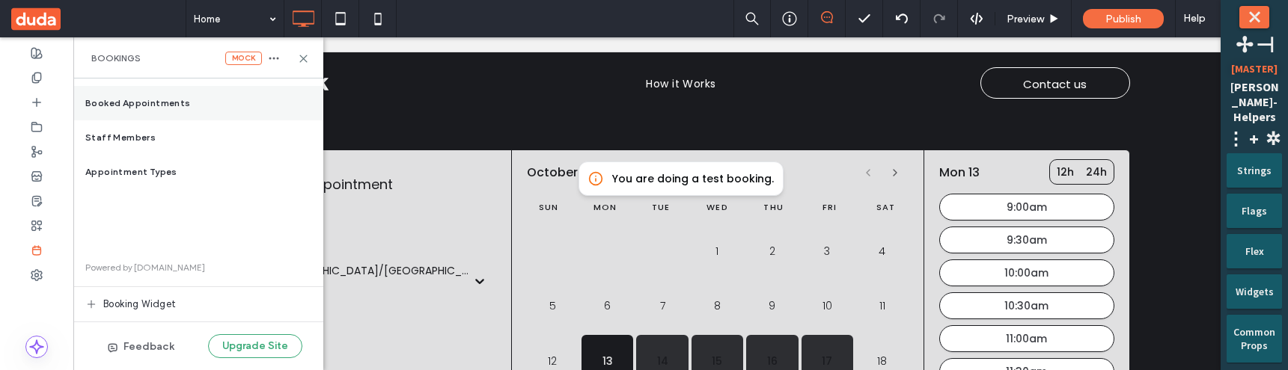
click at [120, 101] on span "Booked Appointments" at bounding box center [138, 103] width 106 height 13
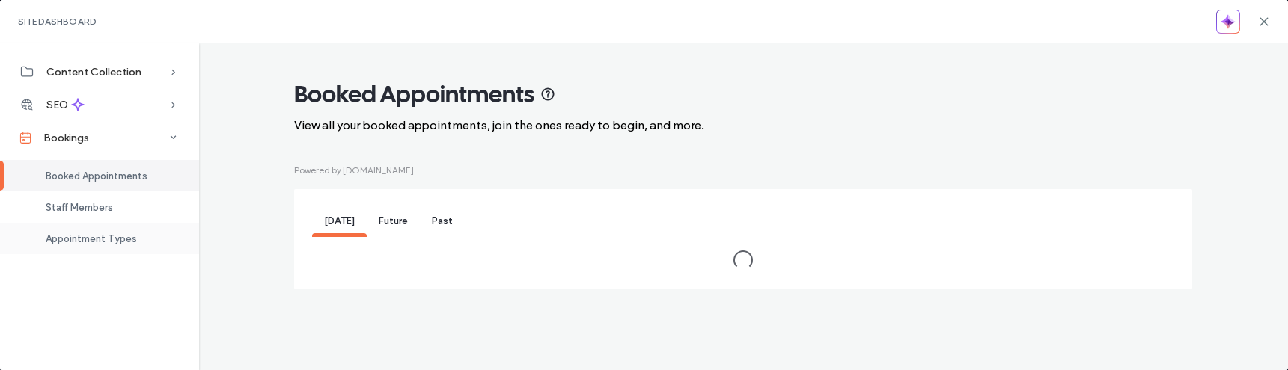
click at [93, 239] on span "Appointment Types" at bounding box center [91, 238] width 91 height 11
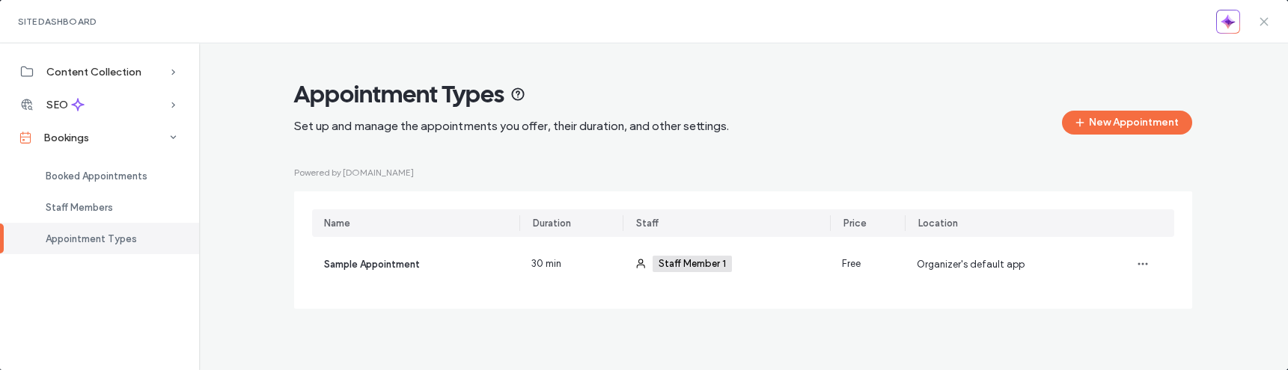
click at [1266, 22] on icon at bounding box center [1264, 22] width 12 height 12
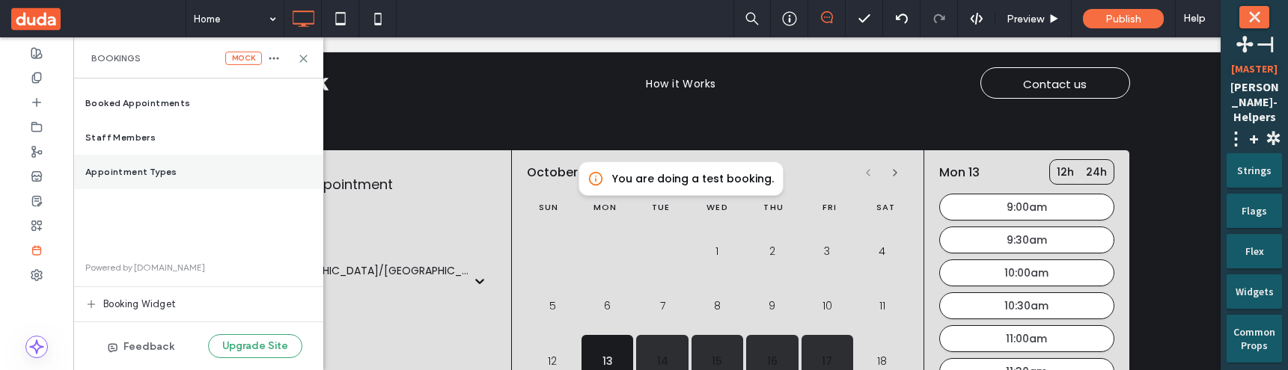
click at [205, 167] on div "Appointment Types" at bounding box center [198, 172] width 250 height 34
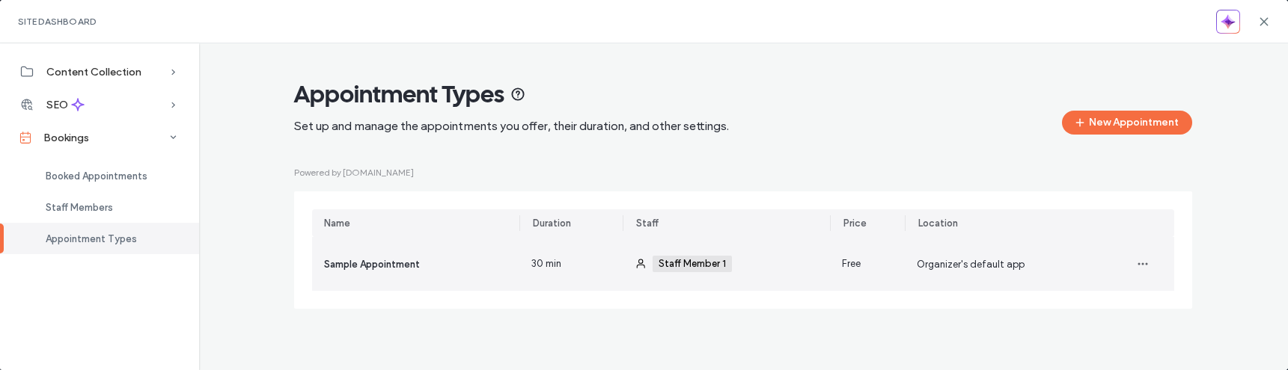
click at [647, 274] on div "Staff Member 1 +0 Staff Member 1 +0" at bounding box center [726, 264] width 207 height 54
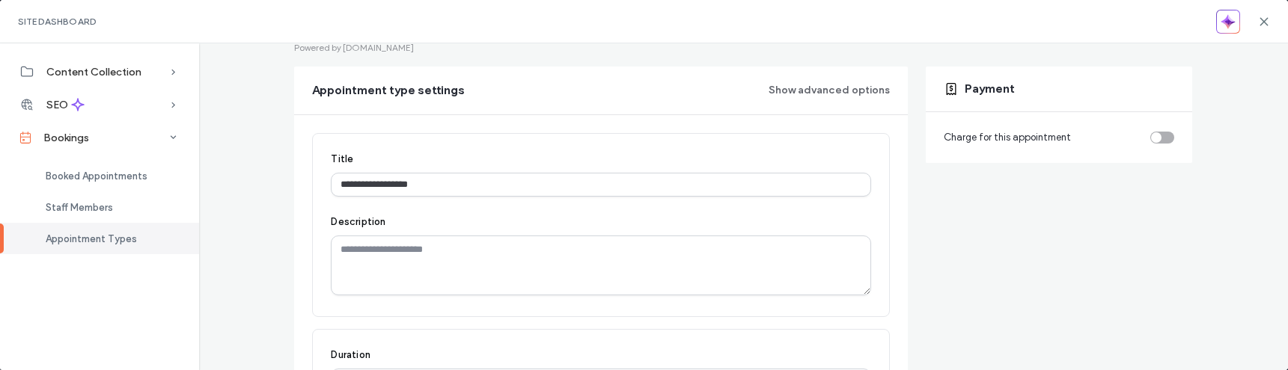
scroll to position [134, 0]
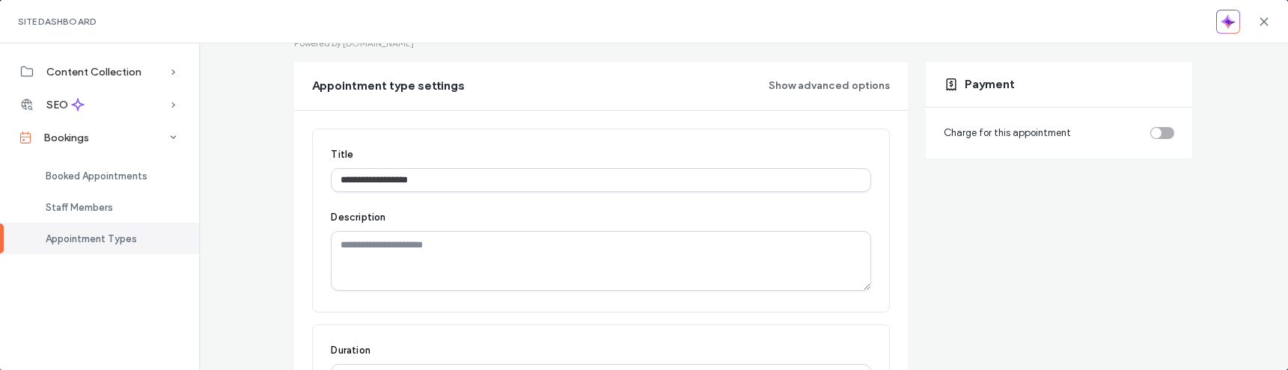
click at [1161, 134] on div "toggle" at bounding box center [1162, 133] width 24 height 12
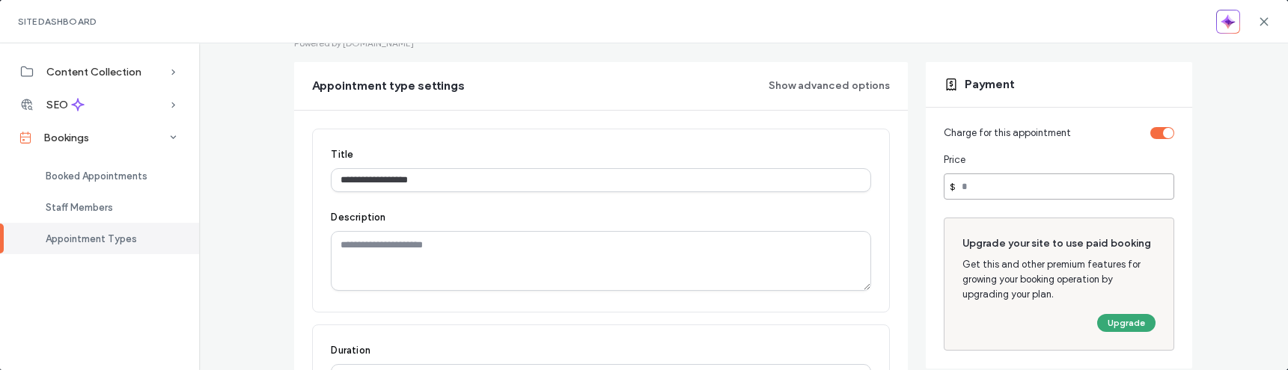
click at [1029, 195] on input "number" at bounding box center [1059, 187] width 230 height 26
type input "***"
click at [1124, 330] on button "Upgrade" at bounding box center [1126, 323] width 58 height 18
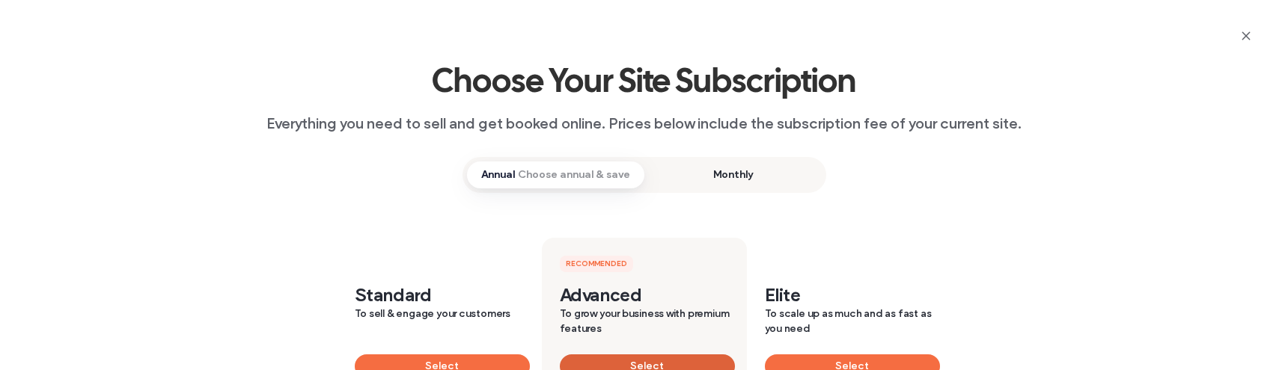
click at [634, 363] on button "Select" at bounding box center [647, 367] width 175 height 24
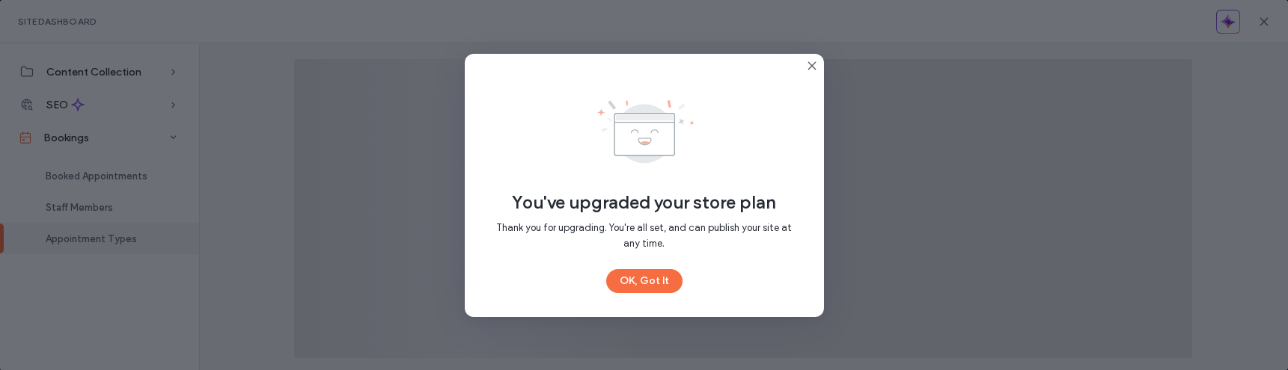
scroll to position [95, 0]
click at [659, 286] on button "OK, Got It" at bounding box center [644, 281] width 76 height 24
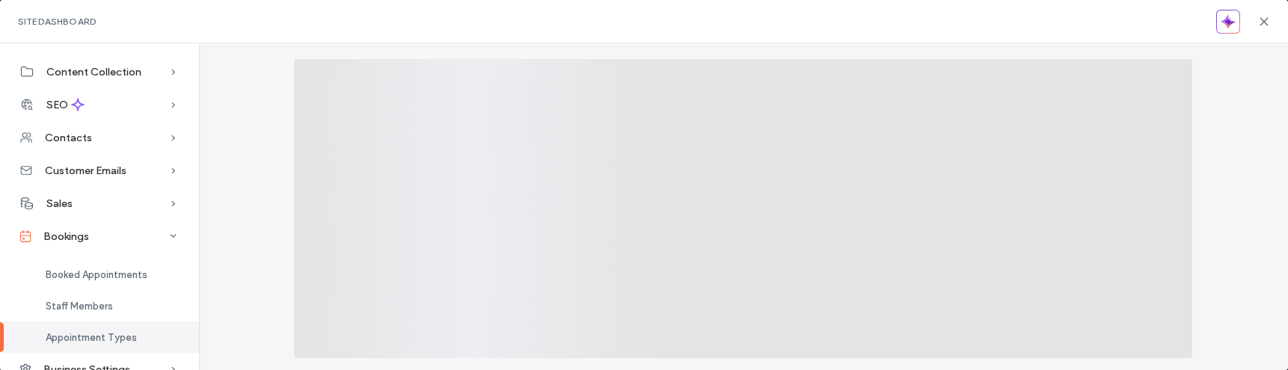
scroll to position [0, 0]
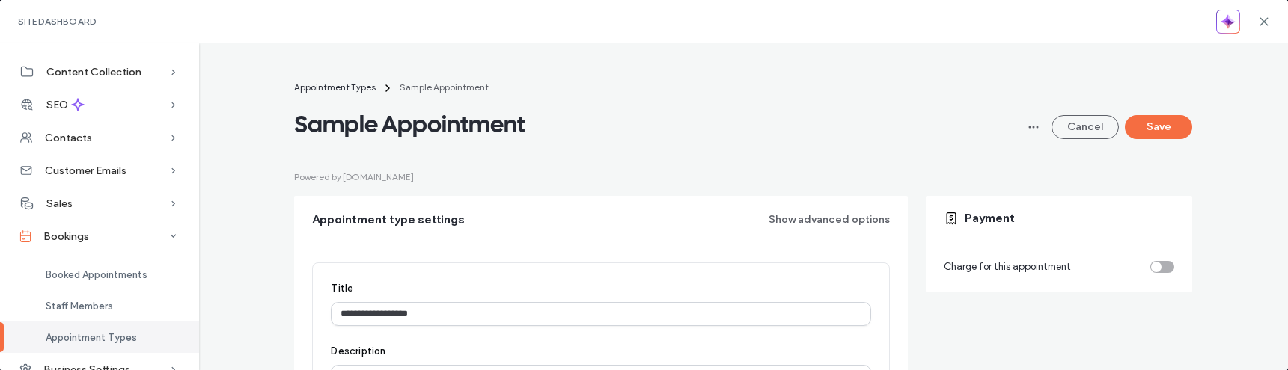
click at [1168, 260] on div "Charge for this appointment" at bounding box center [1059, 267] width 230 height 15
click at [1164, 263] on div "toggle" at bounding box center [1162, 267] width 24 height 12
click at [1034, 318] on input "number" at bounding box center [1059, 321] width 230 height 26
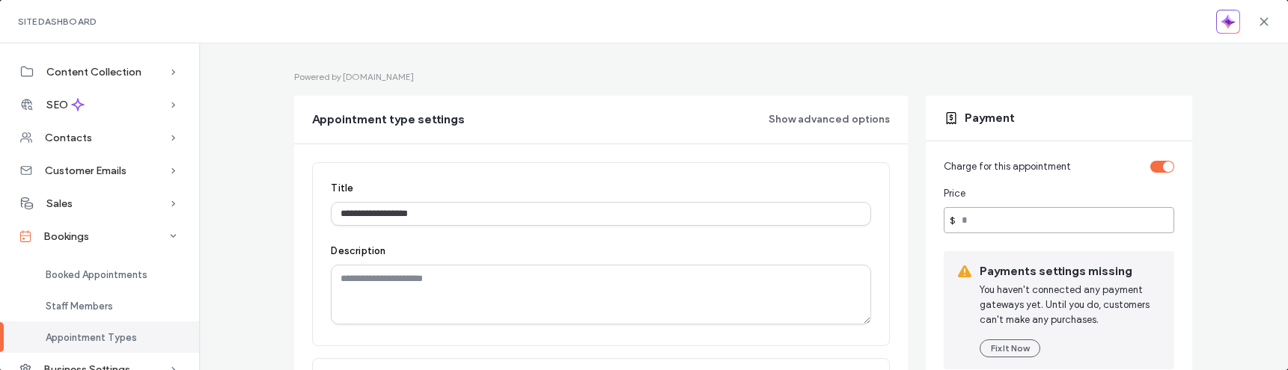
scroll to position [71, 0]
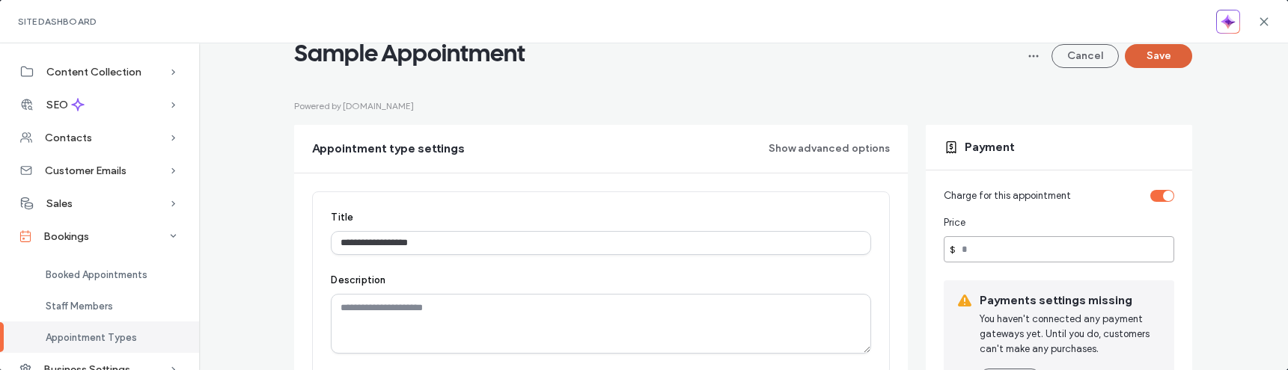
type input "**"
click at [1156, 58] on button "Save" at bounding box center [1158, 56] width 67 height 24
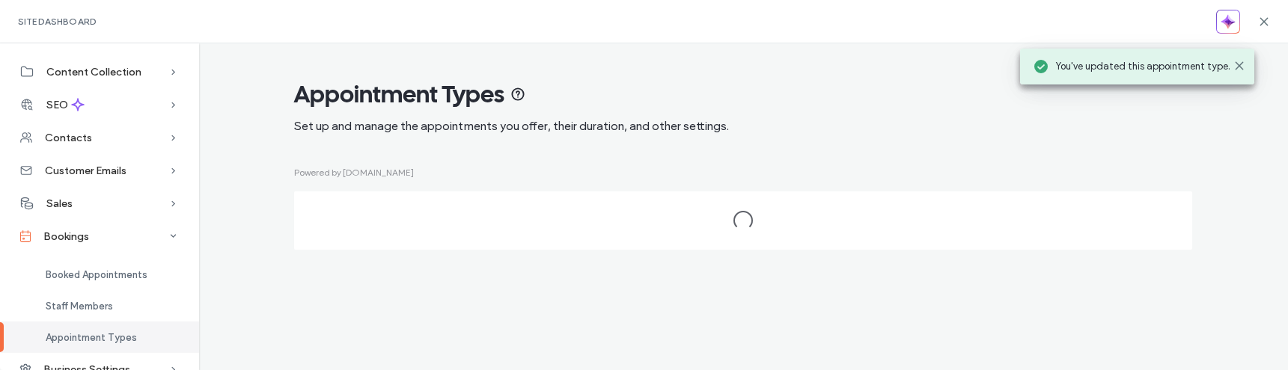
scroll to position [0, 0]
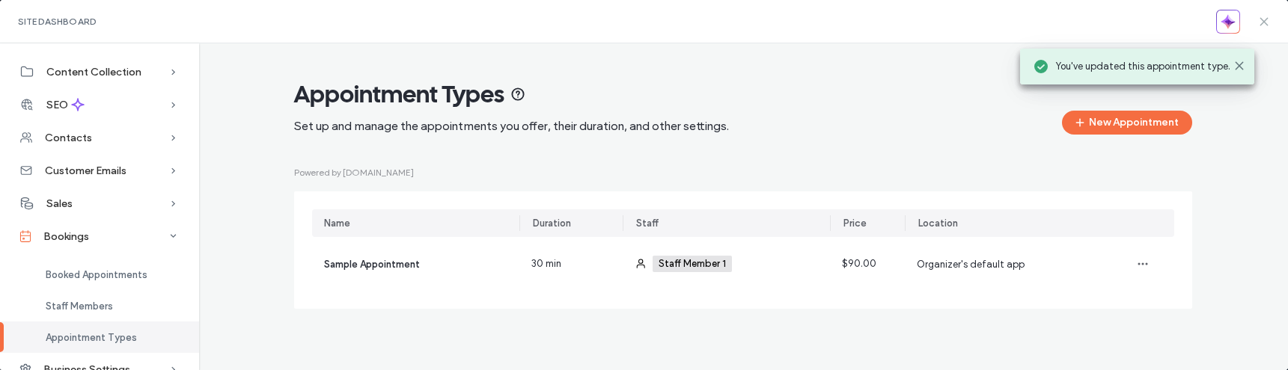
click at [1259, 21] on icon at bounding box center [1264, 22] width 12 height 12
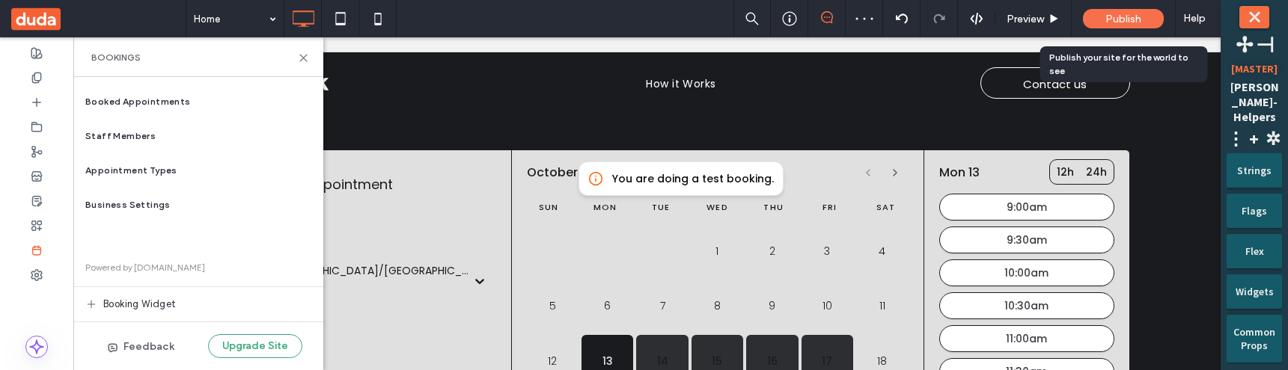
click at [1099, 22] on div "Publish" at bounding box center [1123, 18] width 81 height 19
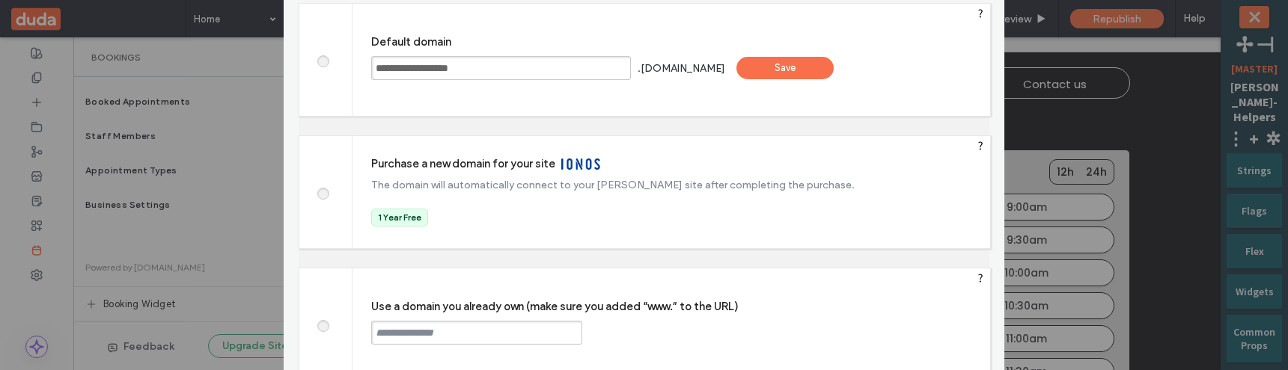
click at [792, 67] on div "Save" at bounding box center [784, 68] width 97 height 22
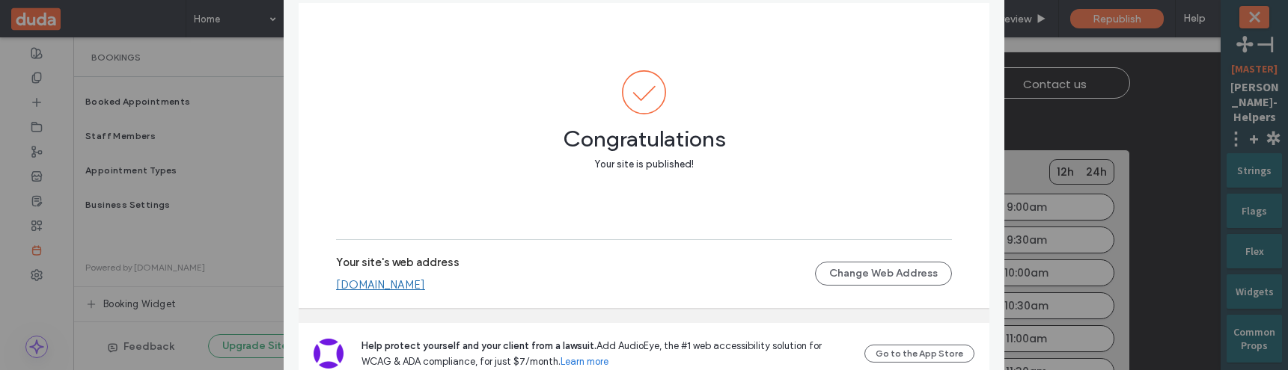
click at [425, 285] on link "[DOMAIN_NAME]" at bounding box center [380, 284] width 89 height 13
click at [254, 142] on div "Publish your site Congratulations Your site is published! Your site's web addre…" at bounding box center [644, 185] width 1288 height 370
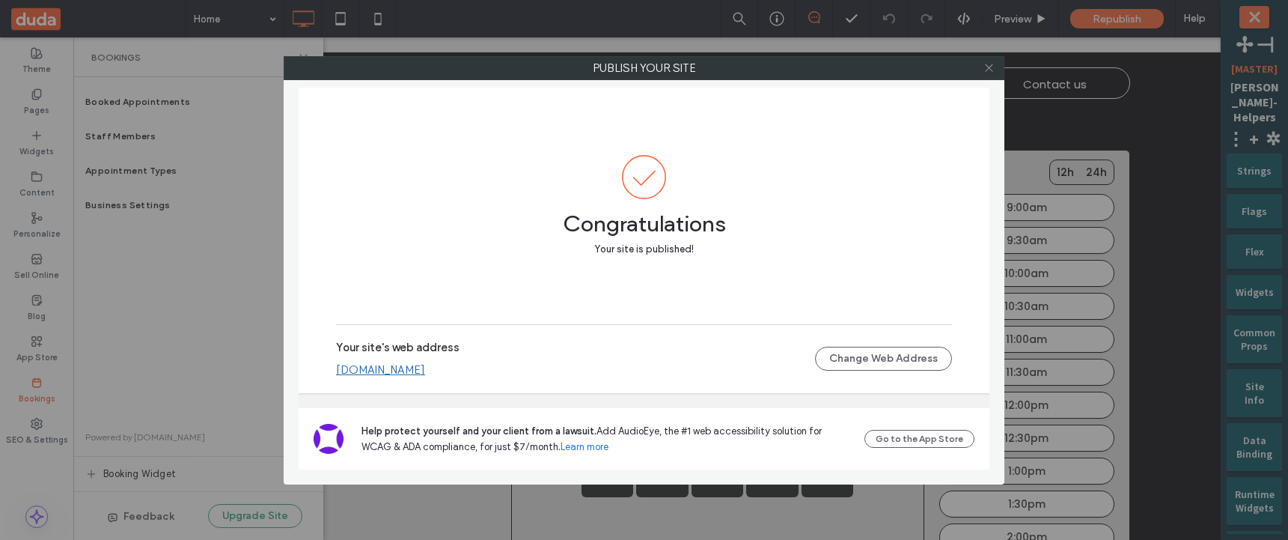
click at [989, 64] on icon at bounding box center [988, 67] width 11 height 11
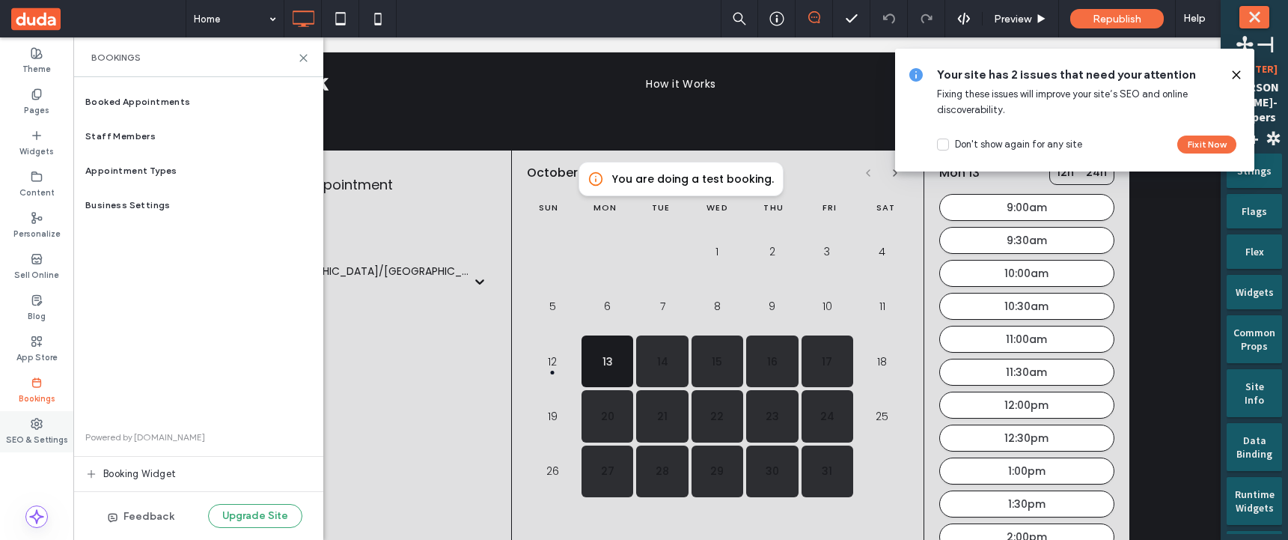
click at [31, 429] on icon at bounding box center [37, 424] width 12 height 12
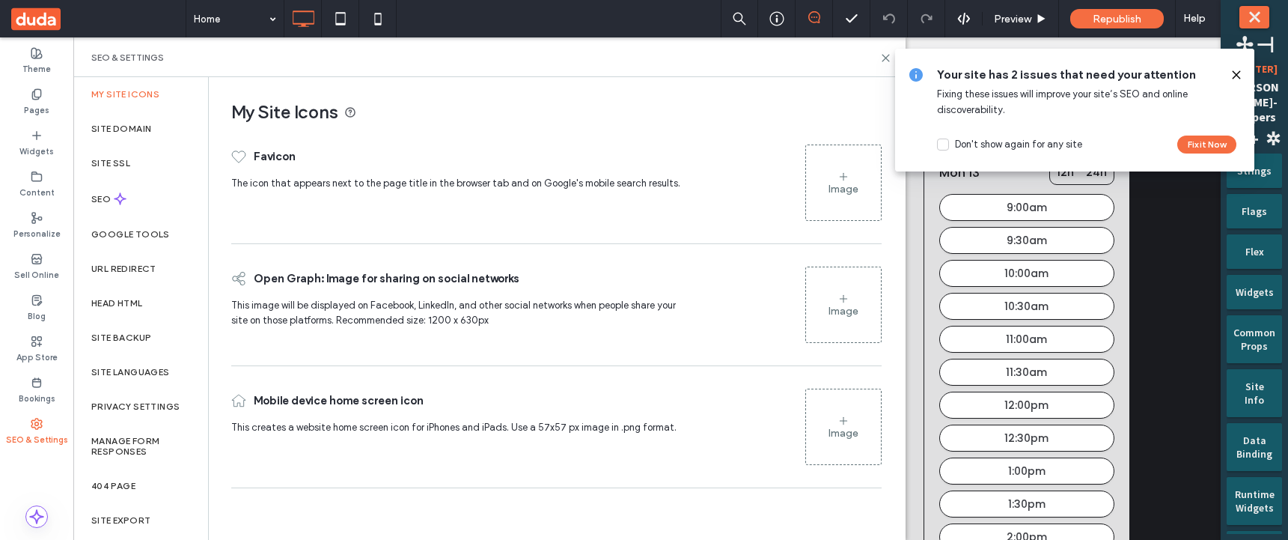
click at [1234, 75] on icon at bounding box center [1236, 75] width 12 height 12
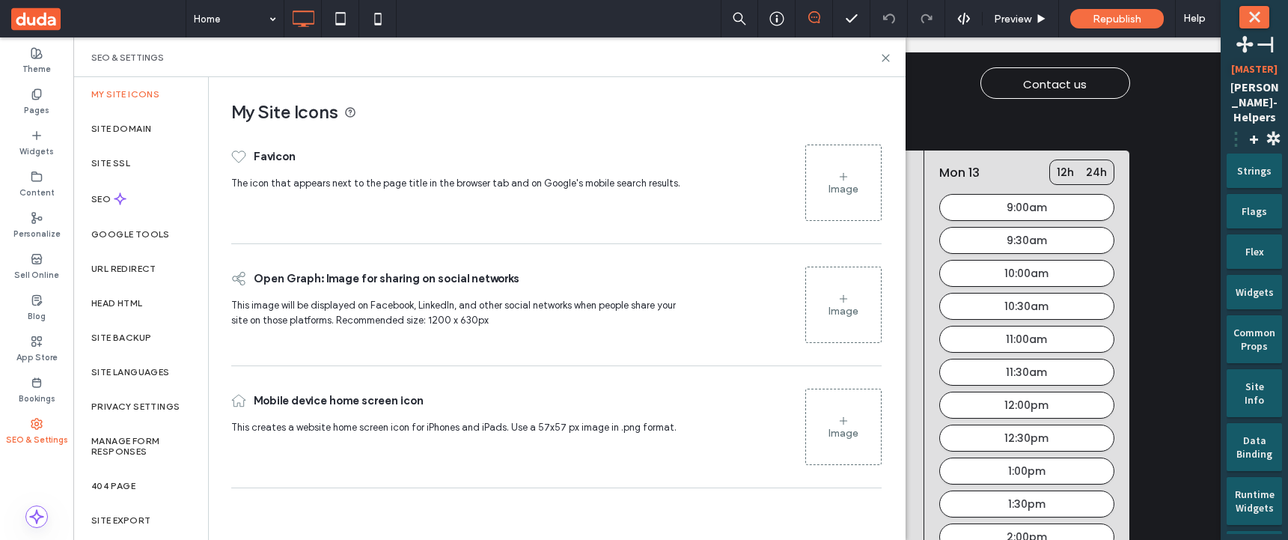
click at [1233, 127] on span "⋮" at bounding box center [1235, 138] width 18 height 23
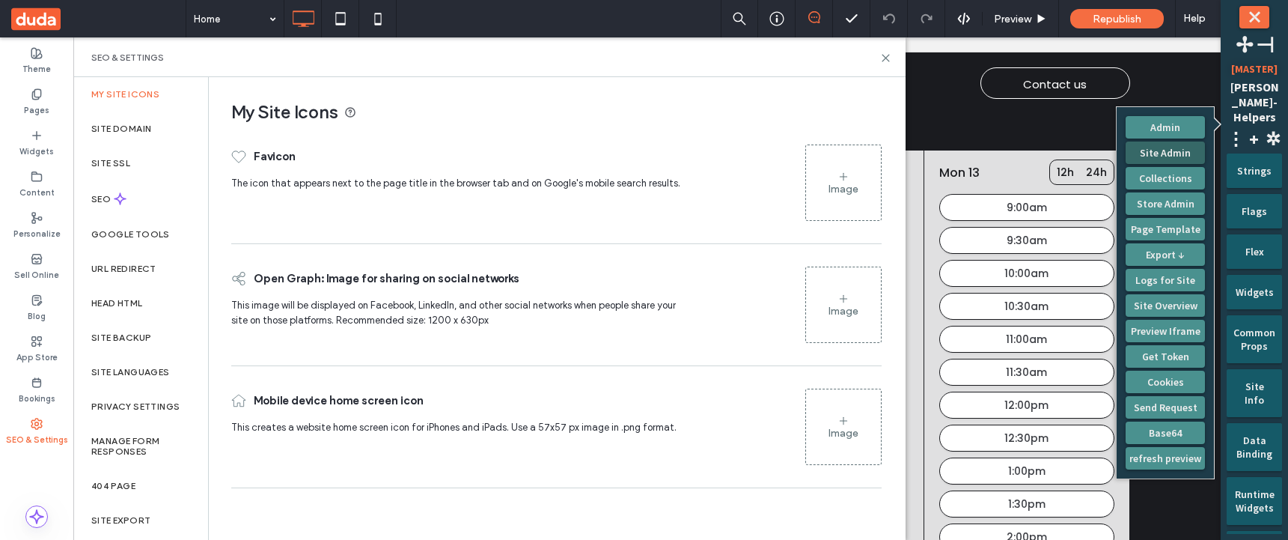
click at [1194, 153] on button "Site Admin" at bounding box center [1164, 152] width 79 height 22
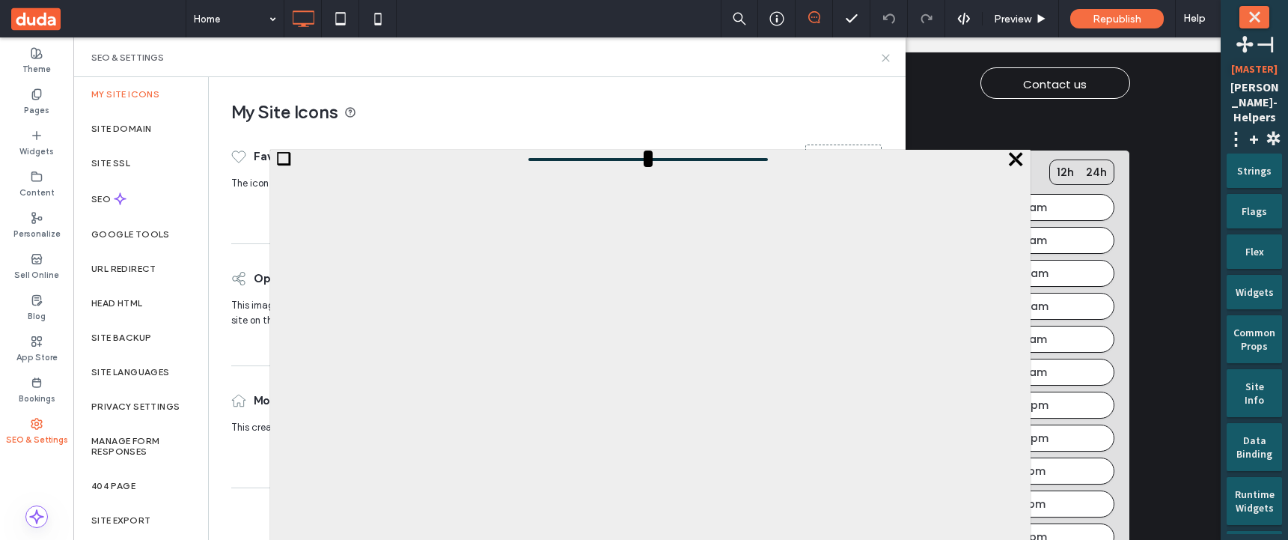
drag, startPoint x: 888, startPoint y: 62, endPoint x: 814, endPoint y: 25, distance: 82.3
click at [888, 62] on icon at bounding box center [885, 57] width 11 height 11
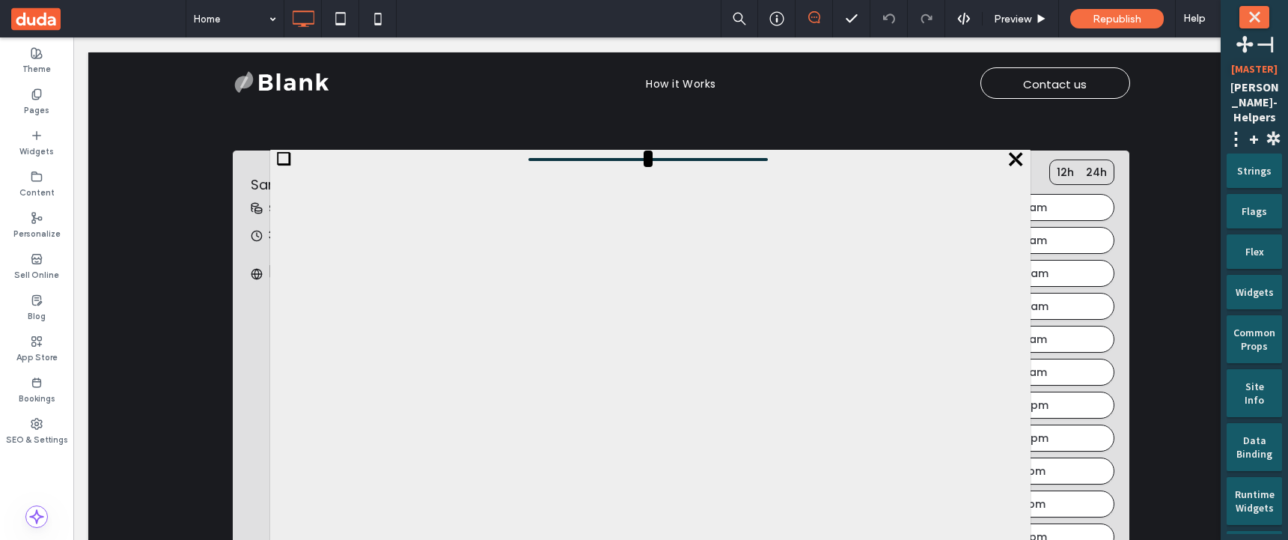
click at [1019, 159] on span "⤬" at bounding box center [1015, 159] width 19 height 19
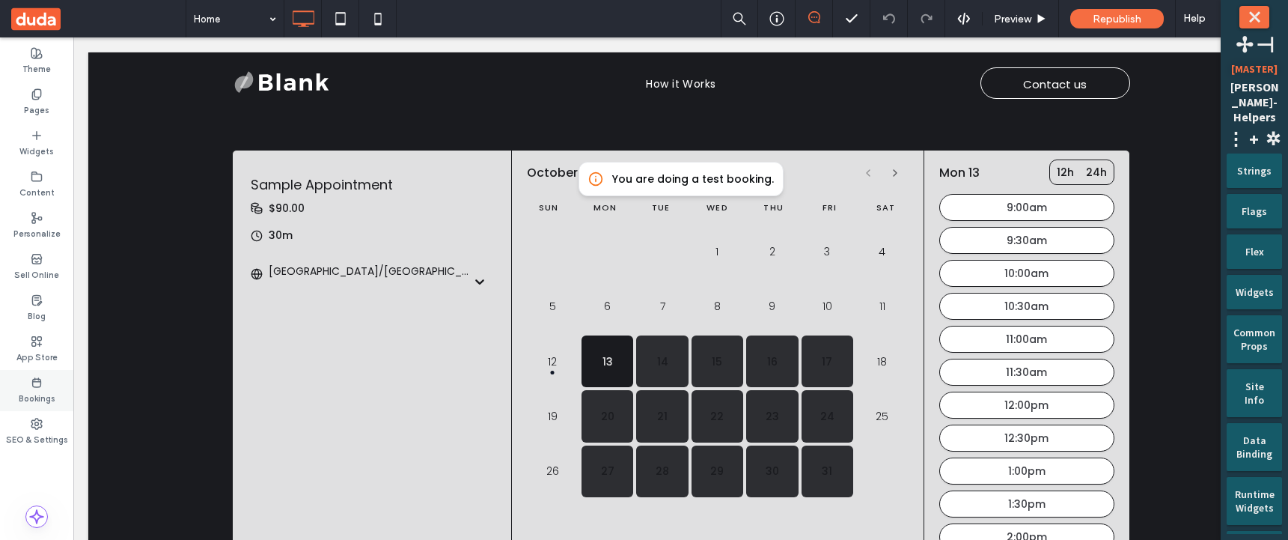
click at [37, 386] on use at bounding box center [37, 382] width 8 height 9
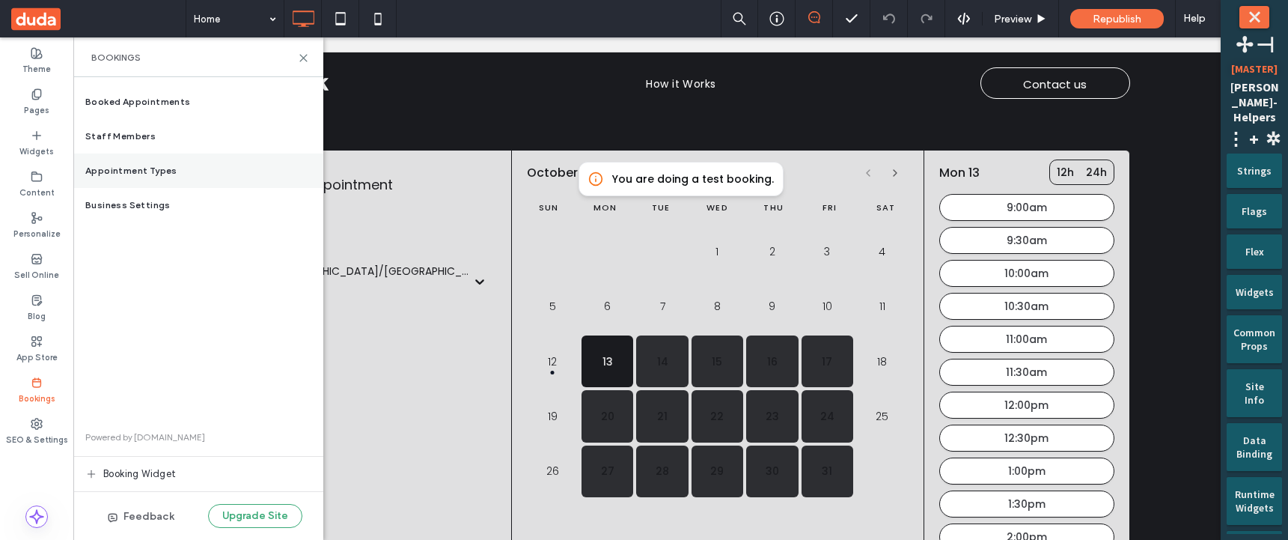
click at [163, 172] on span "Appointment Types" at bounding box center [131, 170] width 92 height 13
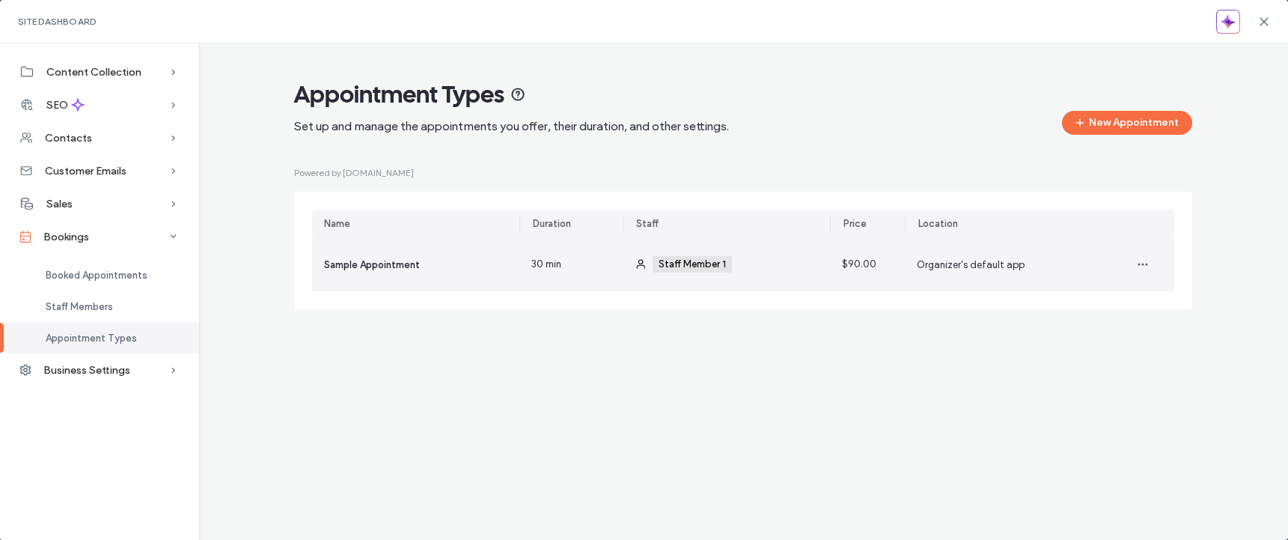
click at [603, 270] on div "30 min" at bounding box center [570, 264] width 103 height 54
click at [617, 269] on div "30 min" at bounding box center [570, 264] width 103 height 54
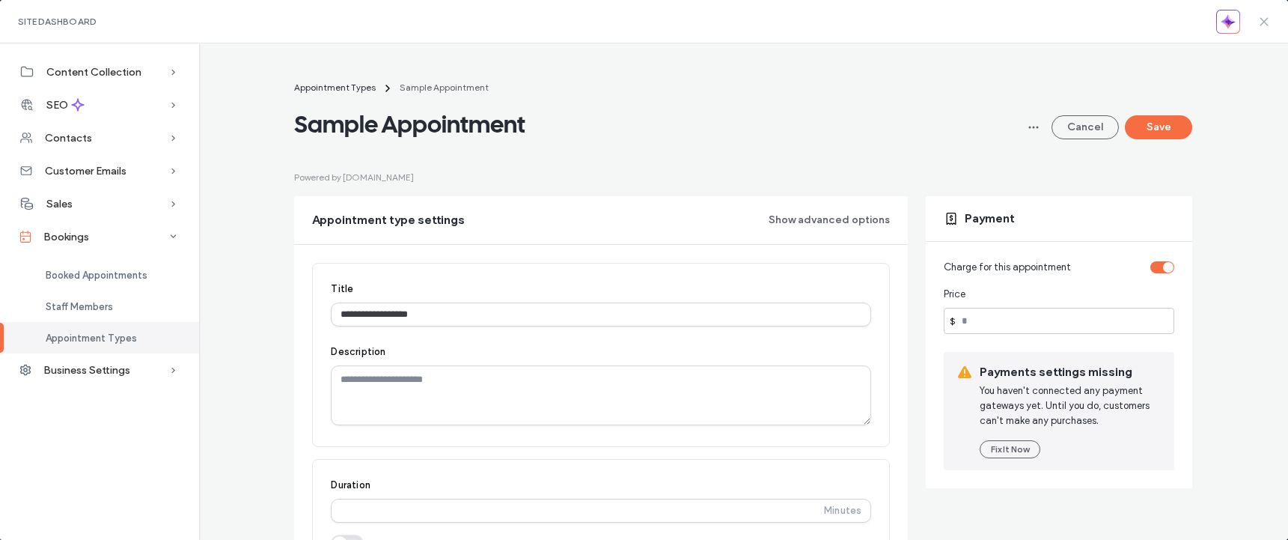
click at [1265, 23] on use at bounding box center [1263, 21] width 7 height 7
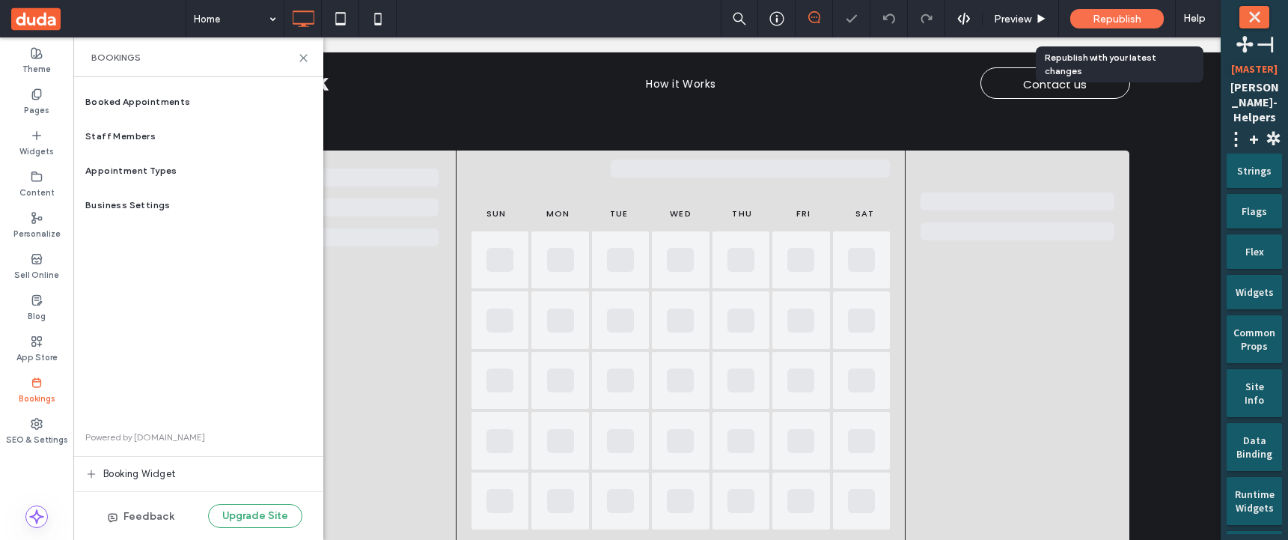
click at [1124, 21] on span "Republish" at bounding box center [1117, 19] width 49 height 13
